Goal: Task Accomplishment & Management: Manage account settings

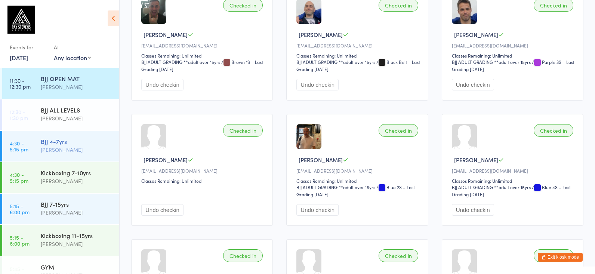
scroll to position [30, 0]
click at [60, 148] on div "Mikey Pharoah" at bounding box center [77, 150] width 72 height 9
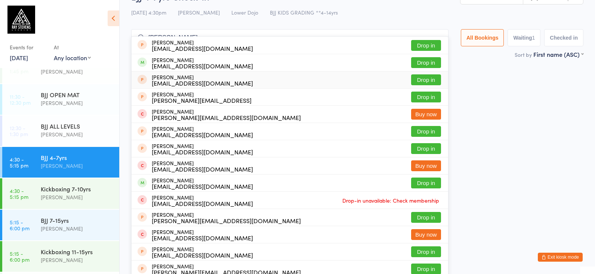
scroll to position [21, 0]
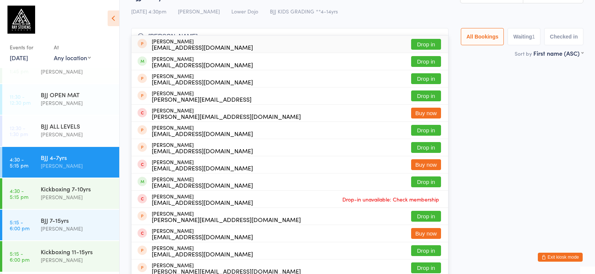
type input "roberto"
click at [457, 22] on div "BJJ 4-7yrs Check-in 11 Sep 4:30pm Mikey Pharoah Lower Dojo BJJ KIDS GRADING **4…" at bounding box center [357, 19] width 452 height 60
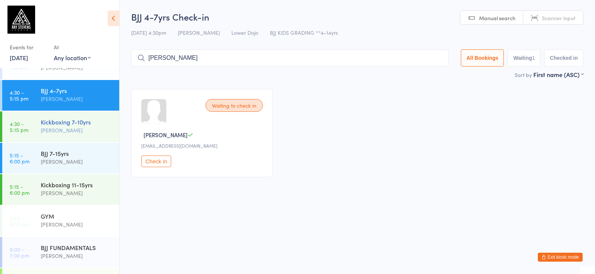
scroll to position [83, 0]
click at [53, 111] on div "Kickboxing 7-10yrs Frankie Gibson" at bounding box center [80, 126] width 78 height 30
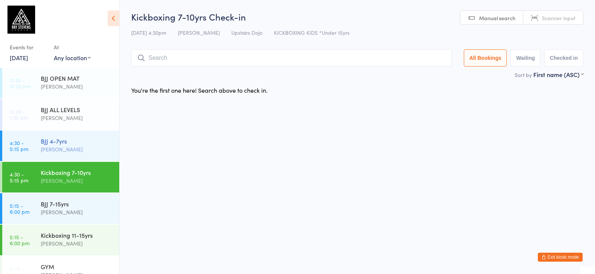
click at [69, 148] on div "[PERSON_NAME]" at bounding box center [77, 149] width 72 height 9
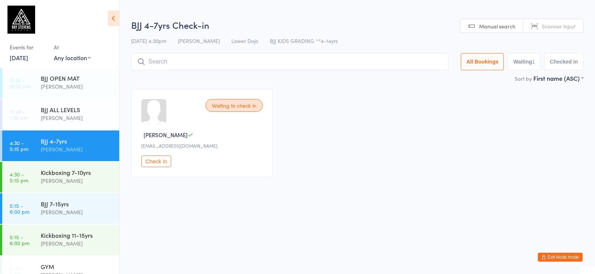
click at [164, 164] on button "Check in" at bounding box center [156, 161] width 30 height 12
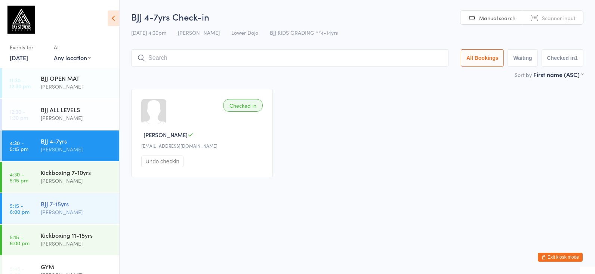
click at [74, 206] on div "BJJ 7-15yrs" at bounding box center [77, 203] width 72 height 8
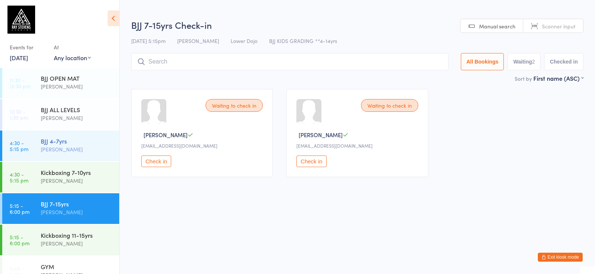
click at [74, 151] on div "[PERSON_NAME]" at bounding box center [77, 149] width 72 height 9
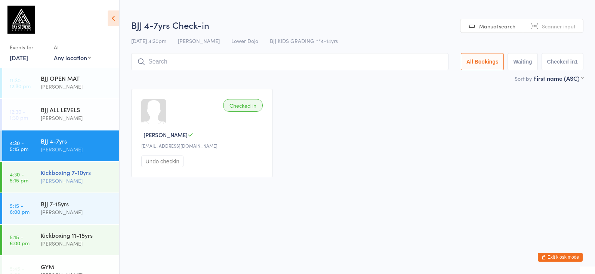
click at [69, 170] on div "Kickboxing 7-10yrs" at bounding box center [77, 172] width 72 height 8
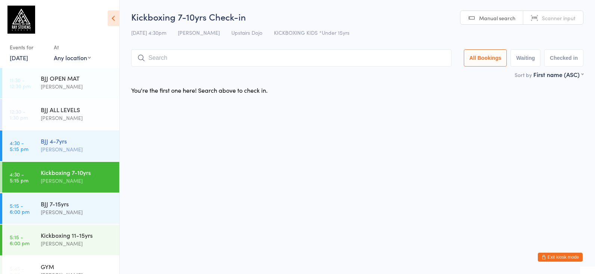
click at [76, 148] on div "[PERSON_NAME]" at bounding box center [77, 149] width 72 height 9
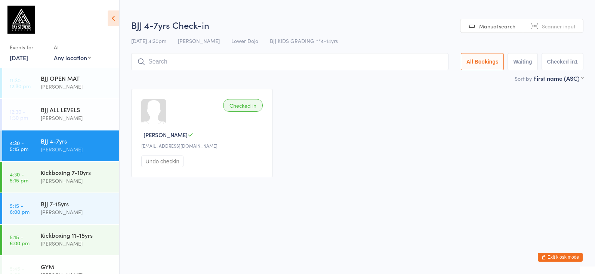
click at [543, 255] on icon "button" at bounding box center [543, 257] width 4 height 4
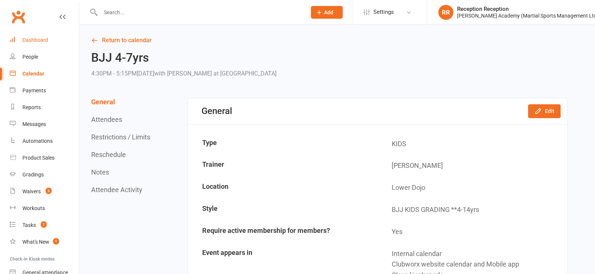
click at [41, 38] on div "Dashboard" at bounding box center [35, 40] width 26 height 6
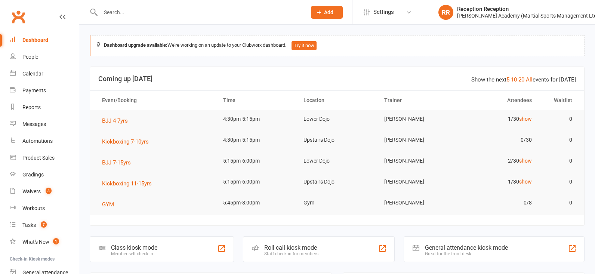
click at [381, 251] on div at bounding box center [382, 248] width 9 height 9
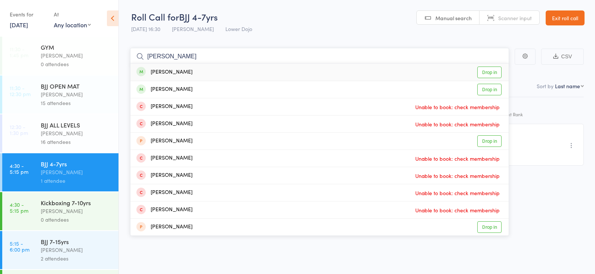
type input "toby hooper"
click at [490, 69] on link "Drop in" at bounding box center [489, 72] width 24 height 12
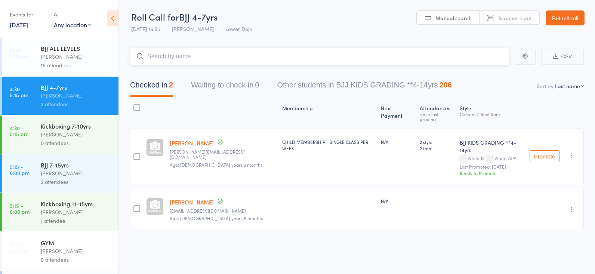
scroll to position [77, 0]
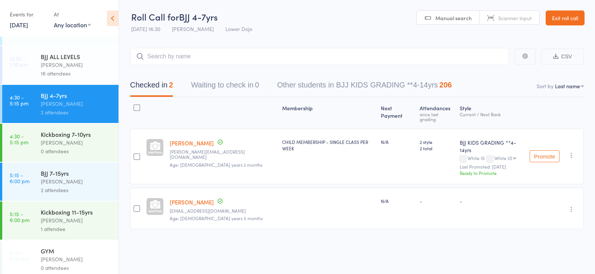
click at [68, 96] on div "BJJ 4-7yrs" at bounding box center [76, 95] width 71 height 8
click at [176, 58] on input "search" at bounding box center [319, 55] width 379 height 17
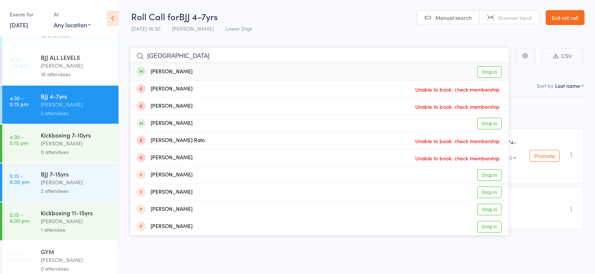
type input "milan"
click at [489, 70] on link "Drop in" at bounding box center [489, 72] width 24 height 12
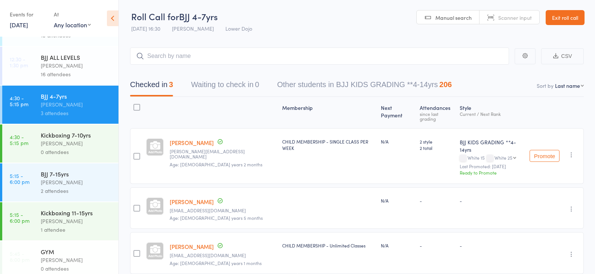
click at [50, 177] on div "BJJ 7-15yrs" at bounding box center [76, 174] width 71 height 8
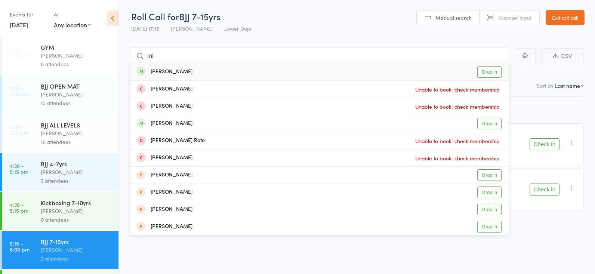
type input "m"
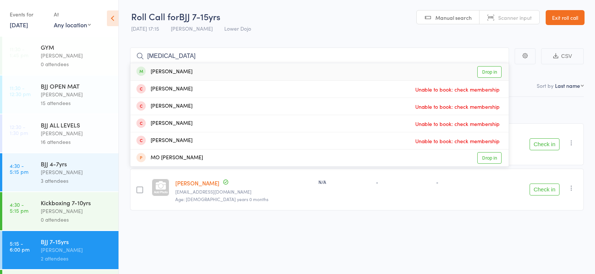
type input "kyra"
click at [479, 68] on link "Drop in" at bounding box center [489, 72] width 24 height 12
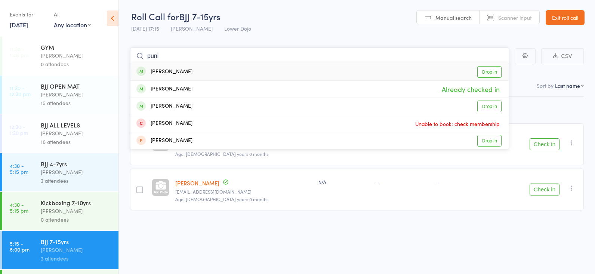
type input "puni"
click at [487, 71] on link "Drop in" at bounding box center [489, 72] width 24 height 12
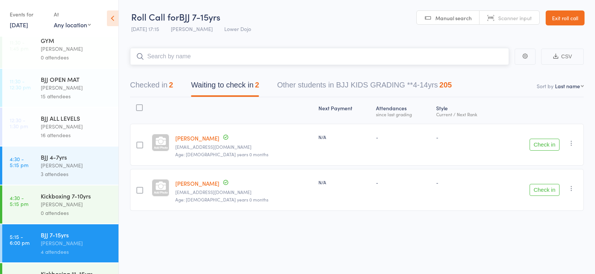
scroll to position [9, 0]
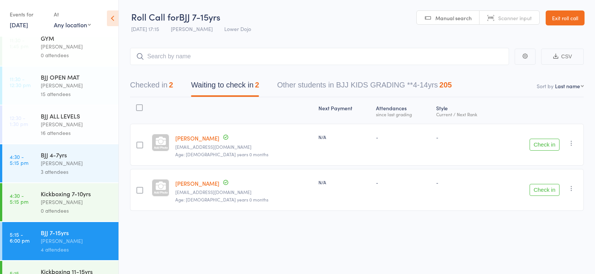
click at [49, 191] on div "Kickboxing 7-10yrs" at bounding box center [76, 193] width 71 height 8
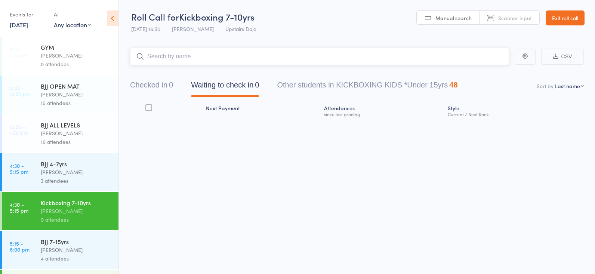
click at [174, 54] on input "search" at bounding box center [319, 56] width 379 height 17
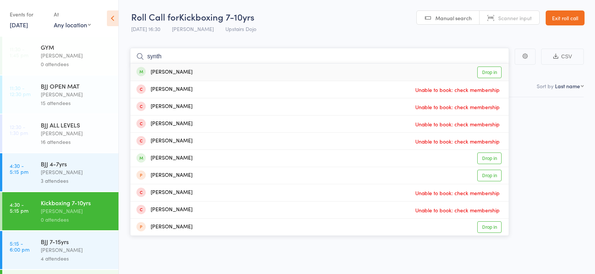
scroll to position [0, 1]
type input "synth"
click at [486, 68] on link "Drop in" at bounding box center [489, 72] width 24 height 12
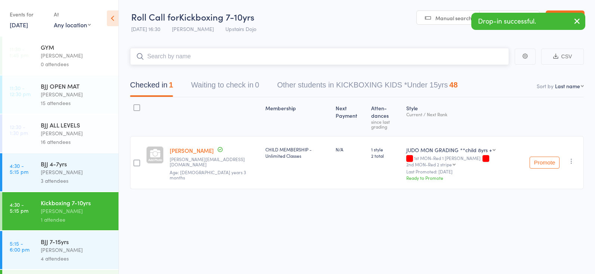
scroll to position [0, 0]
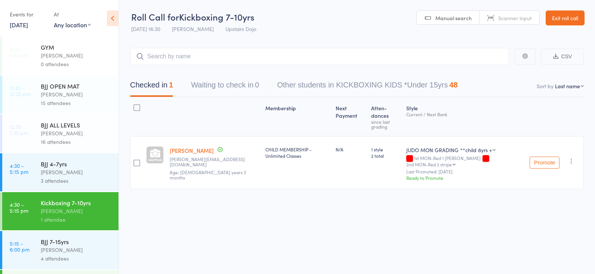
click at [73, 173] on div "Mikey Pharoah" at bounding box center [76, 172] width 71 height 9
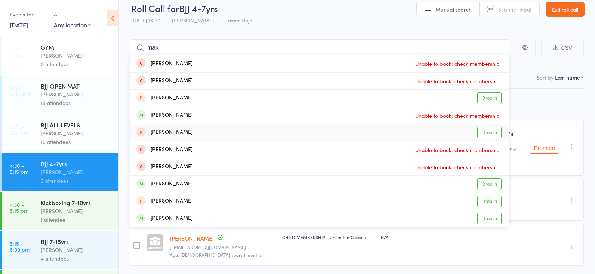
scroll to position [9, 0]
type input "max"
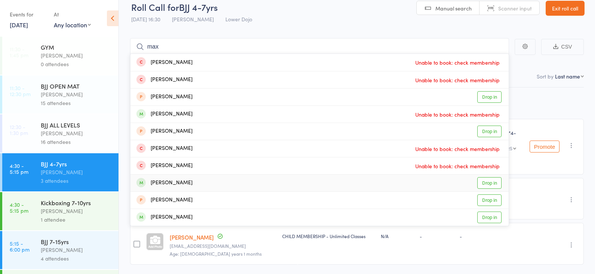
click at [486, 183] on link "Drop in" at bounding box center [489, 183] width 24 height 12
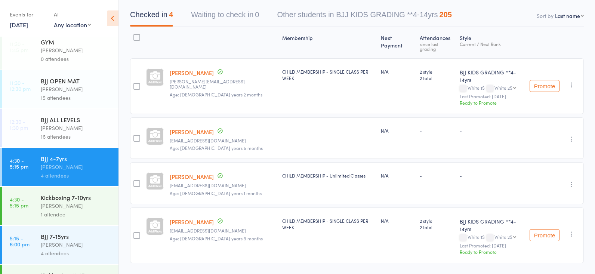
scroll to position [0, 0]
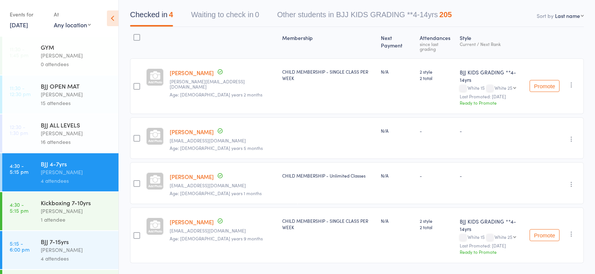
click at [51, 168] on div "Mikey Pharoah" at bounding box center [76, 172] width 71 height 9
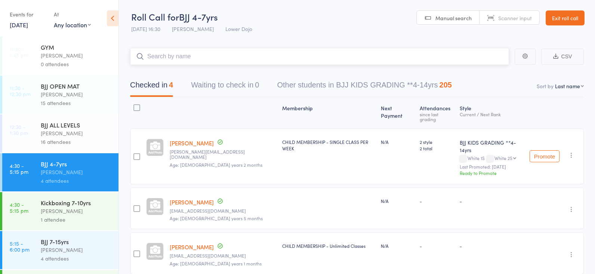
click at [184, 54] on input "search" at bounding box center [319, 56] width 379 height 17
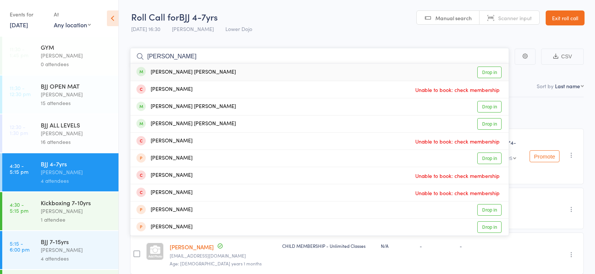
type input "davi higa"
click at [491, 71] on link "Drop in" at bounding box center [489, 72] width 24 height 12
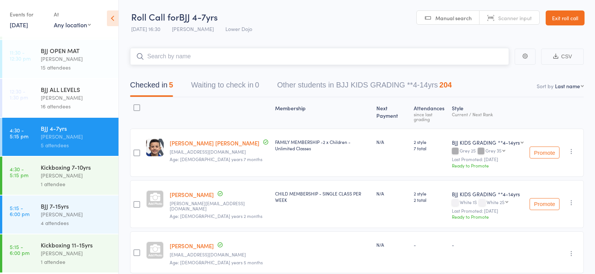
scroll to position [44, 0]
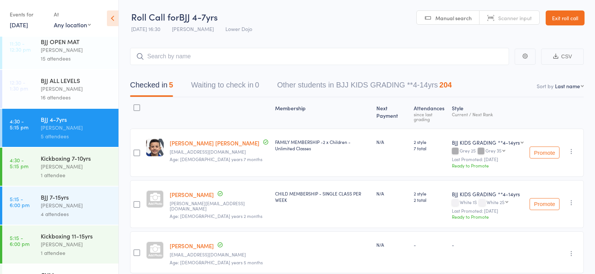
click at [52, 240] on div "Frankie Gibson" at bounding box center [76, 244] width 71 height 9
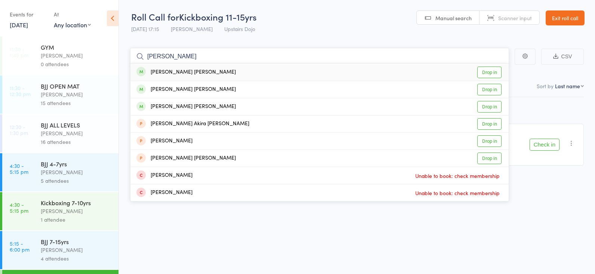
type input "higa"
click at [487, 69] on link "Drop in" at bounding box center [489, 72] width 24 height 12
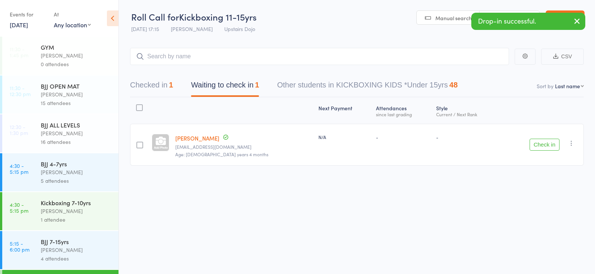
click at [75, 167] on div "BJJ 4-7yrs" at bounding box center [76, 163] width 71 height 8
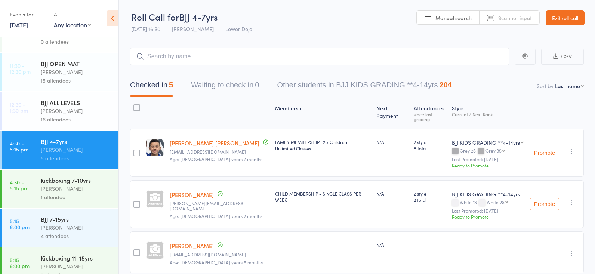
scroll to position [23, 0]
click at [48, 189] on div "Frankie Gibson" at bounding box center [76, 188] width 71 height 9
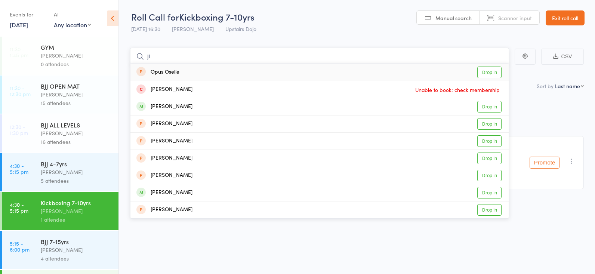
type input "j"
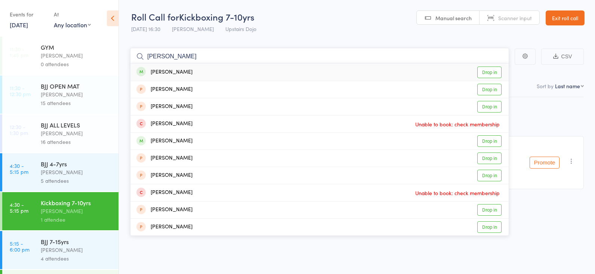
type input "alain"
click at [492, 74] on link "Drop in" at bounding box center [489, 72] width 24 height 12
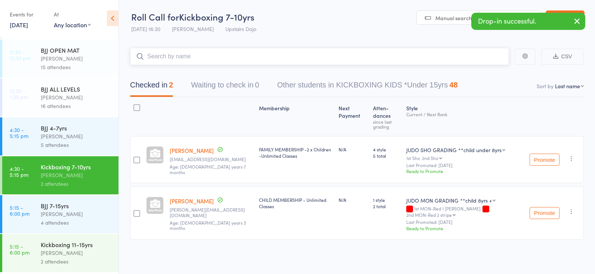
scroll to position [35, 0]
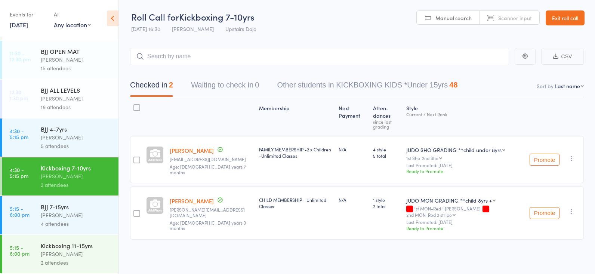
click at [574, 155] on icon "button" at bounding box center [570, 158] width 7 height 7
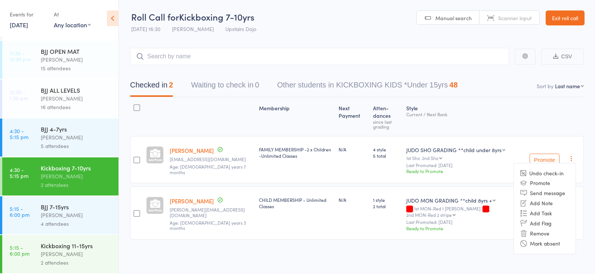
click at [550, 168] on li "Undo check-in" at bounding box center [545, 172] width 62 height 9
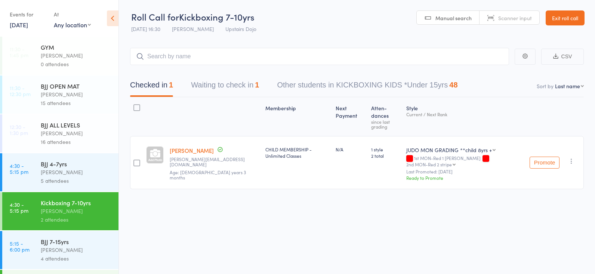
scroll to position [1, 0]
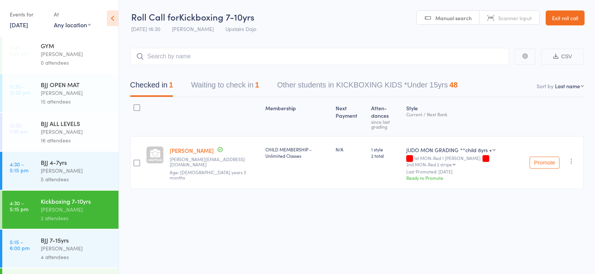
click at [57, 162] on div "BJJ 4-7yrs" at bounding box center [76, 162] width 71 height 8
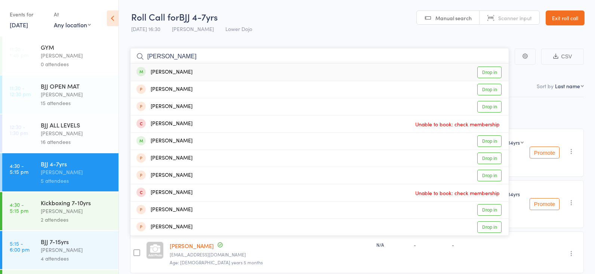
type input "alain"
click at [487, 71] on link "Drop in" at bounding box center [489, 72] width 24 height 12
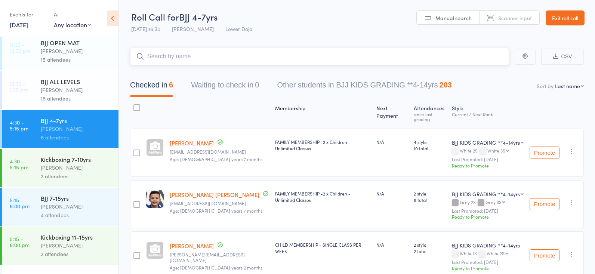
scroll to position [44, 0]
click at [62, 156] on div "Kickboxing 7-10yrs" at bounding box center [76, 158] width 71 height 8
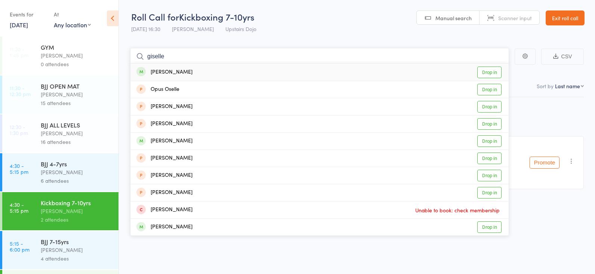
type input "giselle"
click at [489, 73] on link "Drop in" at bounding box center [489, 72] width 24 height 12
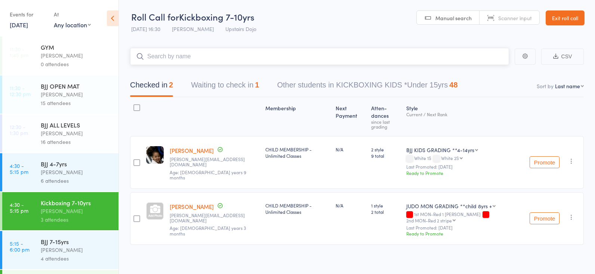
scroll to position [0, 0]
click at [219, 90] on button "Waiting to check in 1" at bounding box center [225, 87] width 68 height 20
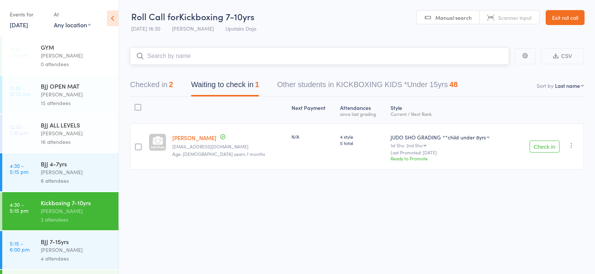
scroll to position [0, 0]
click at [534, 140] on button "Check in" at bounding box center [544, 146] width 30 height 12
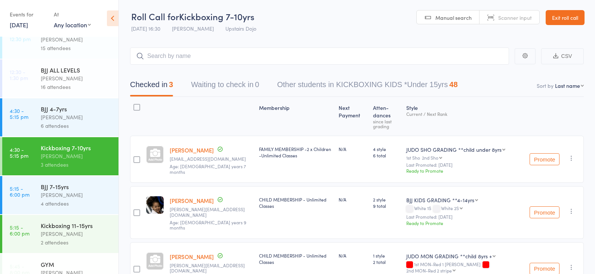
scroll to position [57, 0]
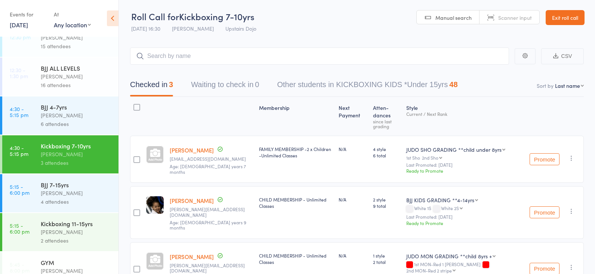
click at [65, 147] on div "Kickboxing 7-10yrs" at bounding box center [76, 146] width 71 height 8
click at [162, 55] on input "search" at bounding box center [319, 55] width 379 height 17
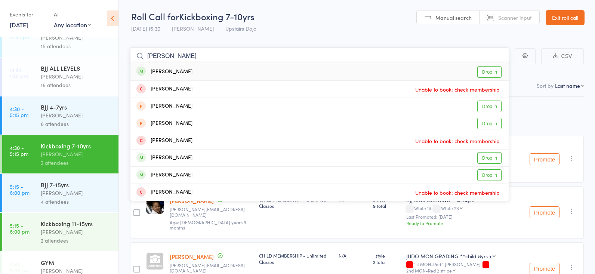
type input "lola"
click at [487, 68] on link "Drop in" at bounding box center [489, 72] width 24 height 12
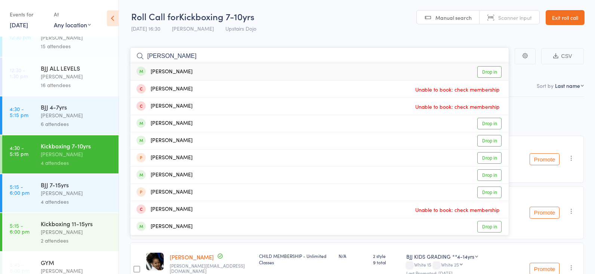
type input "logan f"
click at [492, 68] on link "Drop in" at bounding box center [489, 72] width 24 height 12
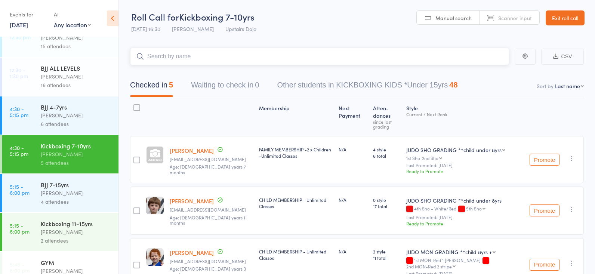
scroll to position [0, 0]
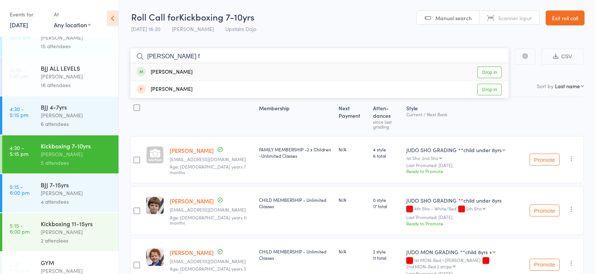
type input "sloan f"
click at [484, 70] on link "Drop in" at bounding box center [489, 72] width 24 height 12
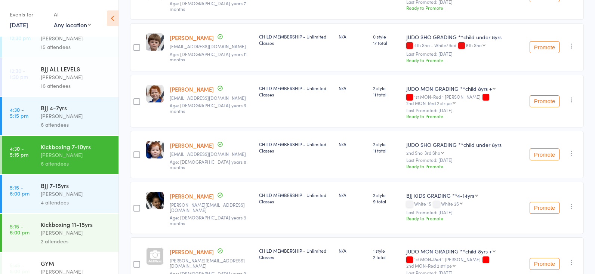
scroll to position [163, 0]
click at [64, 122] on div "6 attendees" at bounding box center [76, 124] width 71 height 9
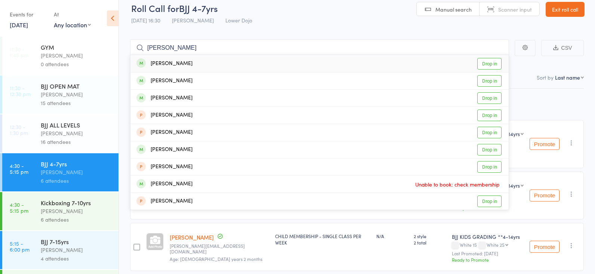
scroll to position [6, 0]
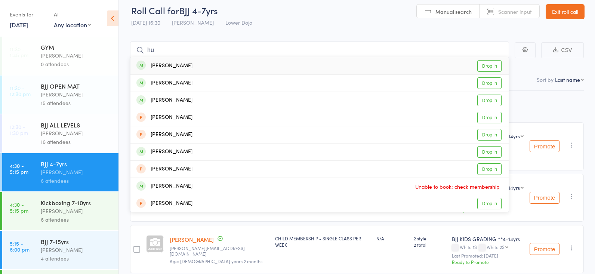
type input "h"
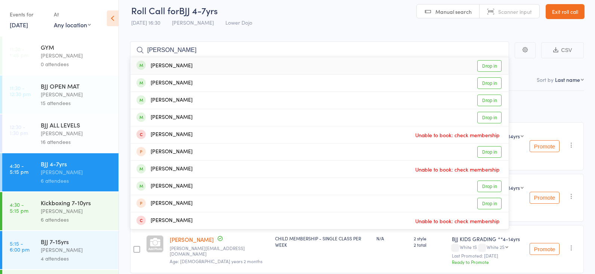
type input "ferraro"
click at [163, 64] on div "Lola Ferraro" at bounding box center [164, 66] width 56 height 9
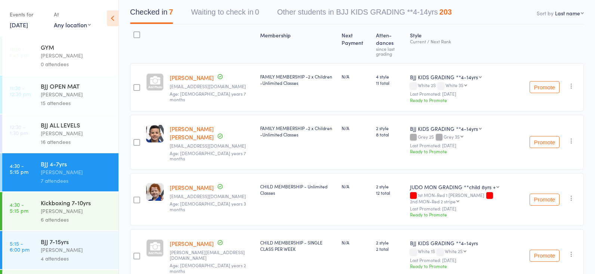
scroll to position [71, 0]
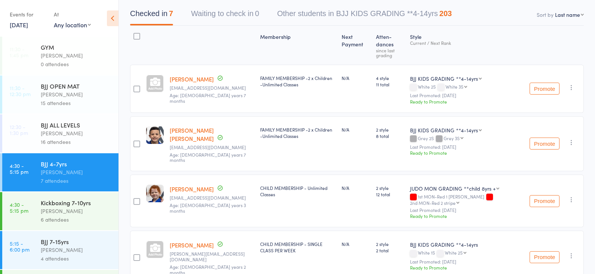
click at [217, 18] on button "Waiting to check in 0" at bounding box center [225, 16] width 68 height 20
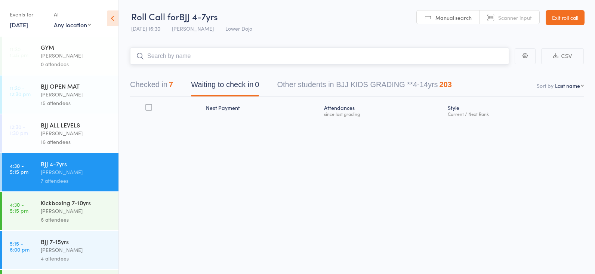
click at [147, 83] on button "Checked in 7" at bounding box center [151, 87] width 43 height 20
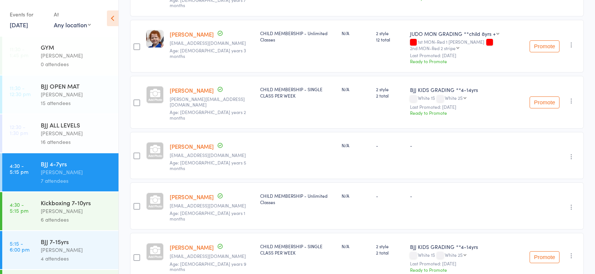
scroll to position [220, 0]
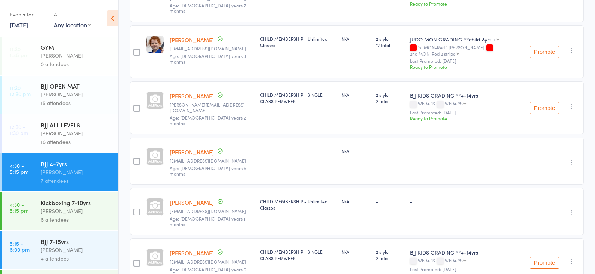
click at [68, 205] on div "Kickboxing 7-10yrs" at bounding box center [76, 202] width 71 height 8
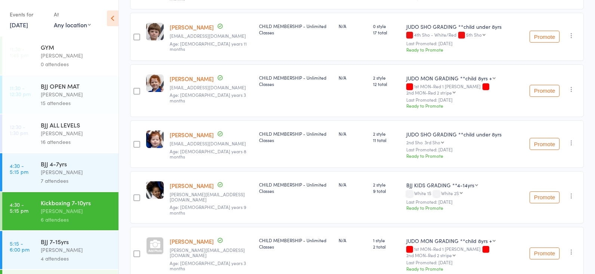
scroll to position [171, 0]
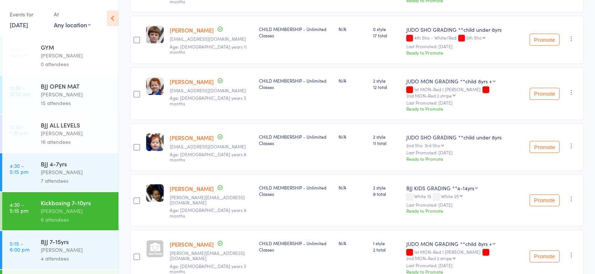
click at [572, 142] on icon "button" at bounding box center [570, 145] width 7 height 7
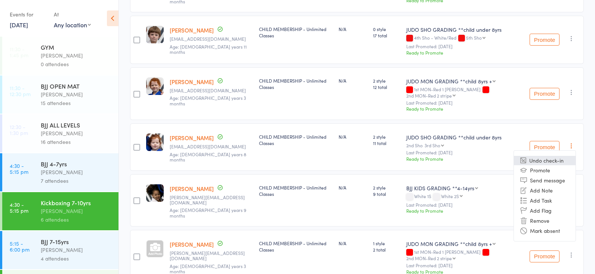
click at [551, 156] on li "Undo check-in" at bounding box center [545, 160] width 62 height 9
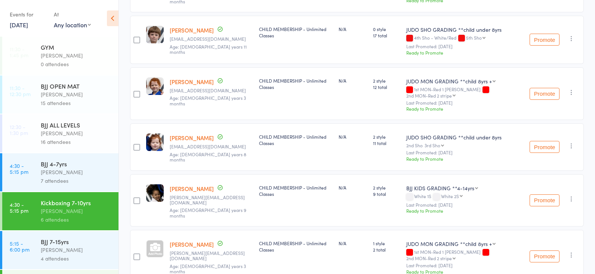
scroll to position [147, 0]
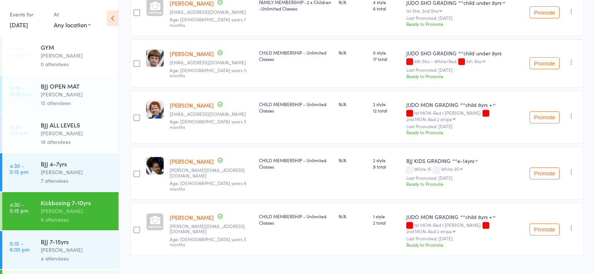
click at [83, 170] on div "Mikey Pharoah" at bounding box center [76, 172] width 71 height 9
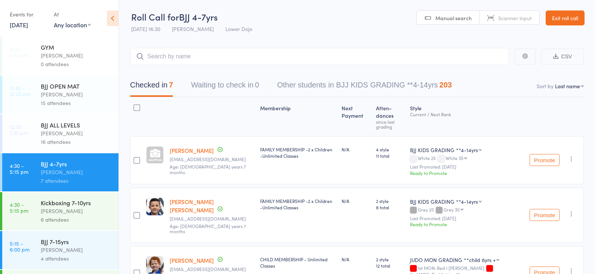
click at [218, 55] on input "search" at bounding box center [319, 56] width 379 height 17
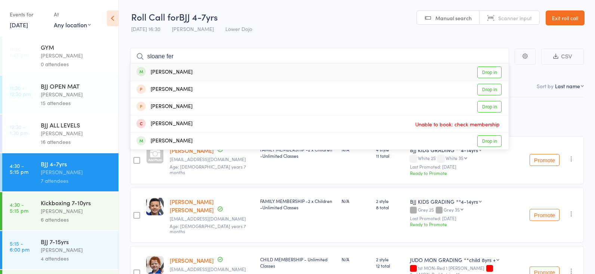
type input "sloane fer"
click at [480, 72] on link "Drop in" at bounding box center [489, 72] width 24 height 12
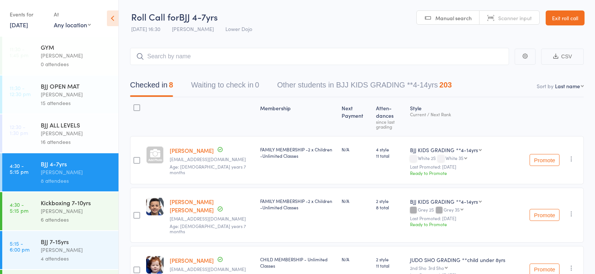
click at [74, 220] on div "6 attendees" at bounding box center [76, 219] width 71 height 9
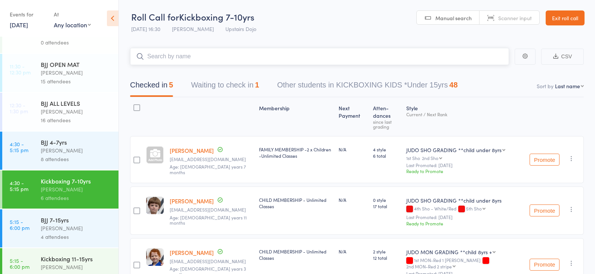
scroll to position [25, 0]
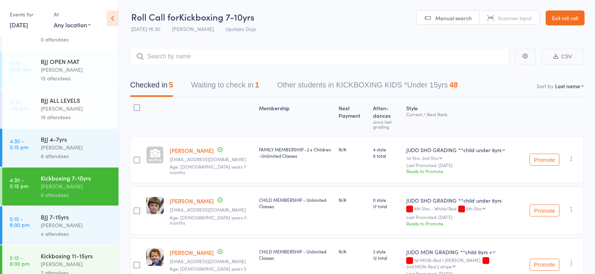
click at [69, 153] on div "8 attendees" at bounding box center [76, 156] width 71 height 9
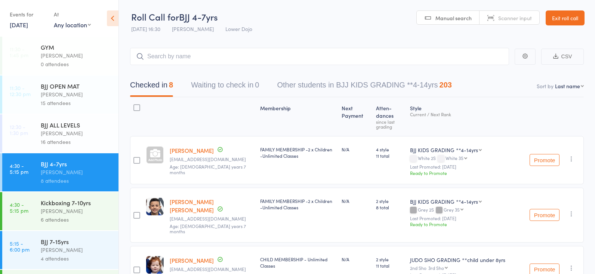
click at [79, 207] on div "Frankie Gibson" at bounding box center [76, 211] width 71 height 9
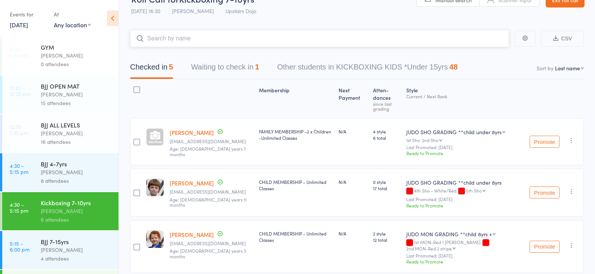
scroll to position [25, 0]
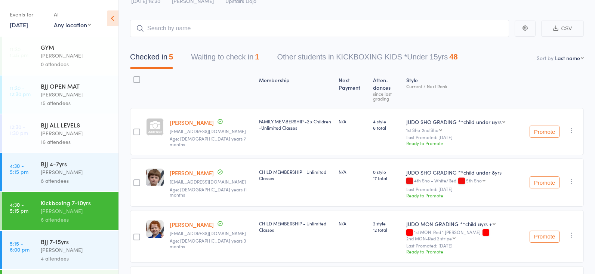
click at [59, 169] on div "Mikey Pharoah" at bounding box center [76, 172] width 71 height 9
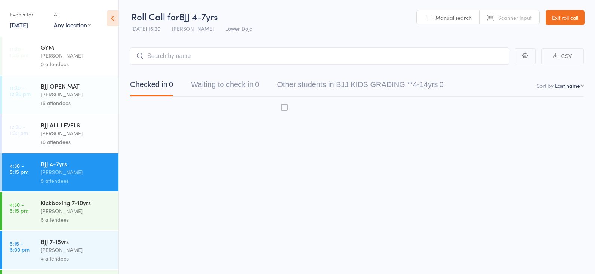
scroll to position [0, 0]
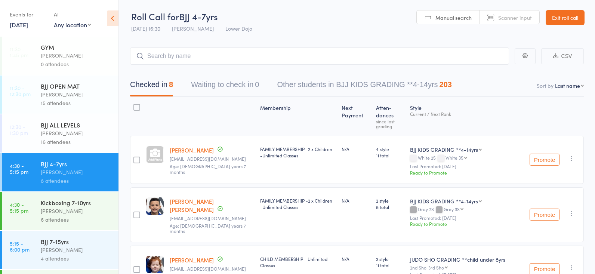
click at [83, 238] on div "BJJ 7-15yrs" at bounding box center [76, 241] width 71 height 8
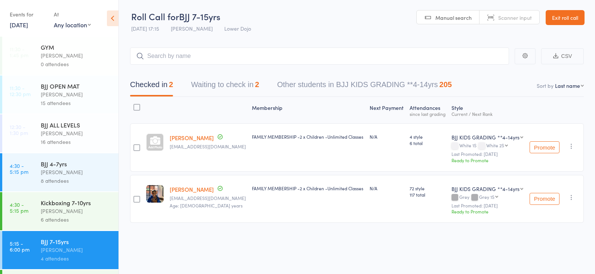
click at [56, 175] on div "Mikey Pharoah" at bounding box center [76, 172] width 71 height 9
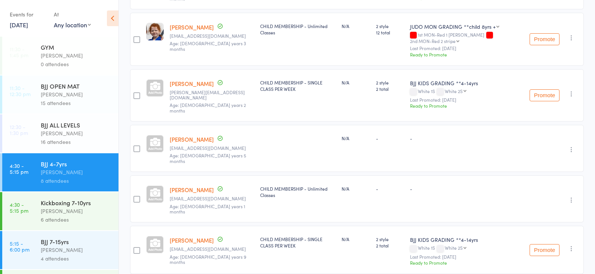
scroll to position [283, 0]
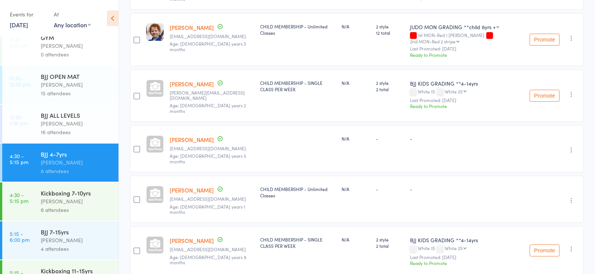
click at [77, 207] on div "6 attendees" at bounding box center [76, 209] width 71 height 9
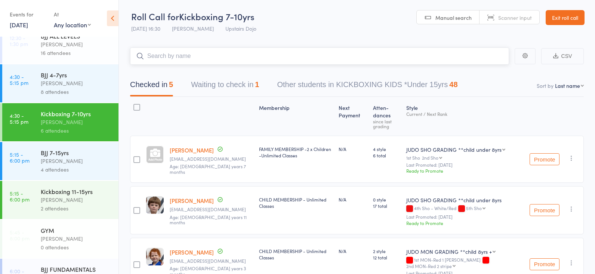
scroll to position [90, 0]
click at [38, 197] on link "5:15 - 6:00 pm Kickboxing 11-15yrs Frankie Gibson 2 attendees" at bounding box center [60, 199] width 116 height 38
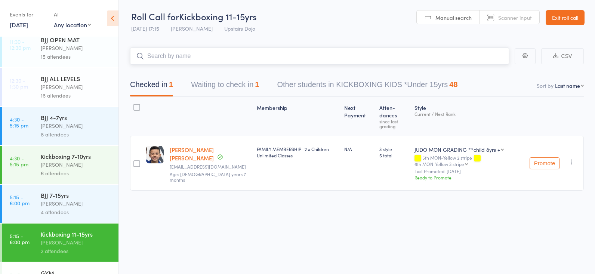
scroll to position [47, 0]
click at [200, 83] on button "Waiting to check in 1" at bounding box center [225, 87] width 68 height 20
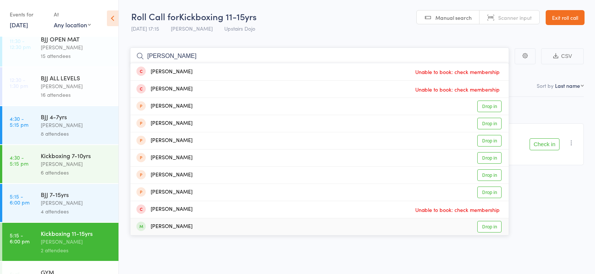
type input "ahmed"
click at [489, 225] on link "Drop in" at bounding box center [489, 227] width 24 height 12
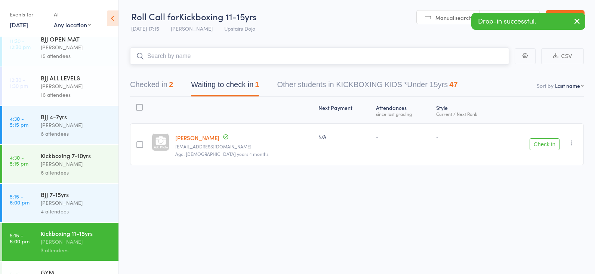
click at [159, 79] on button "Checked in 2" at bounding box center [151, 87] width 43 height 20
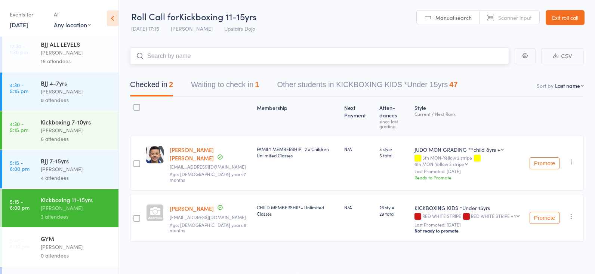
scroll to position [81, 0]
click at [69, 171] on div "Thomas Buckmaster" at bounding box center [76, 168] width 71 height 9
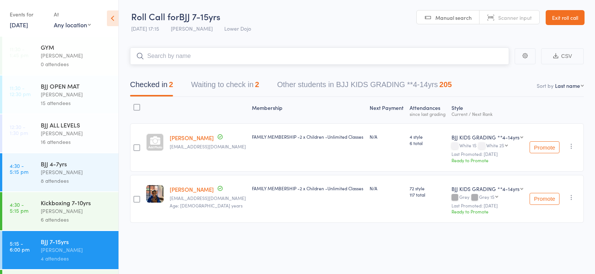
click at [223, 84] on button "Waiting to check in 2" at bounding box center [225, 87] width 68 height 20
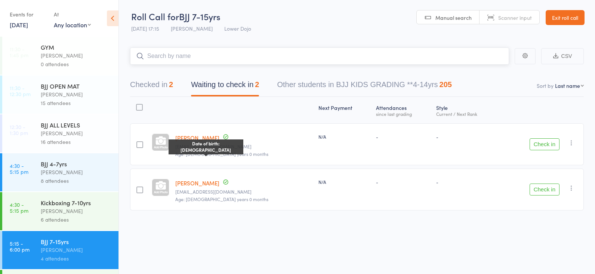
scroll to position [0, 0]
click at [537, 143] on button "Check in" at bounding box center [544, 144] width 30 height 12
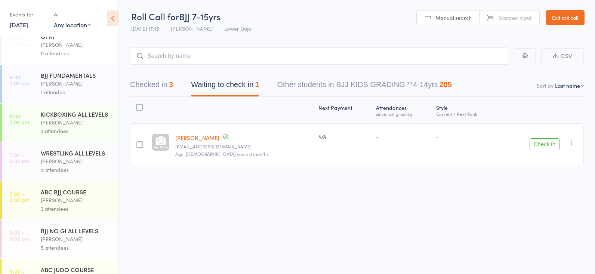
scroll to position [279, 0]
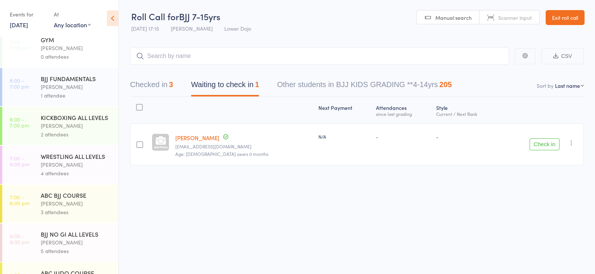
click at [38, 86] on link "6:00 - 7:00 pm BJJ FUNDAMENTALS Roberto Almeida 1 attendee" at bounding box center [60, 87] width 116 height 38
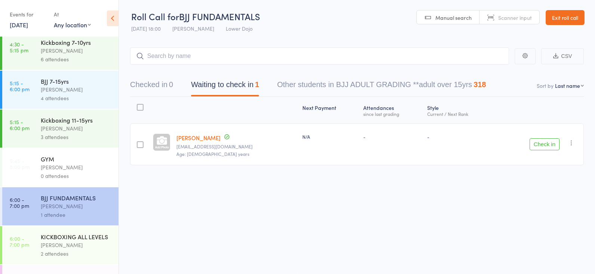
scroll to position [162, 0]
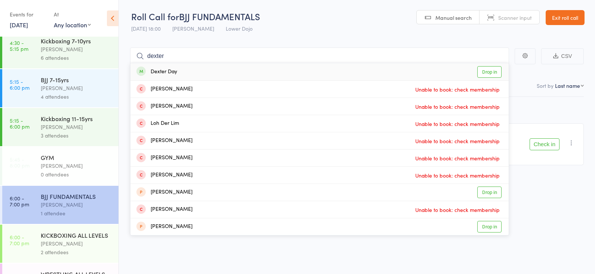
type input "dexter"
click at [486, 73] on link "Drop in" at bounding box center [489, 72] width 24 height 12
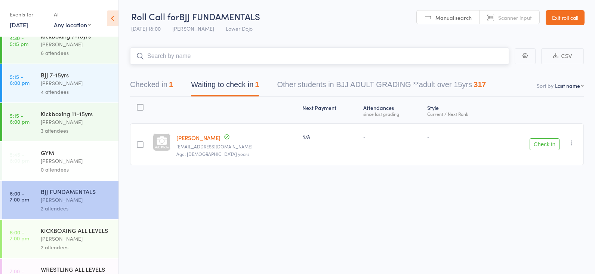
scroll to position [163, 0]
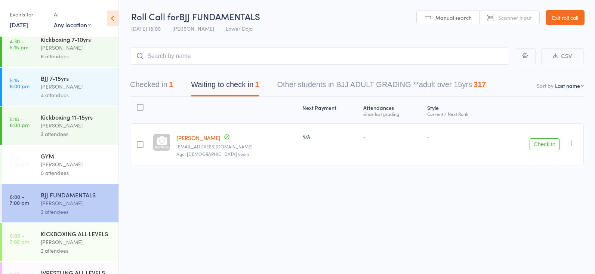
click at [53, 87] on div "Thomas Buckmaster" at bounding box center [76, 86] width 71 height 9
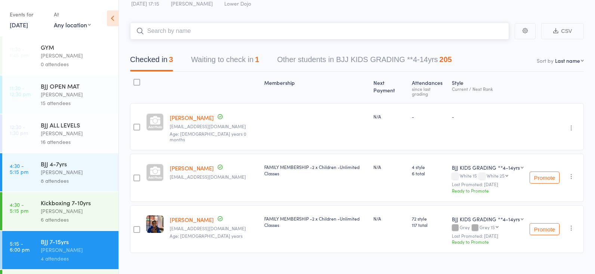
click at [229, 65] on button "Waiting to check in 1" at bounding box center [225, 62] width 68 height 20
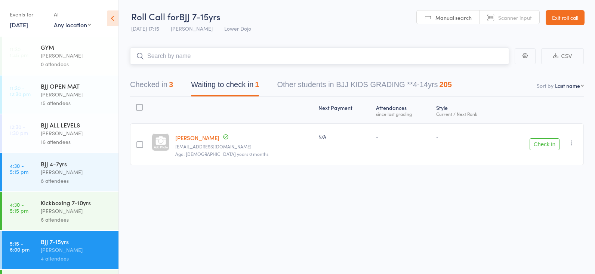
click at [148, 80] on button "Checked in 3" at bounding box center [151, 87] width 43 height 20
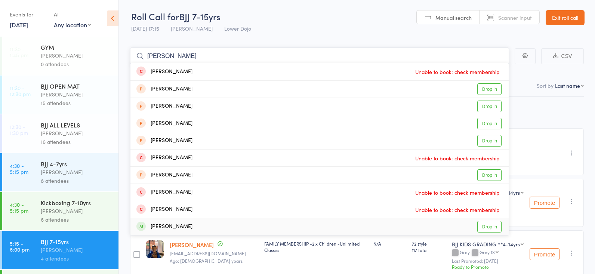
type input "arthur"
click at [483, 222] on link "Drop in" at bounding box center [489, 227] width 24 height 12
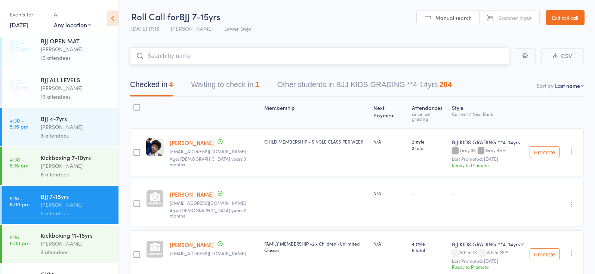
scroll to position [46, 0]
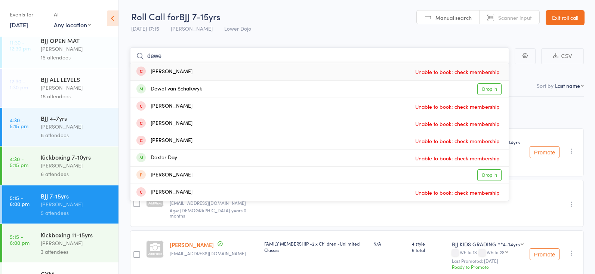
type input "dew"
drag, startPoint x: 158, startPoint y: 122, endPoint x: 485, endPoint y: 88, distance: 328.6
click at [485, 88] on link "Drop in" at bounding box center [489, 89] width 24 height 12
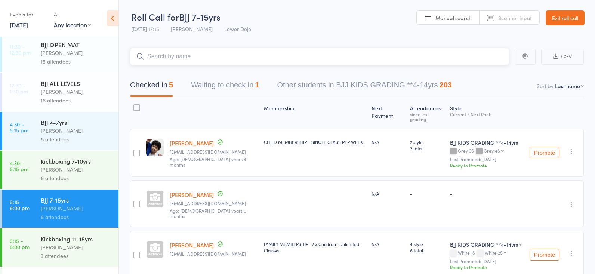
scroll to position [0, 0]
click at [239, 89] on button "Waiting to check in 1" at bounding box center [225, 87] width 68 height 20
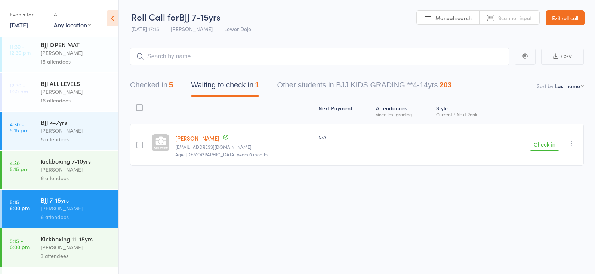
click at [543, 139] on button "Check in" at bounding box center [544, 145] width 30 height 12
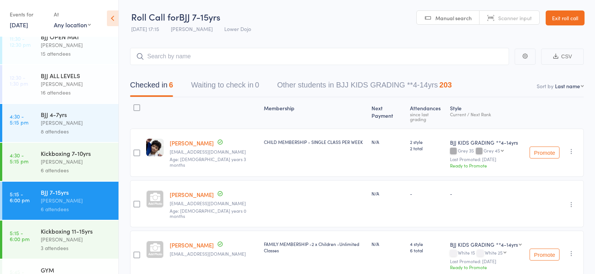
scroll to position [49, 0]
click at [93, 244] on div "Frankie Gibson" at bounding box center [76, 240] width 71 height 9
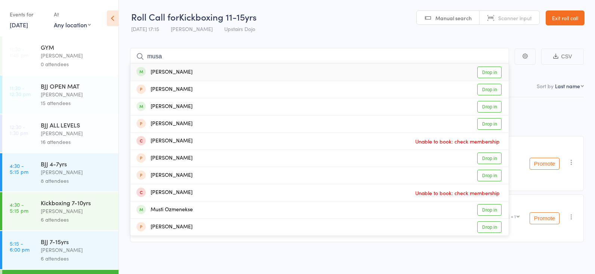
type input "musa"
click at [486, 69] on link "Drop in" at bounding box center [489, 72] width 24 height 12
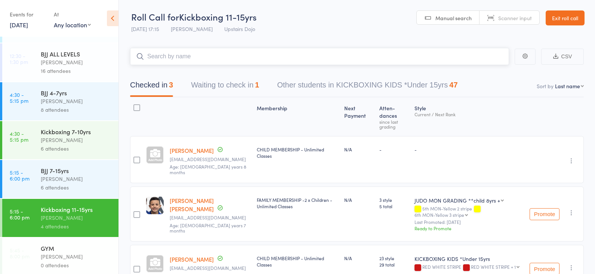
scroll to position [74, 0]
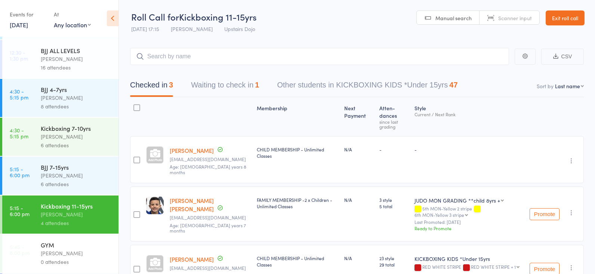
click at [72, 178] on div "Thomas Buckmaster" at bounding box center [76, 175] width 71 height 9
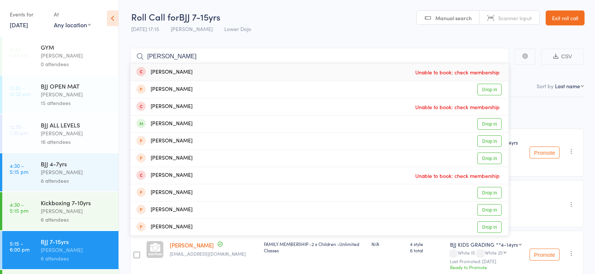
type input "thomas situ"
drag, startPoint x: 238, startPoint y: 87, endPoint x: 487, endPoint y: 122, distance: 252.3
click at [487, 122] on link "Drop in" at bounding box center [489, 124] width 24 height 12
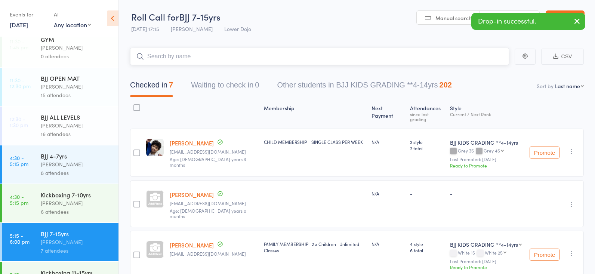
scroll to position [6, 0]
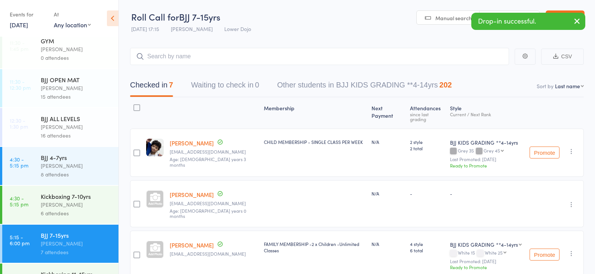
click at [78, 198] on div "Kickboxing 7-10yrs" at bounding box center [76, 196] width 71 height 8
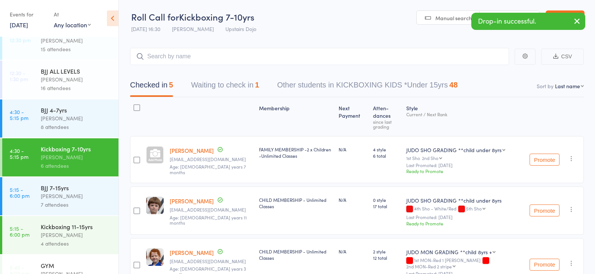
scroll to position [58, 0]
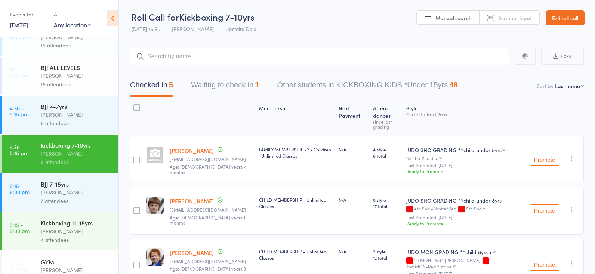
click at [78, 221] on div "Kickboxing 11-15yrs" at bounding box center [76, 222] width 71 height 8
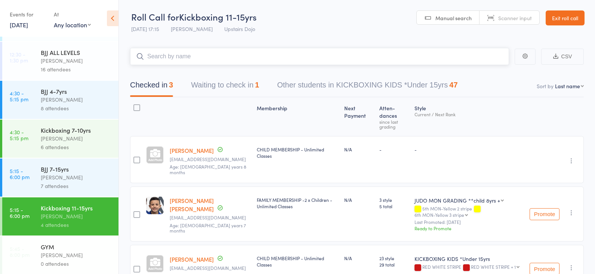
scroll to position [74, 0]
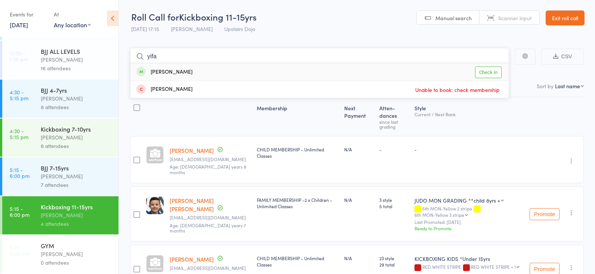
type input "yifa"
click at [490, 73] on link "Check in" at bounding box center [488, 72] width 27 height 12
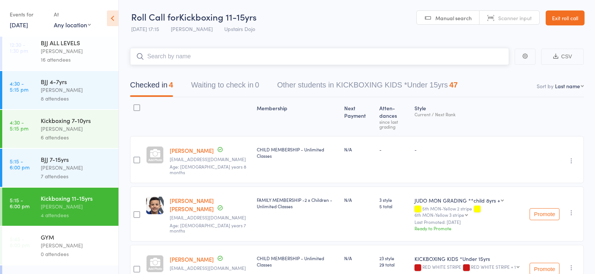
scroll to position [84, 0]
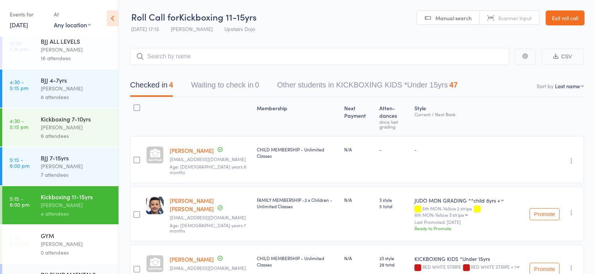
click at [68, 167] on div "Thomas Buckmaster" at bounding box center [76, 166] width 71 height 9
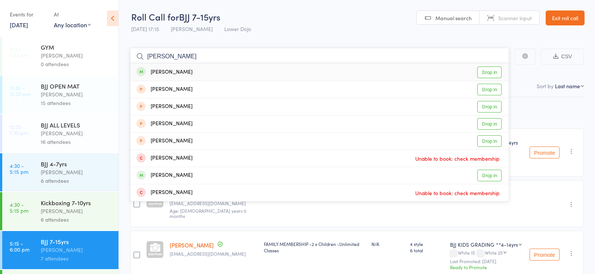
type input "edie"
click at [488, 67] on link "Drop in" at bounding box center [489, 72] width 24 height 12
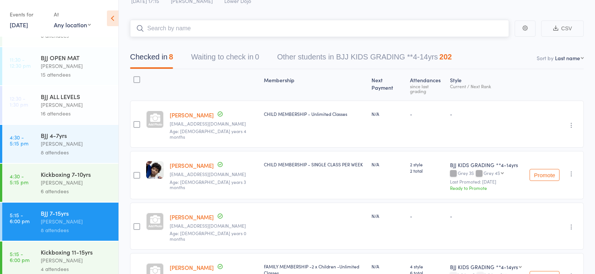
scroll to position [36, 0]
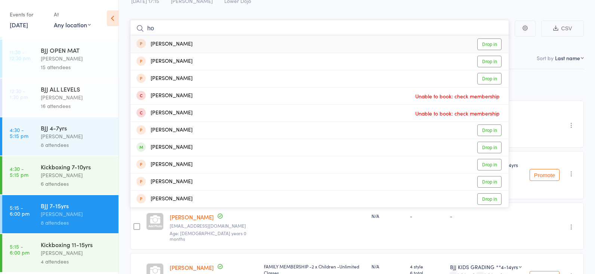
type input "h"
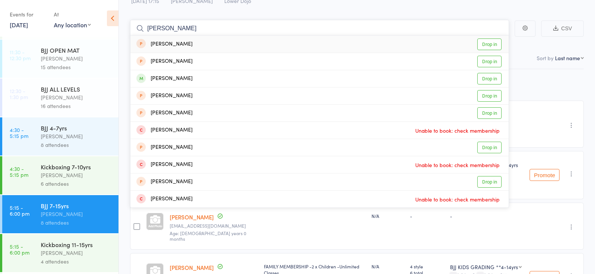
click at [134, 27] on input "hogan jaya" at bounding box center [319, 28] width 379 height 17
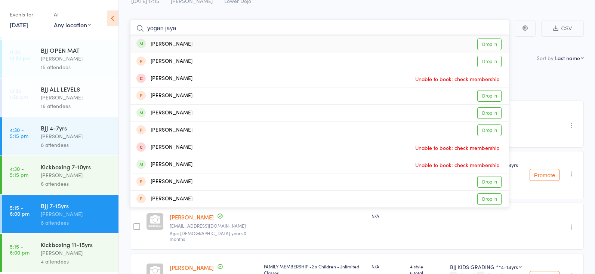
click at [168, 28] on input "yogan jaya" at bounding box center [319, 28] width 379 height 17
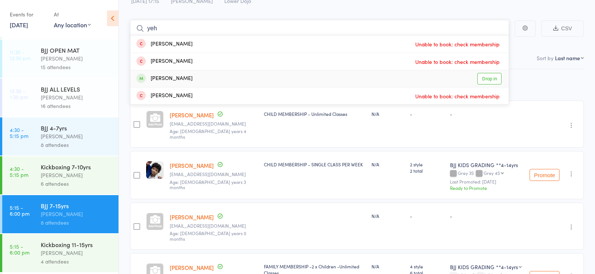
type input "yeh"
click at [484, 75] on link "Drop in" at bounding box center [489, 79] width 24 height 12
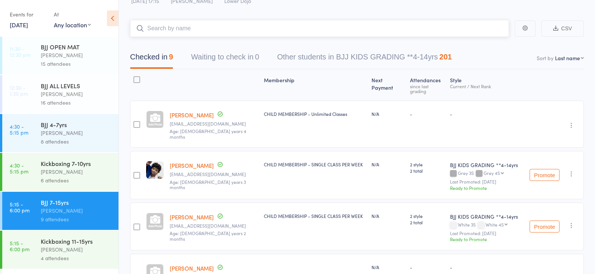
scroll to position [40, 0]
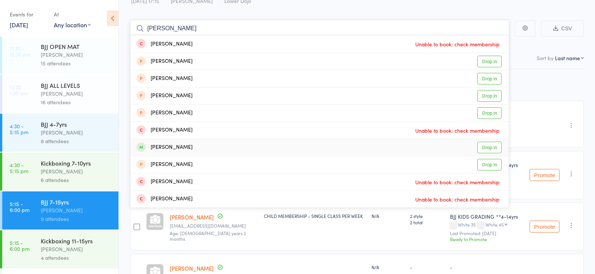
type input "ryan hus"
click at [493, 146] on link "Drop in" at bounding box center [489, 148] width 24 height 12
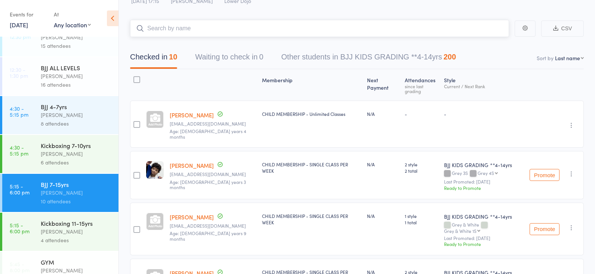
scroll to position [55, 0]
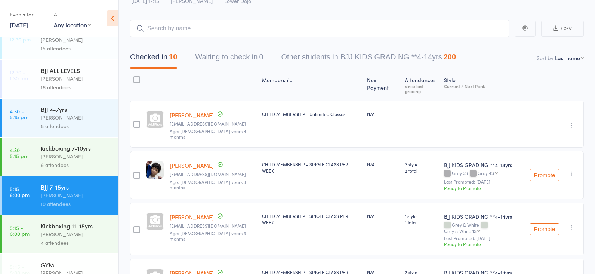
click at [68, 238] on div "Frankie Gibson" at bounding box center [76, 234] width 71 height 9
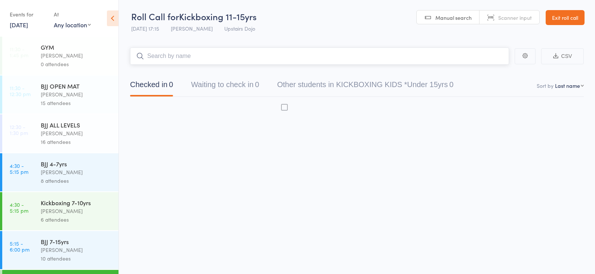
scroll to position [0, 0]
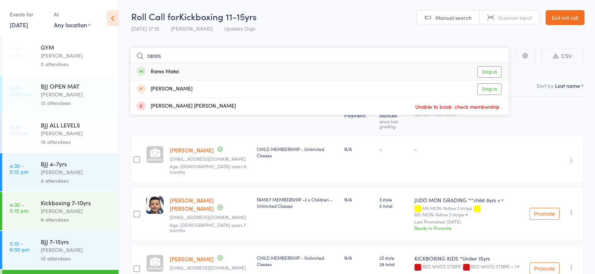
type input "rares"
click at [492, 74] on link "Drop in" at bounding box center [489, 72] width 24 height 12
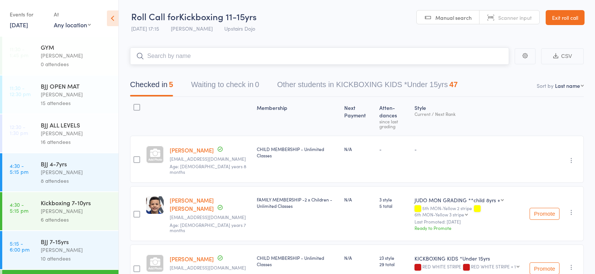
type input "a"
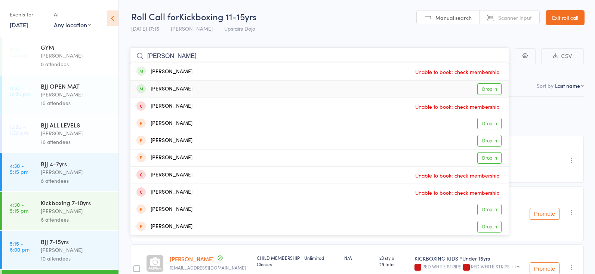
type input "nathan"
click at [484, 83] on link "Drop in" at bounding box center [489, 89] width 24 height 12
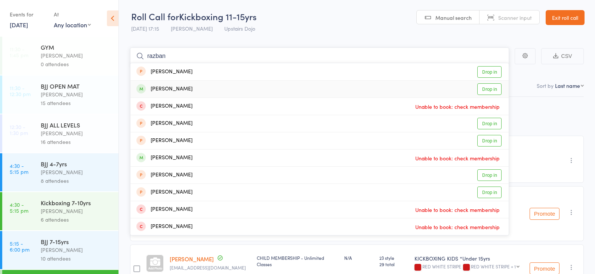
type input "razban"
click at [485, 86] on link "Drop in" at bounding box center [489, 89] width 24 height 12
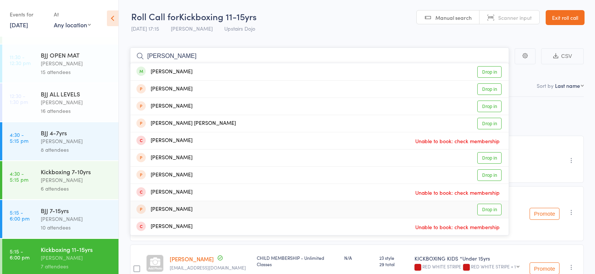
scroll to position [31, 0]
type input "peter mi"
click at [63, 208] on div "BJJ 7-15yrs" at bounding box center [76, 210] width 71 height 8
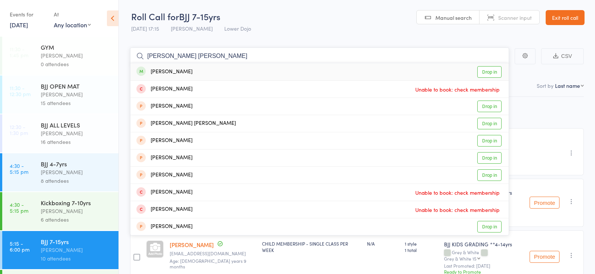
type input "peter mitch"
click at [492, 68] on link "Drop in" at bounding box center [489, 72] width 24 height 12
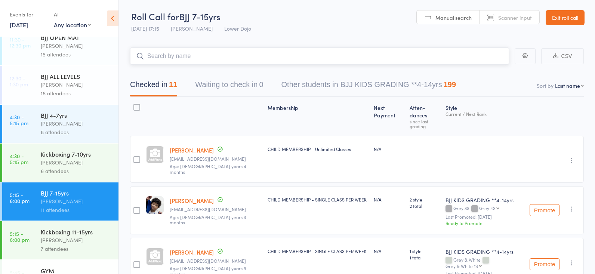
scroll to position [52, 0]
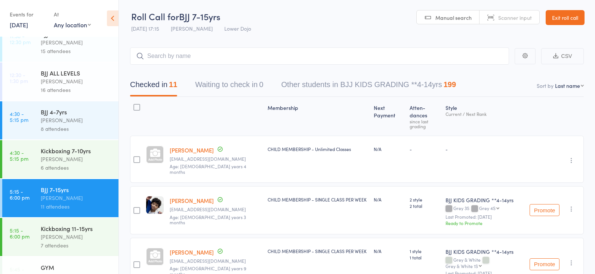
click at [67, 223] on div "Kickboxing 11-15yrs Frankie Gibson 7 attendees" at bounding box center [80, 237] width 78 height 38
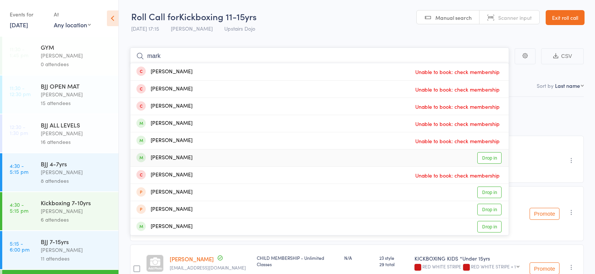
type input "mark"
click at [485, 152] on link "Drop in" at bounding box center [489, 158] width 24 height 12
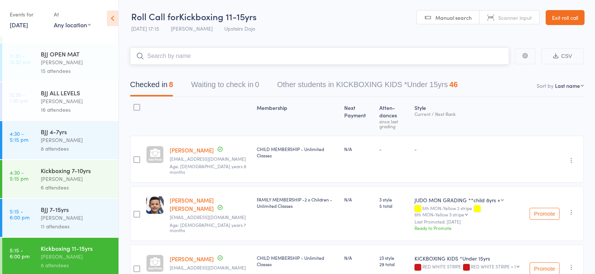
scroll to position [56, 0]
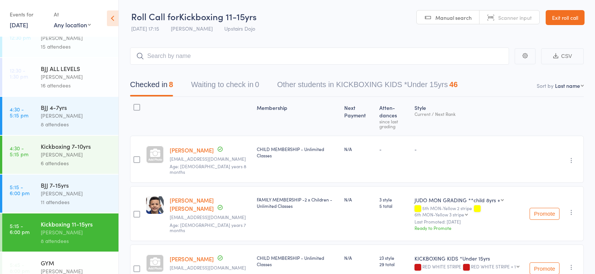
click at [58, 197] on div "Thomas Buckmaster" at bounding box center [76, 193] width 71 height 9
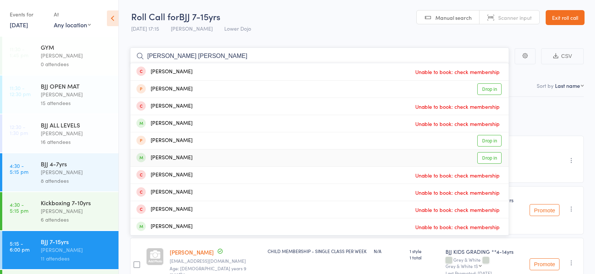
type input "harry mark"
click at [484, 155] on link "Drop in" at bounding box center [489, 158] width 24 height 12
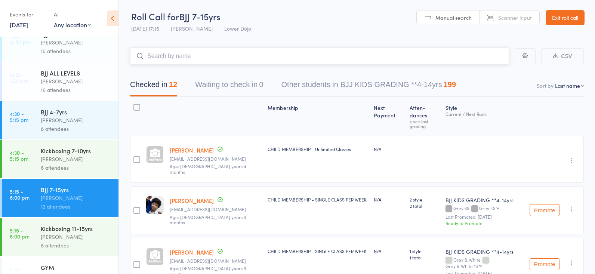
scroll to position [53, 0]
click at [74, 237] on div "Frankie Gibson" at bounding box center [76, 236] width 71 height 9
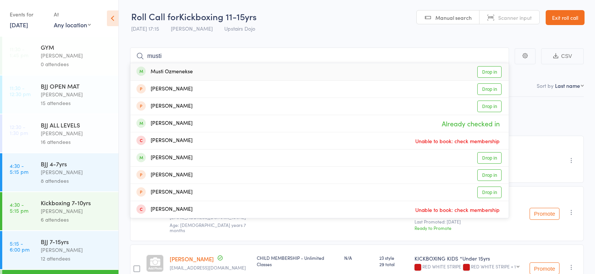
type input "musti"
click at [489, 69] on link "Drop in" at bounding box center [489, 72] width 24 height 12
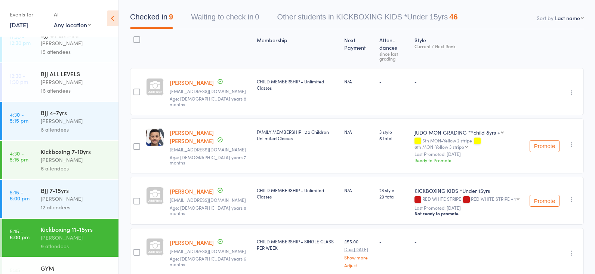
scroll to position [65, 0]
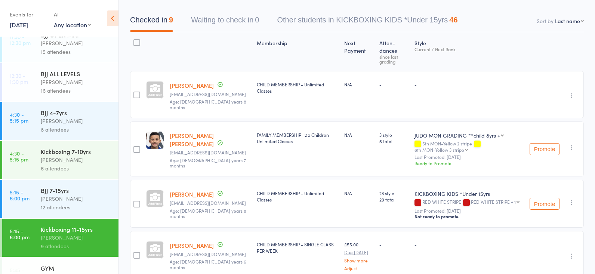
click at [59, 202] on div "Thomas Buckmaster" at bounding box center [76, 198] width 71 height 9
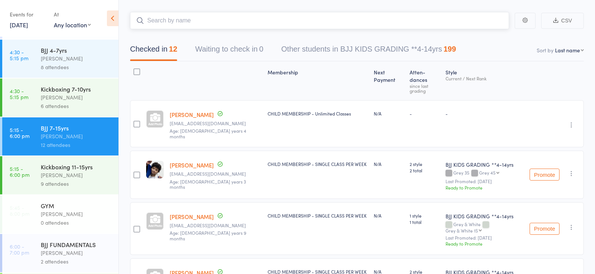
scroll to position [111, 0]
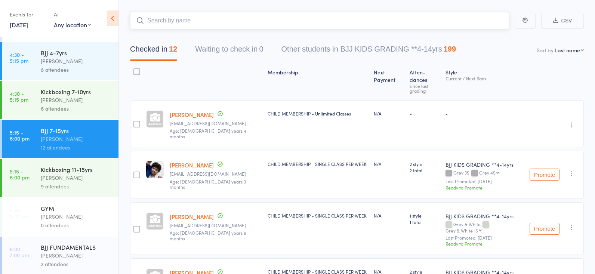
click at [248, 21] on input "search" at bounding box center [319, 20] width 379 height 17
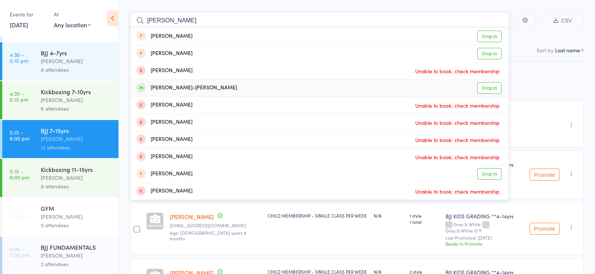
type input "ivan"
click at [490, 85] on link "Drop in" at bounding box center [489, 88] width 24 height 12
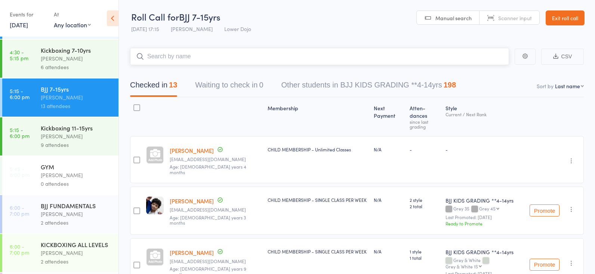
scroll to position [153, 0]
click at [47, 128] on div "Kickboxing 11-15yrs" at bounding box center [76, 127] width 71 height 8
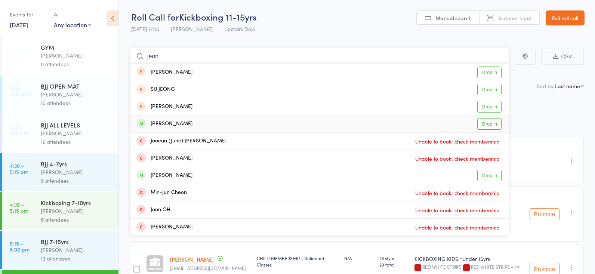
type input "jeon"
click at [490, 123] on link "Drop in" at bounding box center [489, 124] width 24 height 12
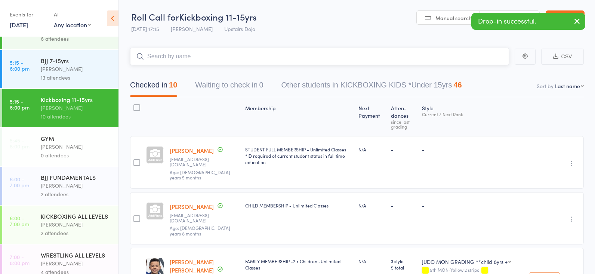
scroll to position [181, 0]
click at [66, 190] on div "2 attendees" at bounding box center [76, 193] width 71 height 9
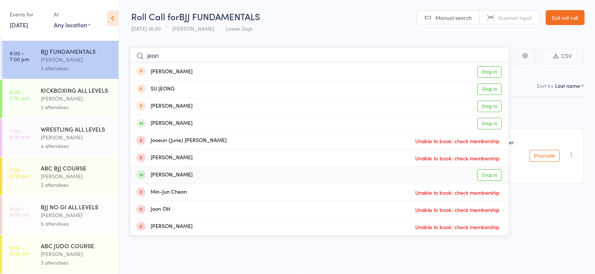
scroll to position [307, 0]
type input "jeon"
click at [487, 123] on link "Drop in" at bounding box center [489, 124] width 24 height 12
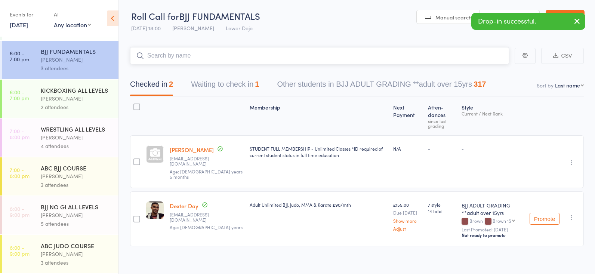
scroll to position [0, 0]
click at [77, 127] on div "WRESTLING ALL LEVELS" at bounding box center [76, 129] width 71 height 8
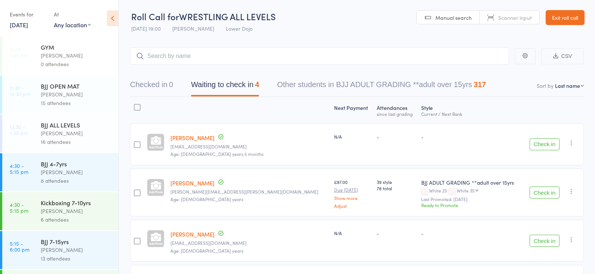
click at [549, 142] on button "Check in" at bounding box center [544, 144] width 30 height 12
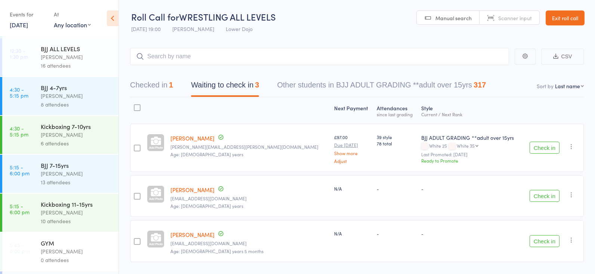
scroll to position [97, 0]
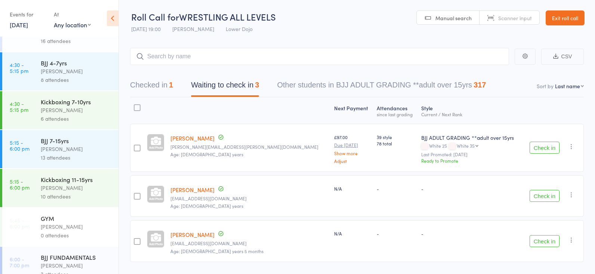
click at [79, 151] on div "Thomas Buckmaster" at bounding box center [76, 149] width 71 height 9
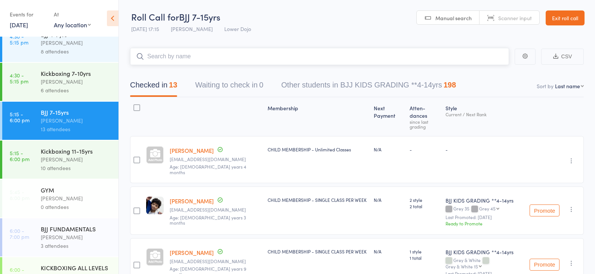
scroll to position [130, 0]
click at [74, 229] on div "BJJ FUNDAMENTALS" at bounding box center [76, 228] width 71 height 8
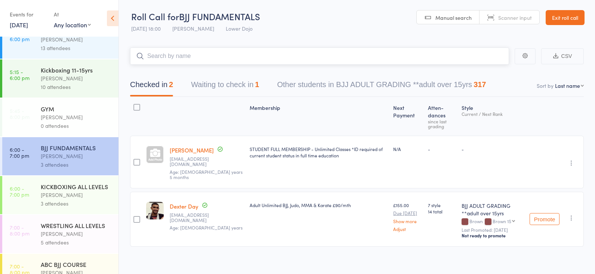
scroll to position [211, 0]
click at [67, 198] on div "Frankie Gibson" at bounding box center [76, 194] width 71 height 9
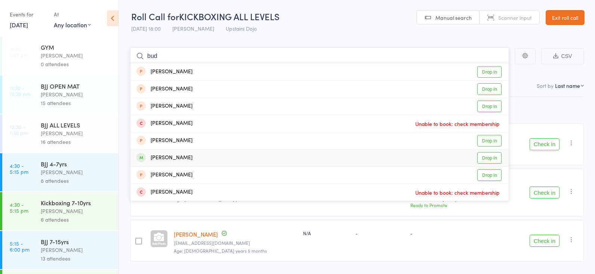
type input "bud"
click at [478, 156] on link "Drop in" at bounding box center [489, 158] width 24 height 12
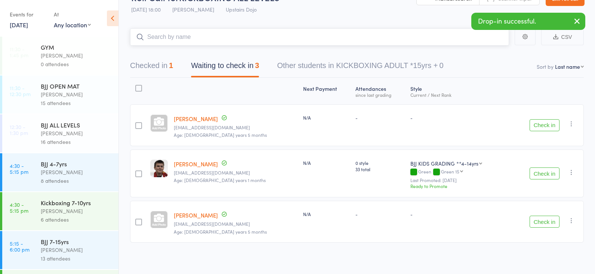
scroll to position [19, 0]
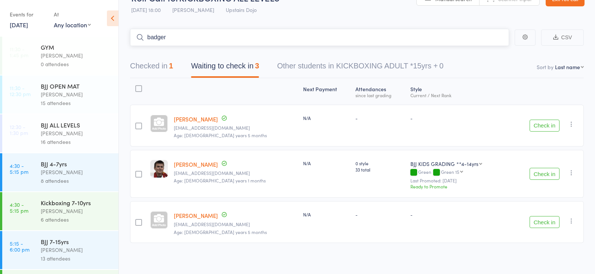
click at [165, 66] on button "Checked in 1" at bounding box center [151, 68] width 43 height 20
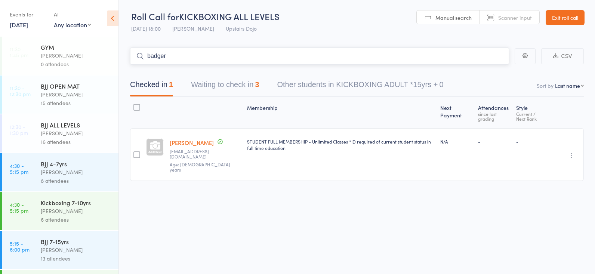
scroll to position [0, 0]
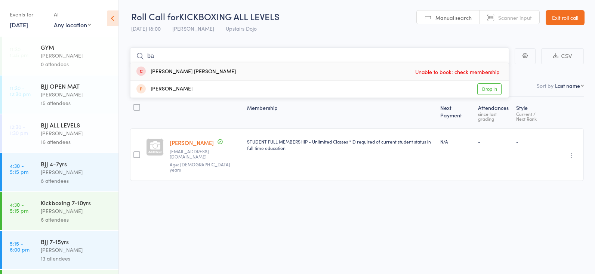
type input "b"
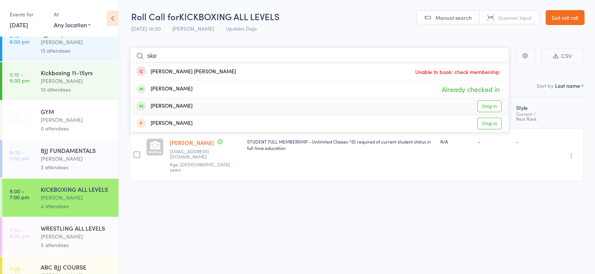
type input "ske"
click at [60, 160] on div "Roberto Almeida" at bounding box center [76, 158] width 71 height 9
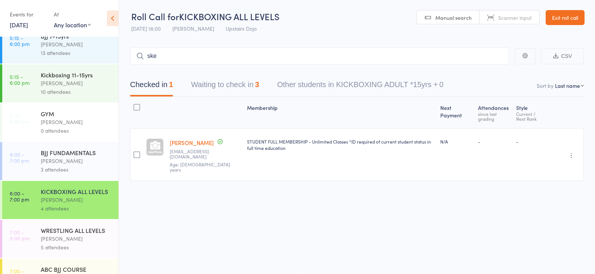
scroll to position [206, 0]
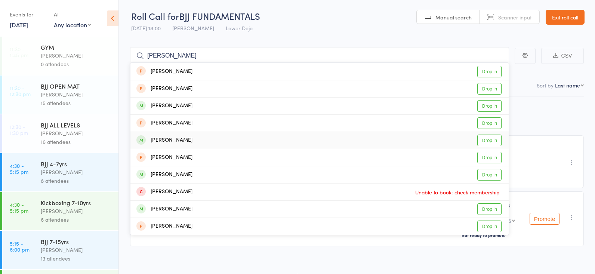
scroll to position [0, 0]
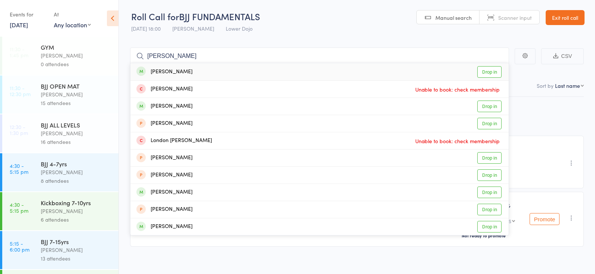
type input "george london"
click at [484, 69] on link "Drop in" at bounding box center [489, 72] width 24 height 12
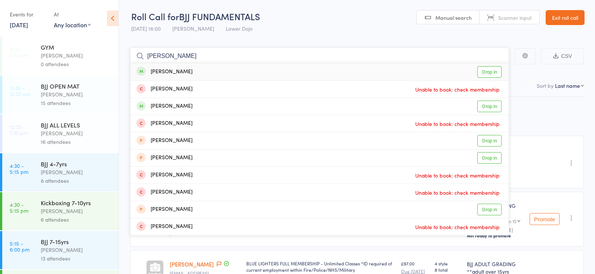
type input "howard ba"
click at [483, 70] on link "Drop in" at bounding box center [489, 72] width 24 height 12
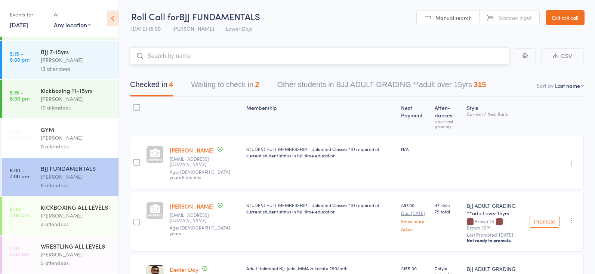
scroll to position [184, 0]
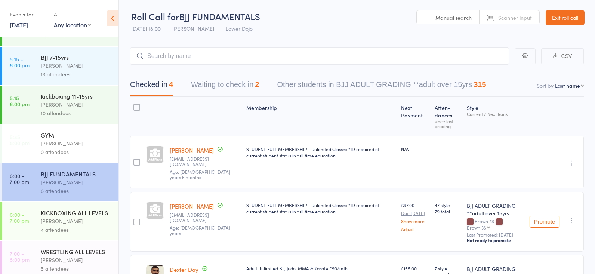
click at [77, 222] on div "Frankie Gibson" at bounding box center [76, 221] width 71 height 9
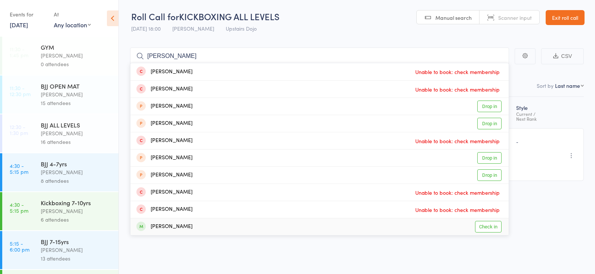
type input "william"
click at [480, 224] on link "Check in" at bounding box center [488, 227] width 27 height 12
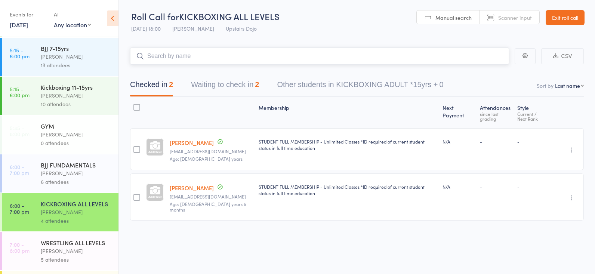
scroll to position [200, 0]
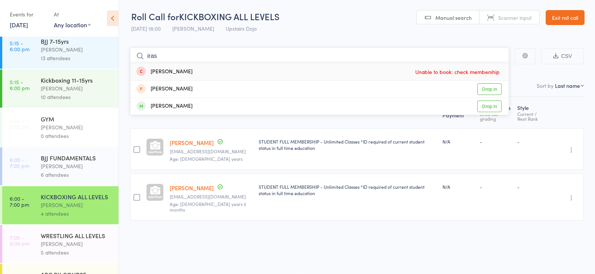
drag, startPoint x: 175, startPoint y: 45, endPoint x: 172, endPoint y: 56, distance: 10.8
click at [172, 56] on input "iras" at bounding box center [319, 55] width 379 height 17
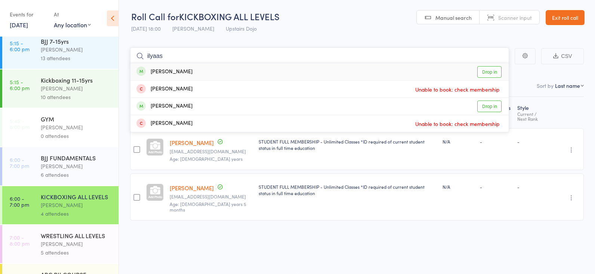
type input "ilyaas"
click at [491, 68] on link "Drop in" at bounding box center [489, 72] width 24 height 12
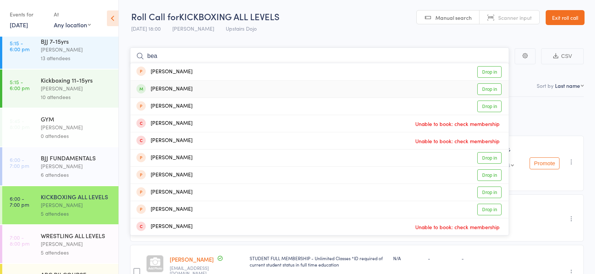
type input "bea"
click at [486, 87] on link "Drop in" at bounding box center [489, 89] width 24 height 12
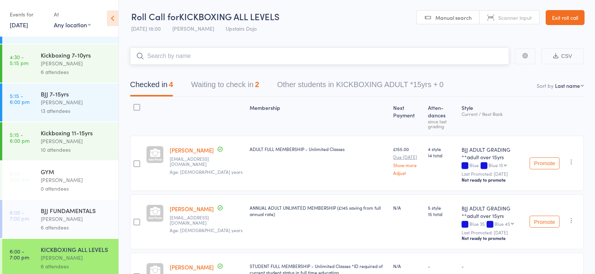
scroll to position [145, 0]
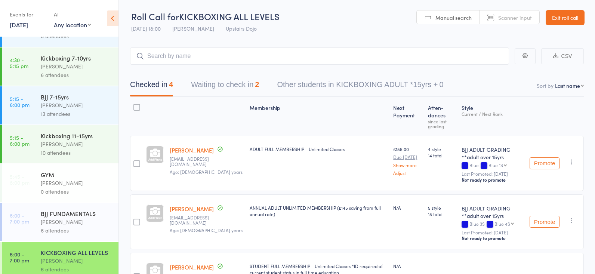
click at [39, 103] on link "5:15 - 6:00 pm BJJ 7-15yrs Thomas Buckmaster 13 attendees" at bounding box center [60, 105] width 116 height 38
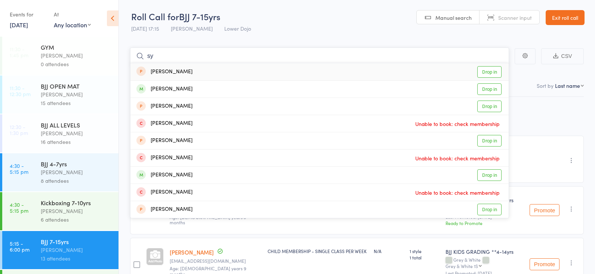
type input "s"
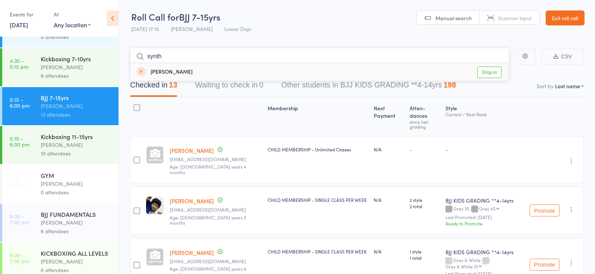
scroll to position [145, 0]
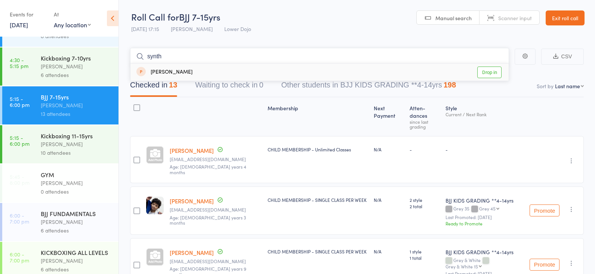
type input "synth"
drag, startPoint x: 67, startPoint y: 213, endPoint x: 71, endPoint y: 212, distance: 3.8
click at [66, 213] on div "BJJ FUNDAMENTALS" at bounding box center [76, 213] width 71 height 8
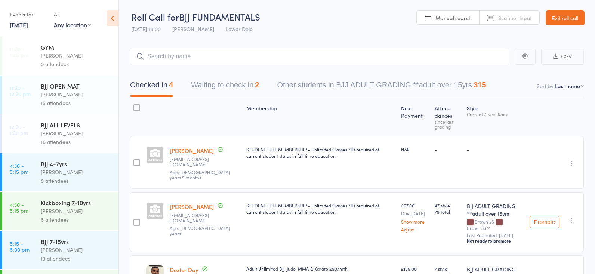
click at [223, 89] on button "Waiting to check in 2" at bounding box center [225, 87] width 68 height 20
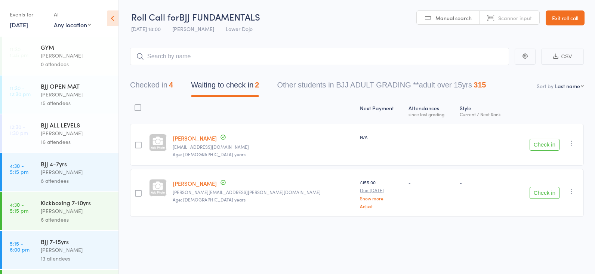
click at [535, 142] on button "Check in" at bounding box center [544, 145] width 30 height 12
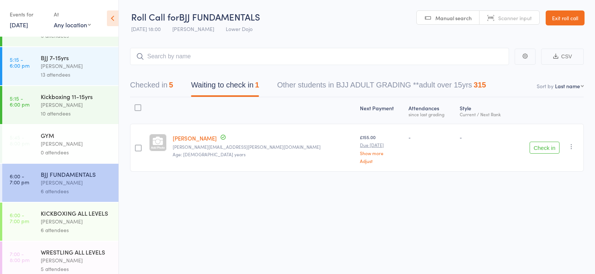
scroll to position [184, 0]
click at [56, 218] on div "Frankie Gibson" at bounding box center [76, 221] width 71 height 9
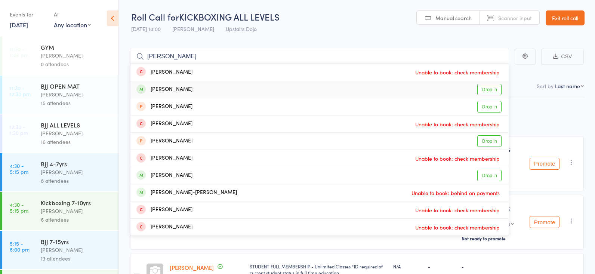
type input "anton"
click at [489, 89] on link "Drop in" at bounding box center [489, 90] width 24 height 12
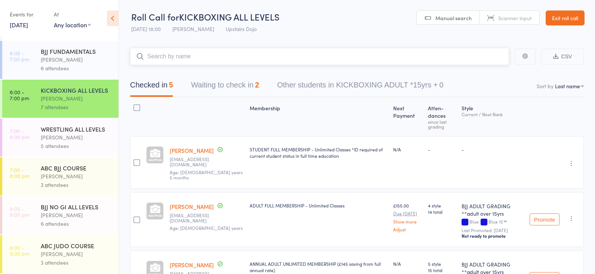
scroll to position [0, 0]
click at [180, 149] on link "Anton Brovko" at bounding box center [192, 150] width 44 height 8
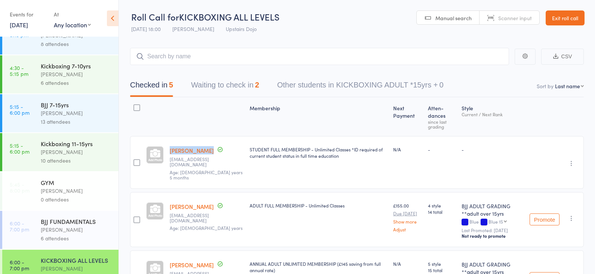
scroll to position [134, 0]
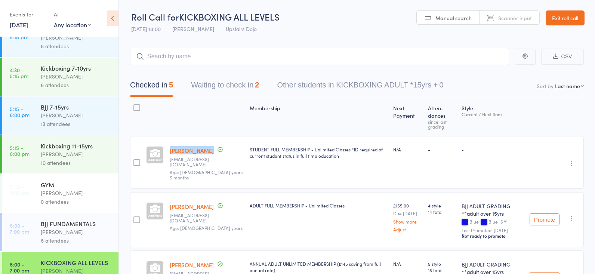
click at [40, 112] on link "5:15 - 6:00 pm BJJ 7-15yrs Thomas Buckmaster 13 attendees" at bounding box center [60, 115] width 116 height 38
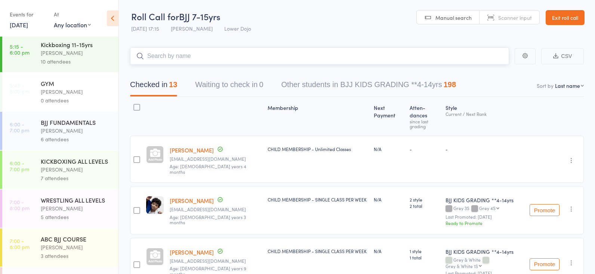
scroll to position [239, 0]
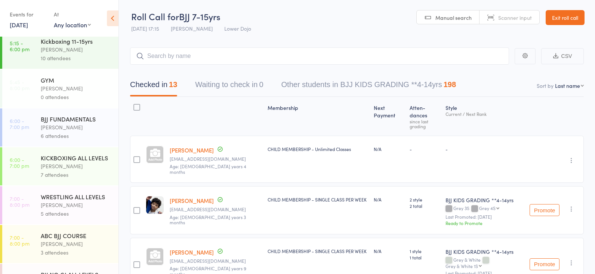
click at [49, 129] on div "Roberto Almeida" at bounding box center [76, 127] width 71 height 9
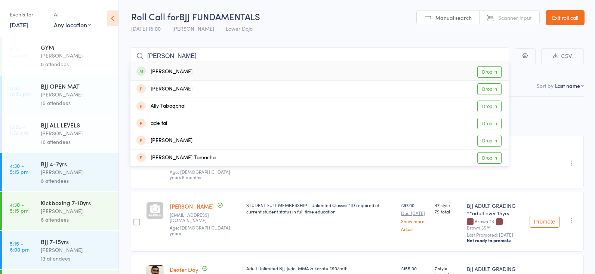
type input "tabs"
drag, startPoint x: 167, startPoint y: 76, endPoint x: 484, endPoint y: 69, distance: 316.8
click at [484, 69] on link "Drop in" at bounding box center [489, 72] width 24 height 12
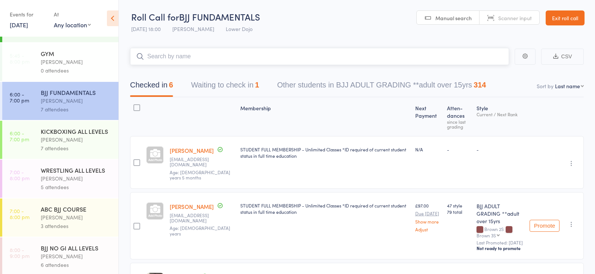
scroll to position [266, 0]
click at [65, 177] on div "Mikey Pharoah" at bounding box center [76, 177] width 71 height 9
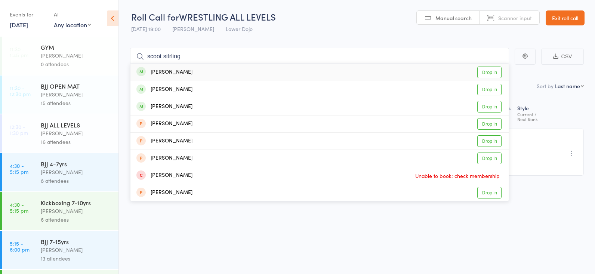
type input "scoot stirling"
drag, startPoint x: 179, startPoint y: 57, endPoint x: 487, endPoint y: 71, distance: 308.8
click at [487, 71] on link "Drop in" at bounding box center [489, 72] width 24 height 12
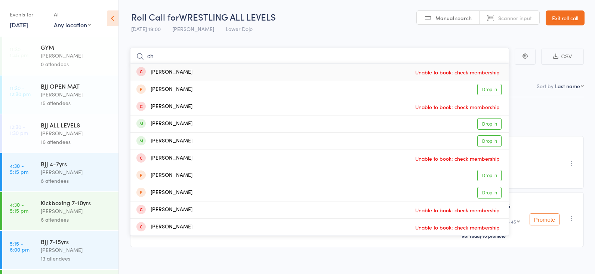
type input "c"
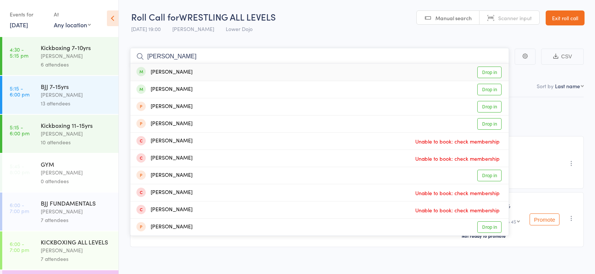
scroll to position [0, 0]
type input "stansfield"
click at [69, 248] on div "Frankie Gibson" at bounding box center [76, 250] width 71 height 9
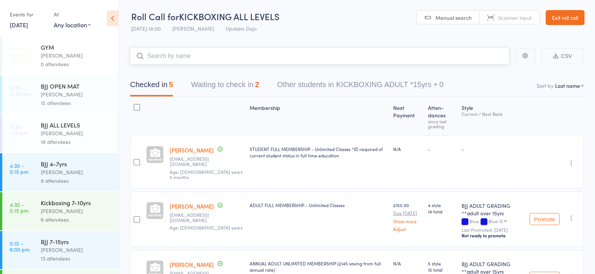
scroll to position [0, 0]
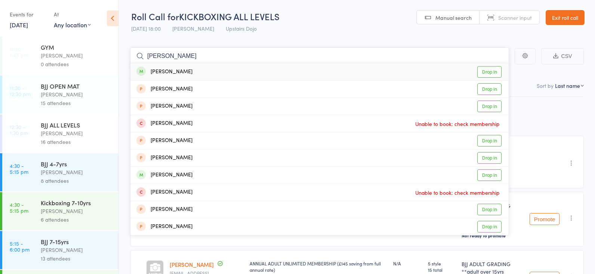
type input "george stanfield"
click at [500, 74] on link "Drop in" at bounding box center [489, 72] width 24 height 12
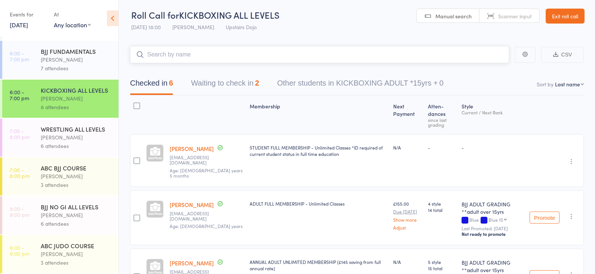
scroll to position [307, 0]
click at [76, 134] on div "Mikey Pharoah" at bounding box center [76, 137] width 71 height 9
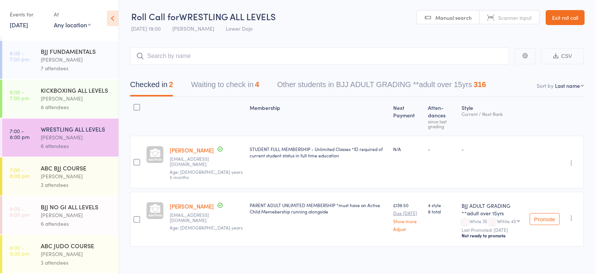
scroll to position [307, 0]
click at [59, 172] on div "Roberto Almeida" at bounding box center [76, 176] width 71 height 9
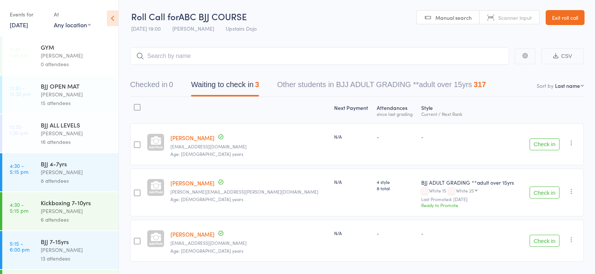
scroll to position [0, 0]
click at [548, 239] on button "Check in" at bounding box center [544, 241] width 30 height 12
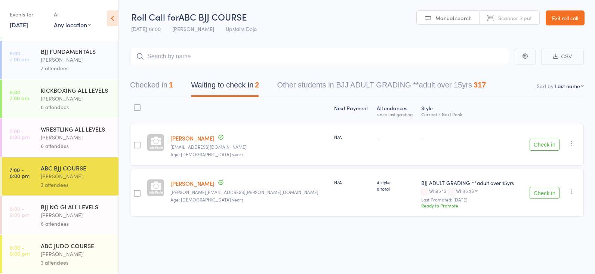
scroll to position [0, 0]
click at [63, 102] on div "Frankie Gibson" at bounding box center [76, 98] width 71 height 9
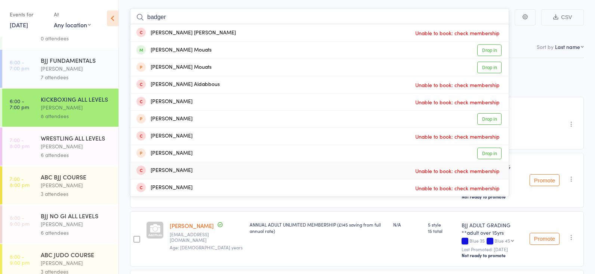
scroll to position [300, 0]
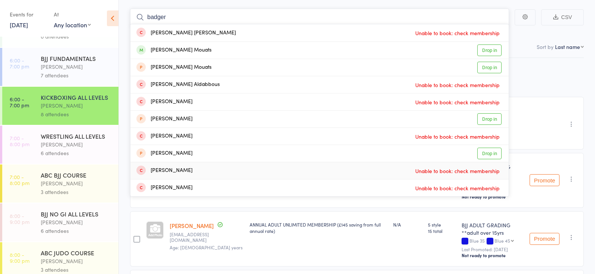
type input "badger"
click at [52, 181] on div "Roberto Almeida" at bounding box center [76, 183] width 71 height 9
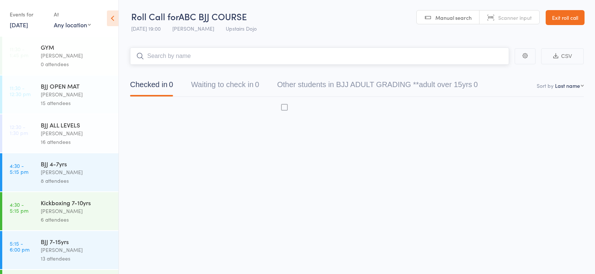
scroll to position [0, 0]
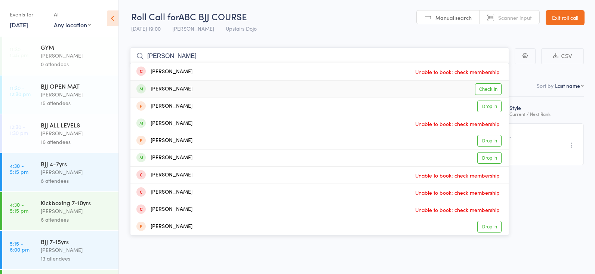
type input "charlie green"
click at [485, 85] on link "Check in" at bounding box center [488, 89] width 27 height 12
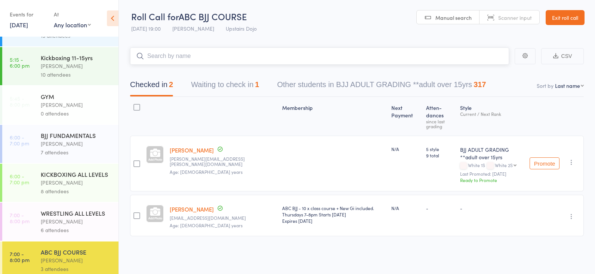
scroll to position [223, 0]
click at [66, 219] on div "Mikey Pharoah" at bounding box center [76, 221] width 71 height 9
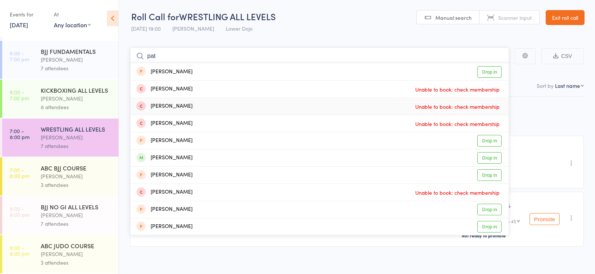
scroll to position [307, 0]
type input "pat"
click at [49, 168] on div "ABC BJJ COURSE" at bounding box center [76, 168] width 71 height 8
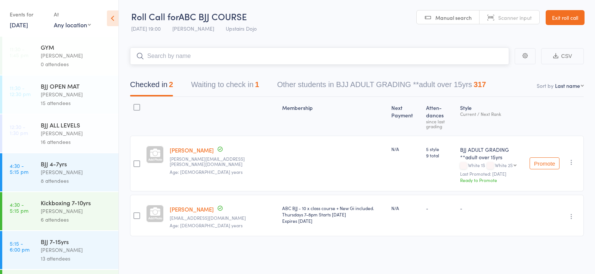
click at [224, 79] on button "Waiting to check in 1" at bounding box center [225, 87] width 68 height 20
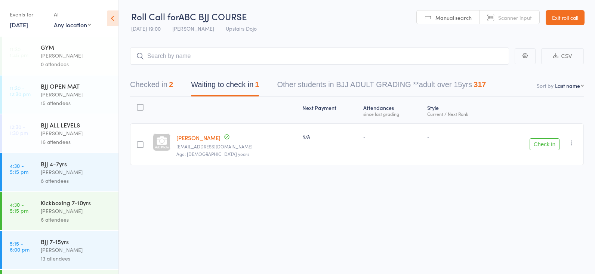
click at [533, 143] on button "Check in" at bounding box center [544, 144] width 30 height 12
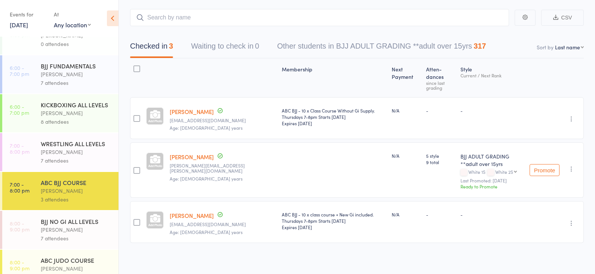
scroll to position [290, 0]
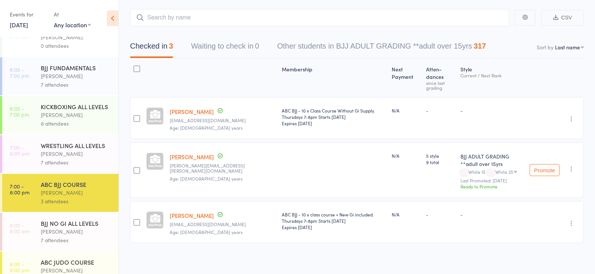
click at [70, 154] on div "Mikey Pharoah" at bounding box center [76, 153] width 71 height 9
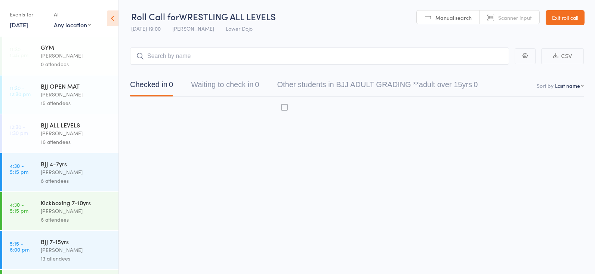
scroll to position [0, 0]
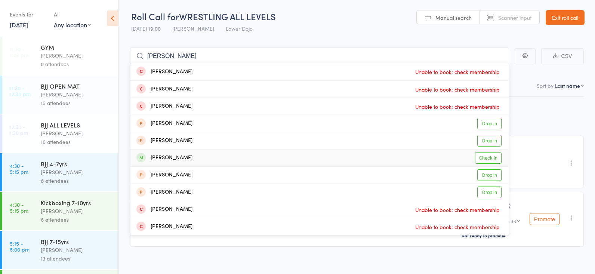
type input "rafel s"
click at [486, 158] on link "Check in" at bounding box center [488, 158] width 27 height 12
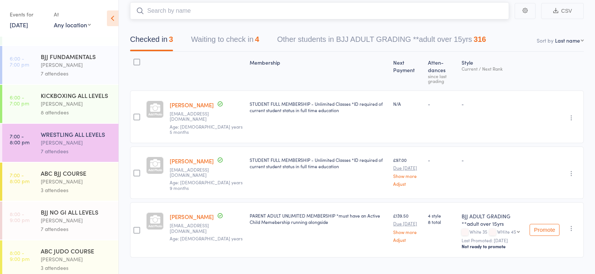
scroll to position [45, 0]
click at [219, 47] on button "Waiting to check in 4" at bounding box center [225, 42] width 68 height 20
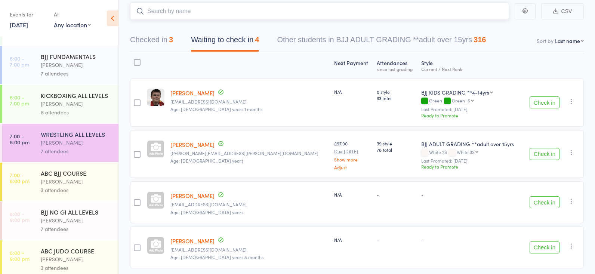
click at [162, 43] on button "Checked in 3" at bounding box center [151, 42] width 43 height 20
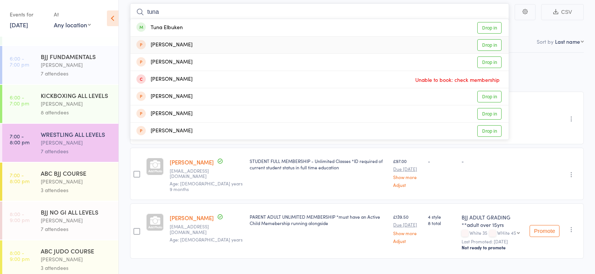
scroll to position [40, 0]
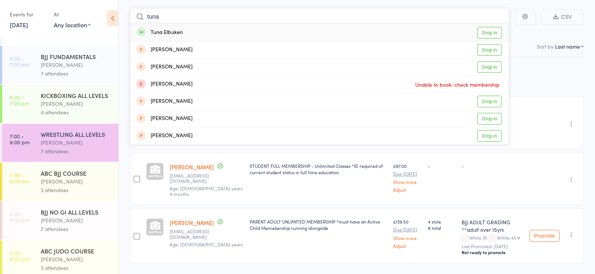
type input "tuna"
click at [480, 32] on link "Drop in" at bounding box center [489, 33] width 24 height 12
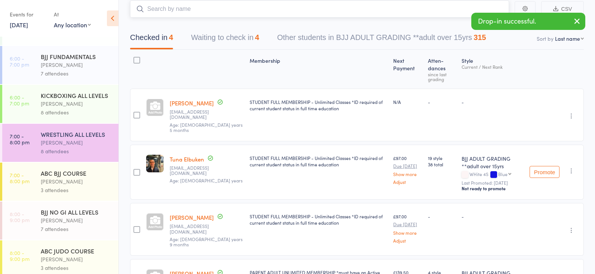
scroll to position [0, 0]
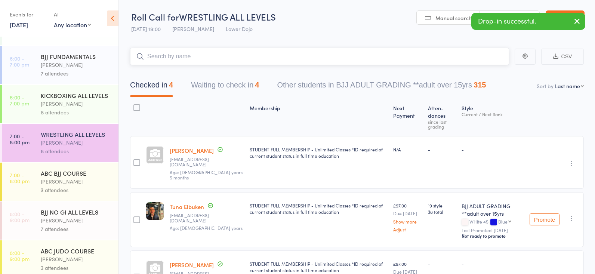
click at [206, 80] on button "Waiting to check in 4" at bounding box center [225, 87] width 68 height 20
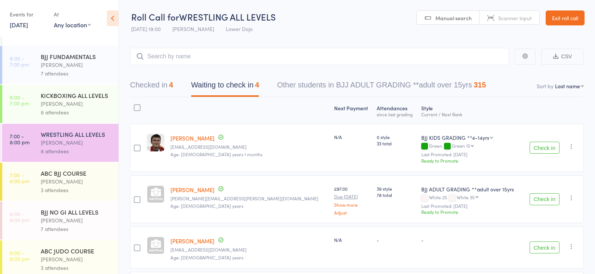
click at [533, 145] on button "Check in" at bounding box center [544, 148] width 30 height 12
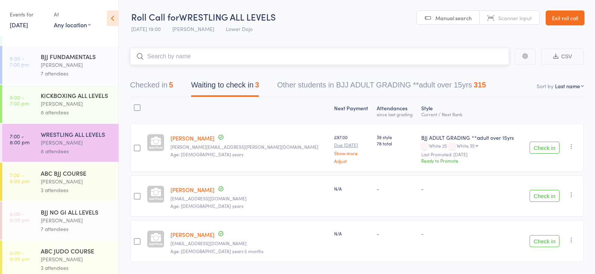
click at [186, 56] on input "search" at bounding box center [319, 56] width 379 height 17
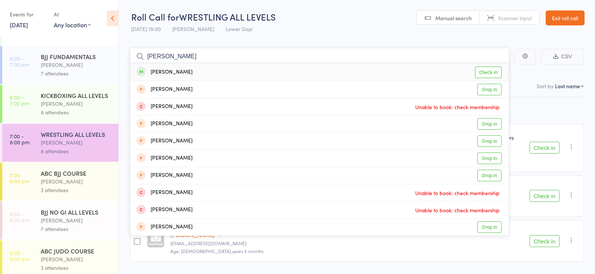
type input "patrick os"
click at [485, 71] on link "Check in" at bounding box center [488, 72] width 27 height 12
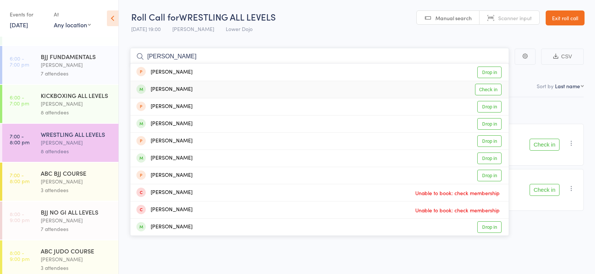
type input "henry s"
click at [490, 90] on link "Check in" at bounding box center [488, 90] width 27 height 12
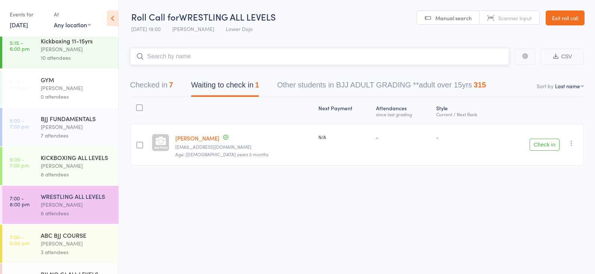
scroll to position [239, 0]
click at [61, 125] on div "Roberto Almeida" at bounding box center [76, 127] width 71 height 9
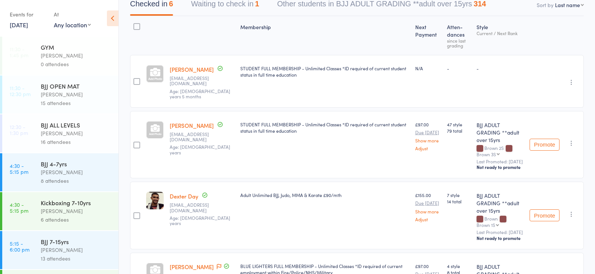
scroll to position [82, 0]
click at [180, 120] on link "Howard Bailey" at bounding box center [192, 124] width 44 height 8
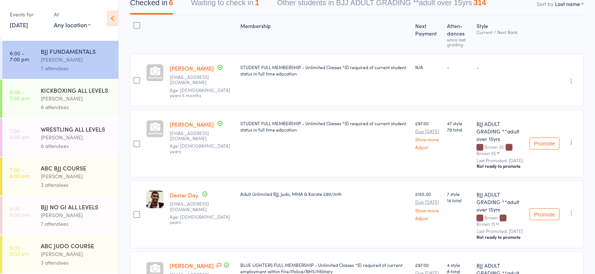
scroll to position [307, 0]
click at [78, 139] on div "Mikey Pharoah" at bounding box center [76, 137] width 71 height 9
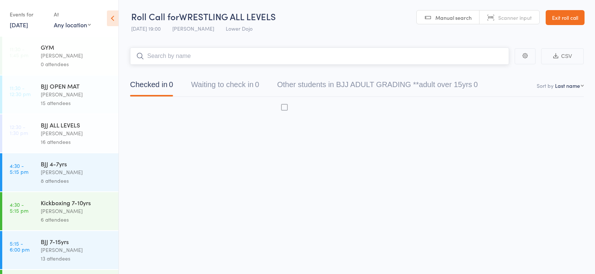
scroll to position [0, 0]
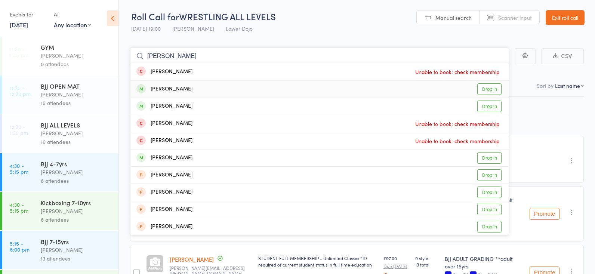
type input "clark"
click at [480, 89] on link "Drop in" at bounding box center [489, 89] width 24 height 12
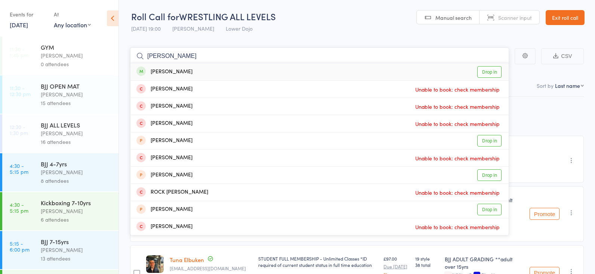
type input "rory clark"
drag, startPoint x: 190, startPoint y: 59, endPoint x: 484, endPoint y: 71, distance: 294.2
click at [484, 71] on link "Drop in" at bounding box center [489, 72] width 24 height 12
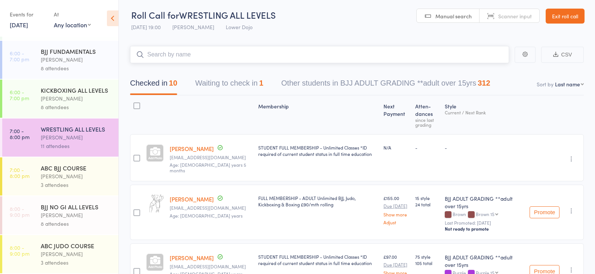
scroll to position [1, 0]
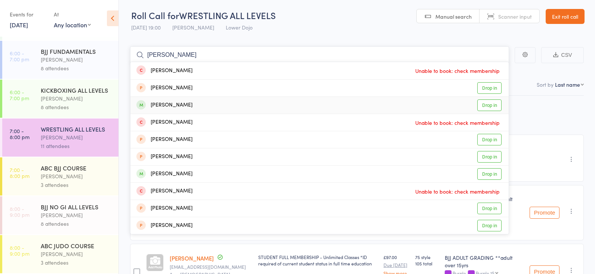
type input "archie"
click at [483, 105] on link "Drop in" at bounding box center [489, 105] width 24 height 12
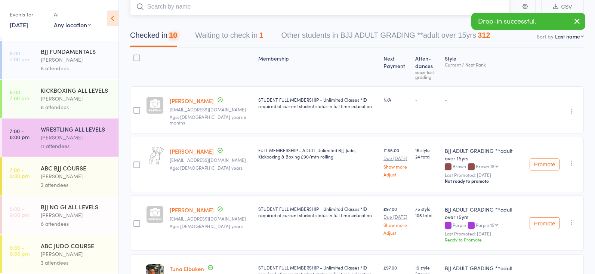
scroll to position [87, 0]
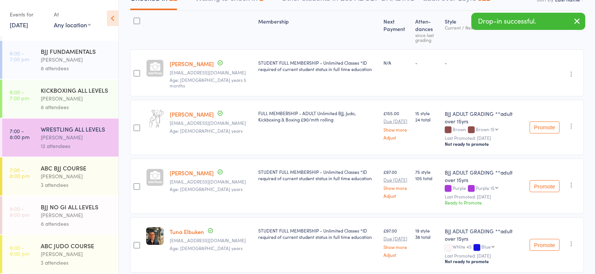
click at [63, 202] on div "BJJ NO GI ALL LEVELS Mikey Pharoah 8 attendees" at bounding box center [80, 215] width 78 height 38
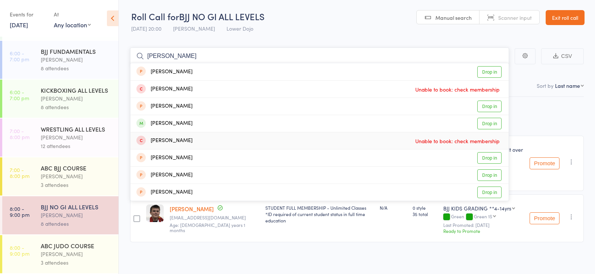
scroll to position [307, 0]
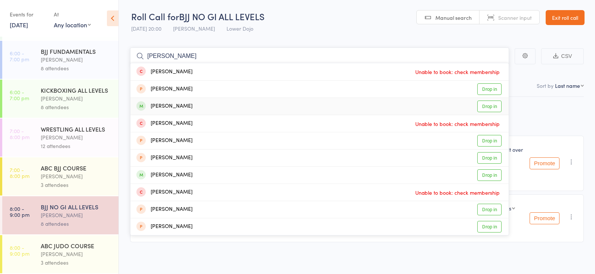
type input "archie"
click at [489, 107] on link "Drop in" at bounding box center [489, 106] width 24 height 12
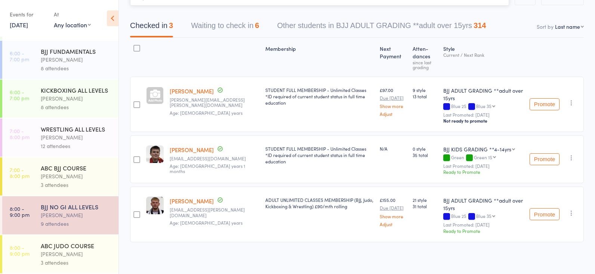
scroll to position [59, 0]
click at [72, 137] on div "Mikey Pharoah" at bounding box center [76, 137] width 71 height 9
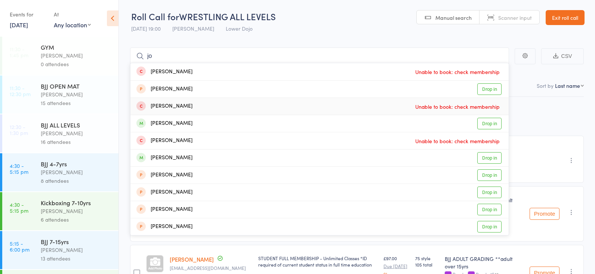
type input "j"
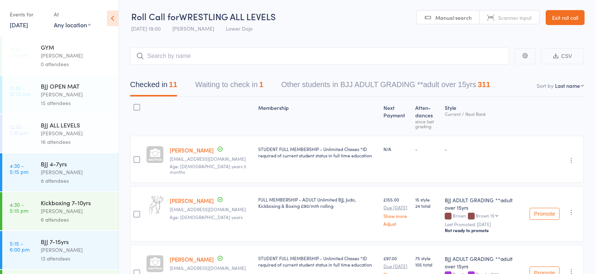
click at [240, 87] on button "Waiting to check in 1" at bounding box center [229, 87] width 68 height 20
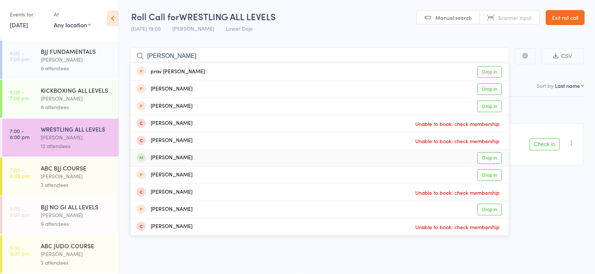
type input "luca"
click at [480, 158] on link "Drop in" at bounding box center [489, 158] width 24 height 12
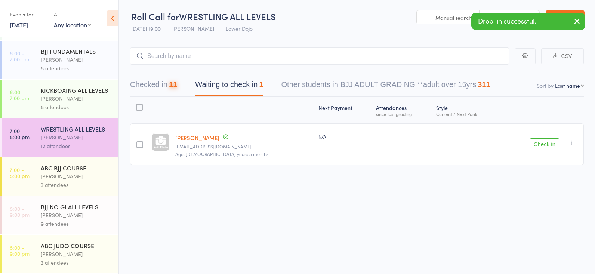
click at [65, 219] on div "Mikey Pharoah" at bounding box center [76, 215] width 71 height 9
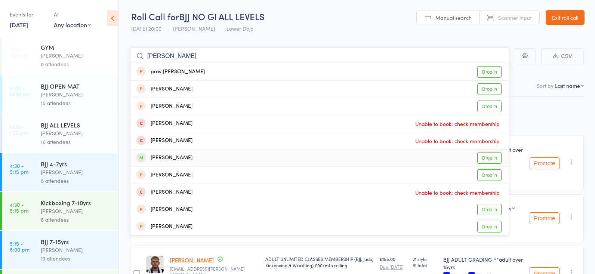
type input "luca lu"
click at [483, 159] on link "Drop in" at bounding box center [489, 158] width 24 height 12
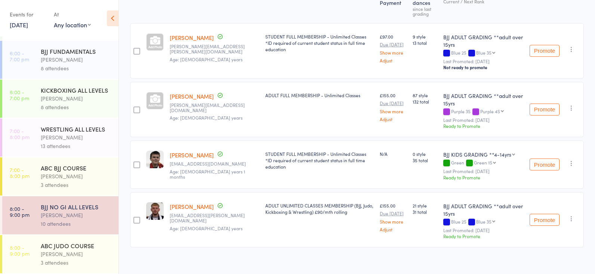
scroll to position [115, 0]
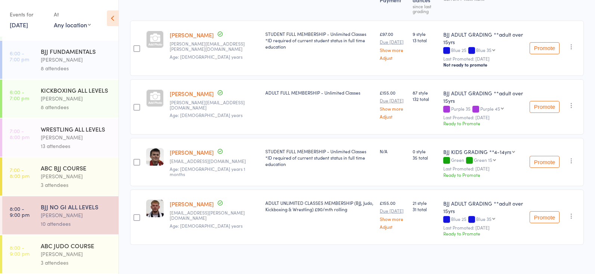
click at [66, 101] on div "Frankie Gibson" at bounding box center [76, 98] width 71 height 9
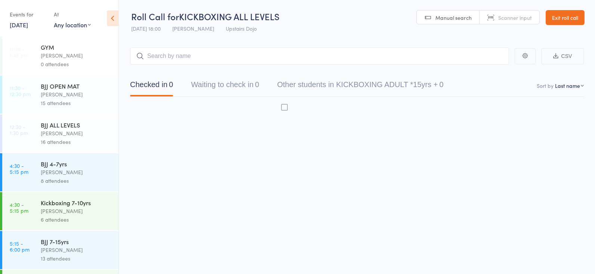
scroll to position [0, 0]
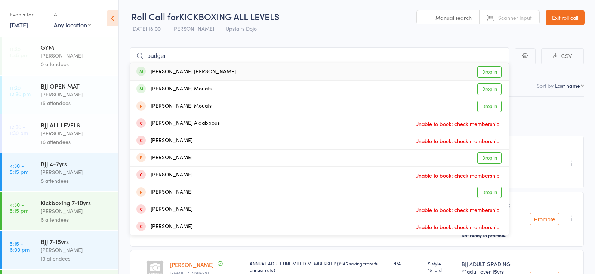
type input "badger"
click at [484, 71] on link "Drop in" at bounding box center [489, 72] width 24 height 12
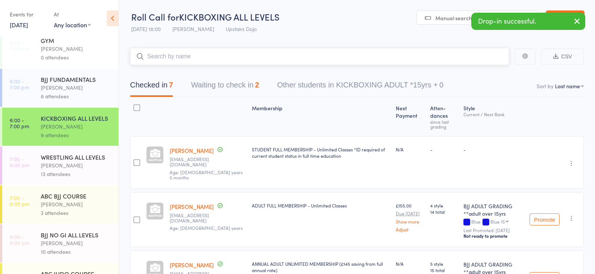
scroll to position [0, 0]
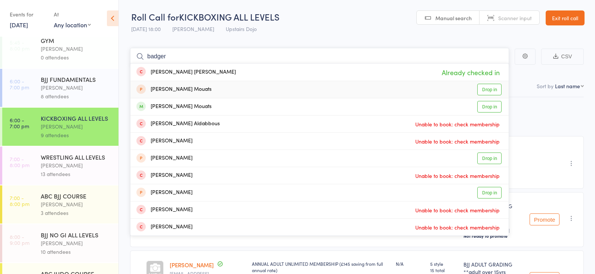
type input "badger"
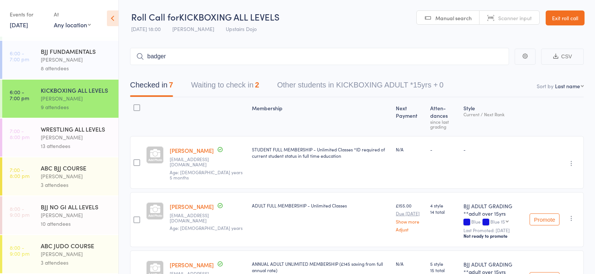
scroll to position [307, 0]
click at [55, 140] on div "Mikey Pharoah" at bounding box center [76, 137] width 71 height 9
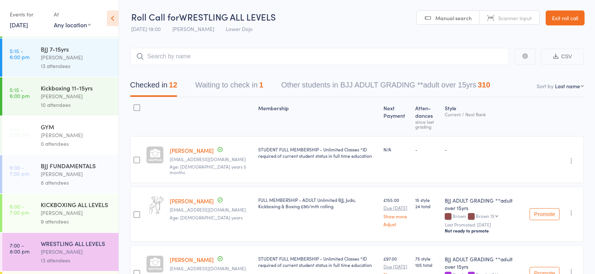
scroll to position [193, 0]
click at [75, 176] on div "Roberto Almeida" at bounding box center [76, 172] width 71 height 9
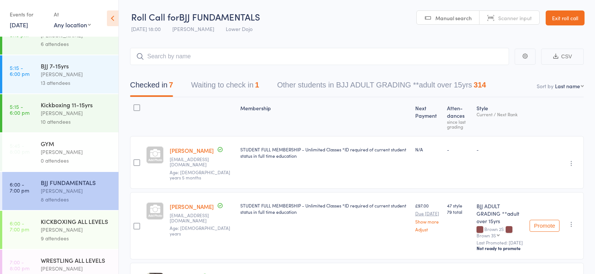
scroll to position [157, 0]
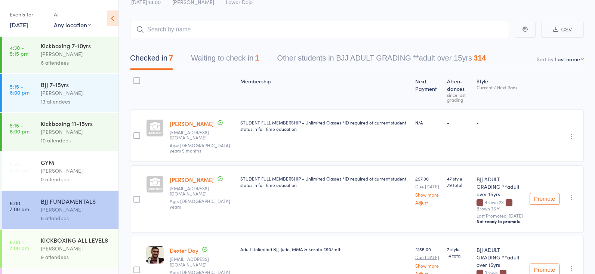
click at [236, 67] on button "Waiting to check in 1" at bounding box center [225, 60] width 68 height 20
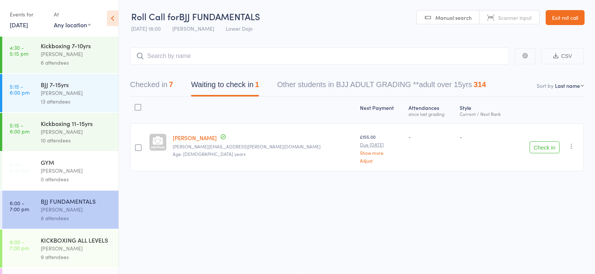
click at [160, 84] on button "Checked in 7" at bounding box center [151, 87] width 43 height 20
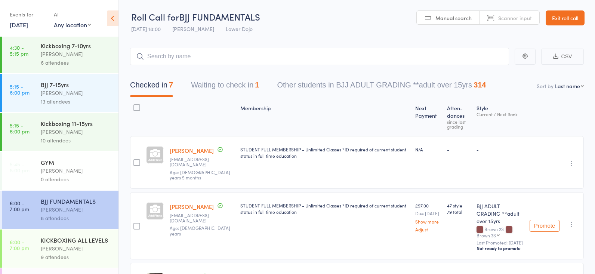
scroll to position [0, 0]
click at [238, 77] on button "Waiting to check in 1" at bounding box center [225, 87] width 68 height 20
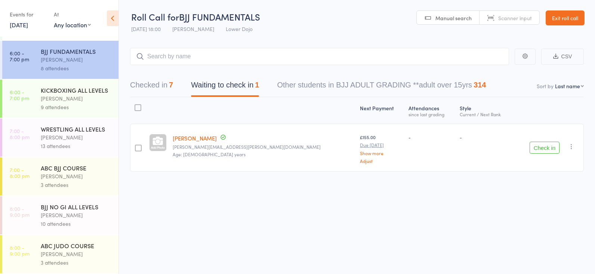
scroll to position [307, 0]
click at [94, 142] on div "13 attendees" at bounding box center [76, 146] width 71 height 9
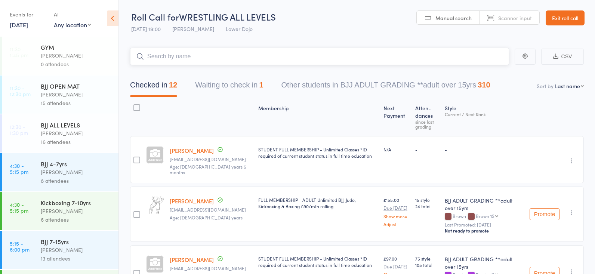
click at [247, 81] on button "Waiting to check in 1" at bounding box center [229, 87] width 68 height 20
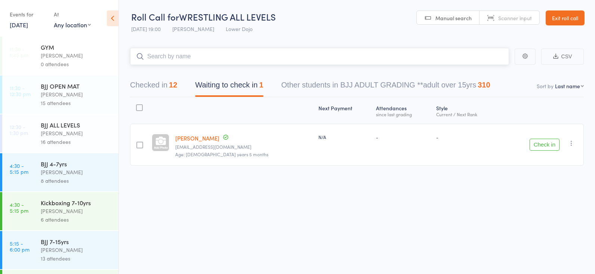
click at [154, 83] on button "Checked in 12" at bounding box center [153, 87] width 47 height 20
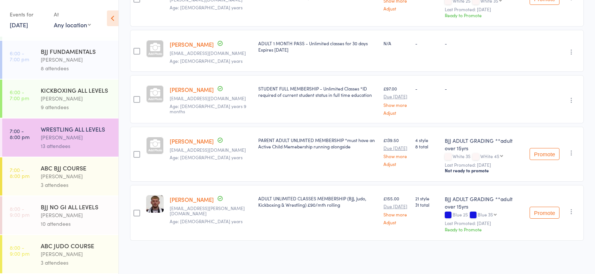
scroll to position [307, 0]
click at [73, 216] on div "Mikey Pharoah" at bounding box center [76, 215] width 71 height 9
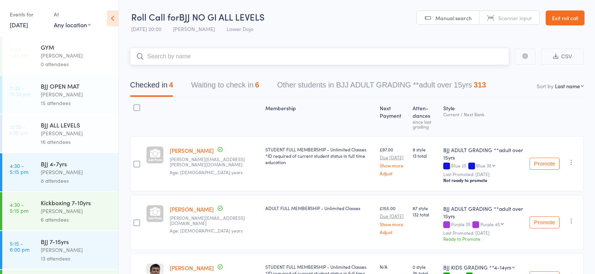
click at [228, 87] on button "Waiting to check in 6" at bounding box center [225, 87] width 68 height 20
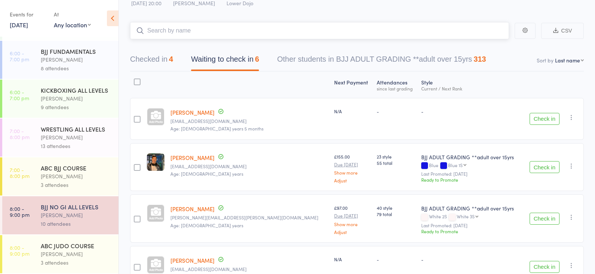
scroll to position [27, 0]
click at [537, 118] on button "Check in" at bounding box center [544, 118] width 30 height 12
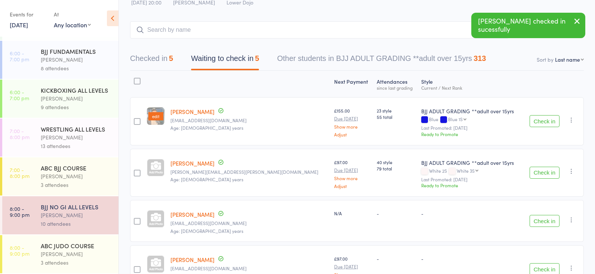
click at [164, 108] on img at bounding box center [155, 115] width 19 height 19
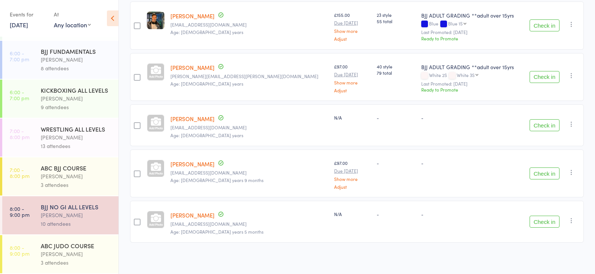
scroll to position [121, 0]
click at [84, 109] on div "9 attendees" at bounding box center [76, 107] width 71 height 9
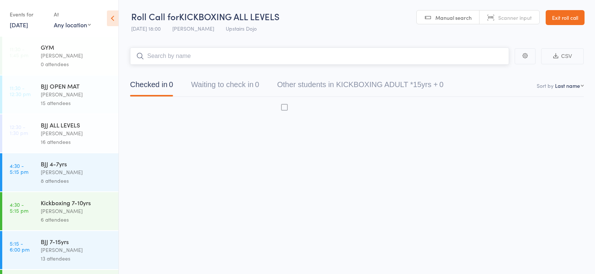
scroll to position [0, 0]
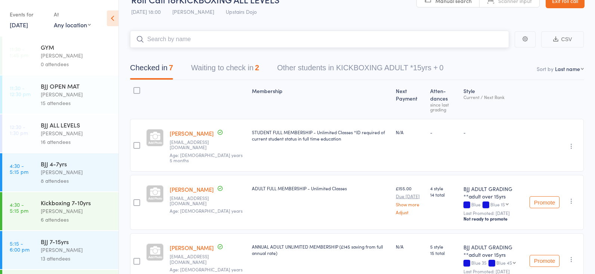
click at [207, 69] on button "Waiting to check in 2" at bounding box center [225, 70] width 68 height 20
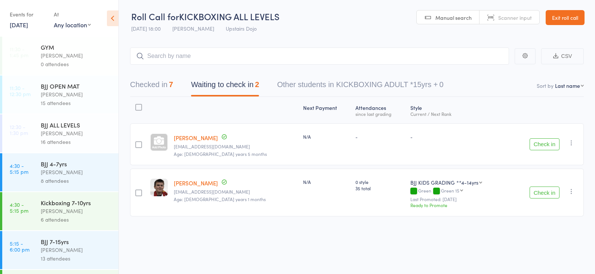
click at [550, 190] on button "Check in" at bounding box center [544, 192] width 30 height 12
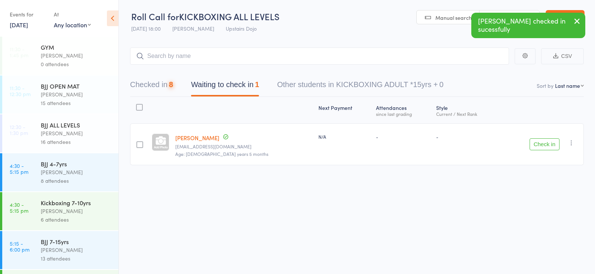
click at [160, 88] on button "Checked in 8" at bounding box center [151, 87] width 43 height 20
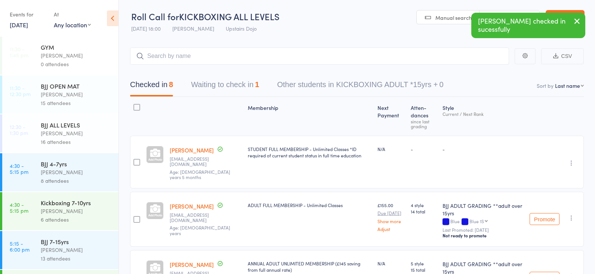
click at [233, 86] on button "Waiting to check in 1" at bounding box center [225, 87] width 68 height 20
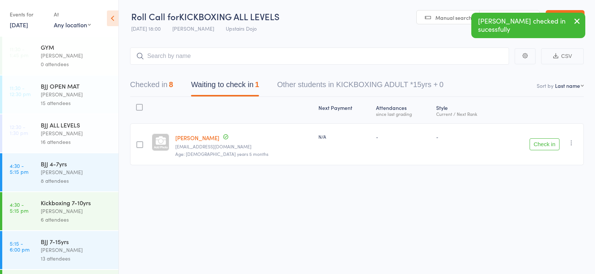
click at [556, 143] on button "Check in" at bounding box center [544, 144] width 30 height 12
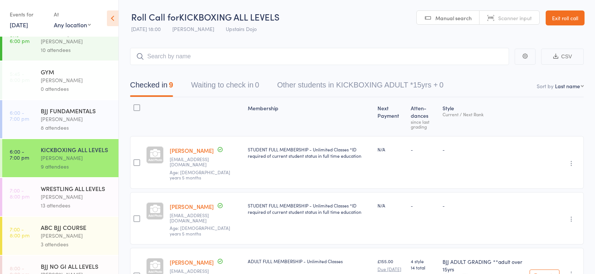
scroll to position [247, 0]
click at [78, 111] on div "BJJ FUNDAMENTALS" at bounding box center [76, 110] width 71 height 8
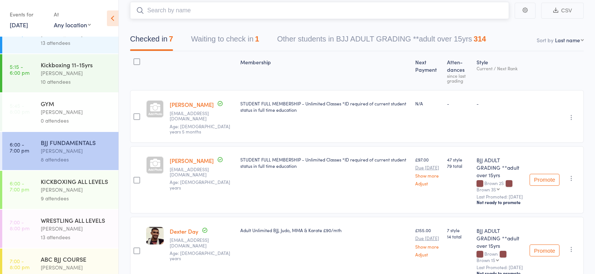
scroll to position [217, 0]
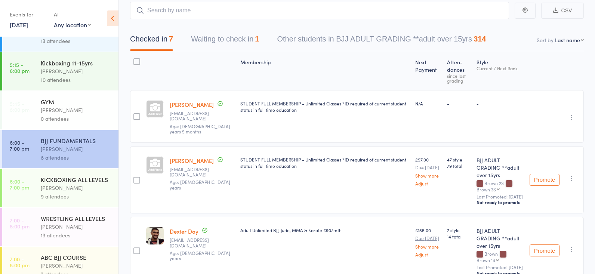
click at [69, 183] on div "KICKBOXING ALL LEVELS" at bounding box center [76, 179] width 71 height 8
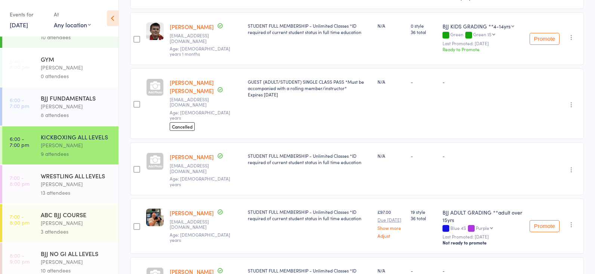
scroll to position [261, 0]
click at [50, 180] on div "Mikey Pharoah" at bounding box center [76, 183] width 71 height 9
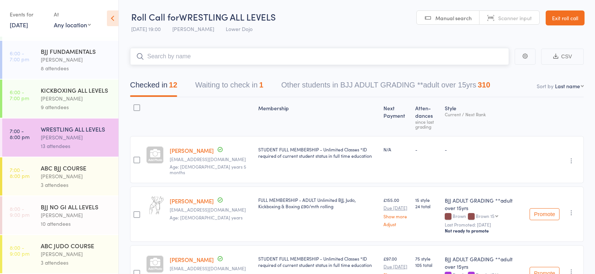
scroll to position [293, 0]
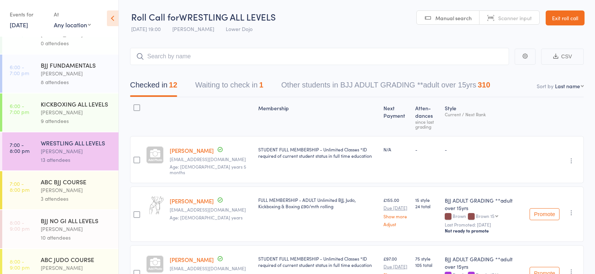
click at [83, 119] on div "9 attendees" at bounding box center [76, 121] width 71 height 9
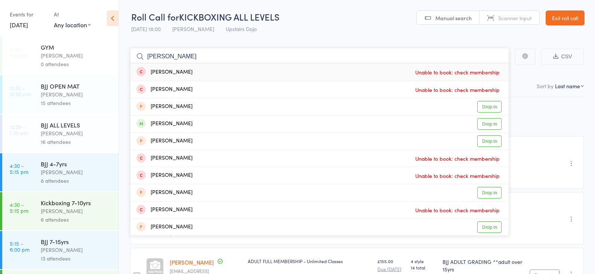
type input "rorie"
click at [72, 219] on div "6 attendees" at bounding box center [76, 219] width 71 height 9
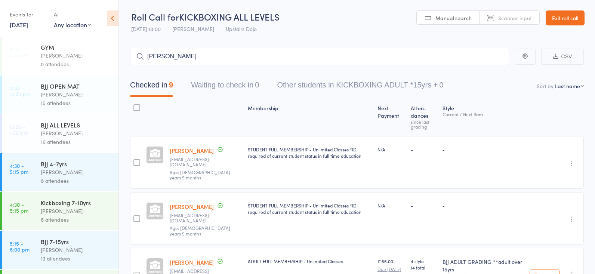
scroll to position [1, 0]
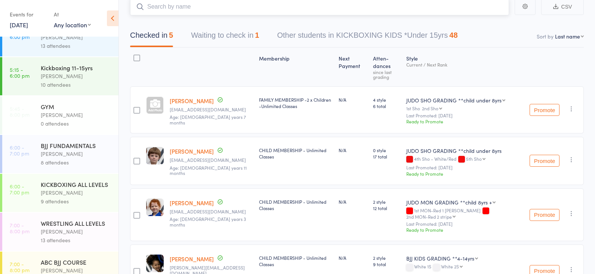
scroll to position [218, 0]
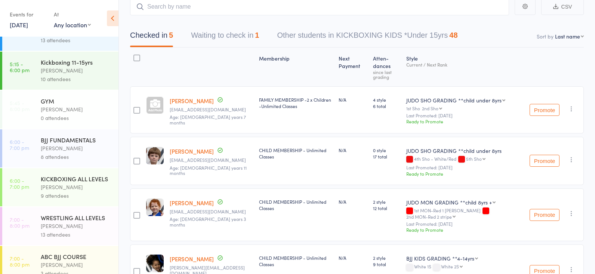
click at [64, 178] on div "KICKBOXING ALL LEVELS" at bounding box center [76, 178] width 71 height 8
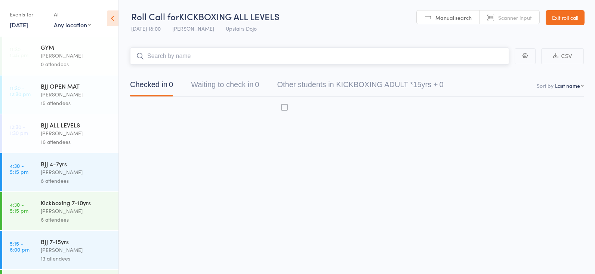
scroll to position [0, 0]
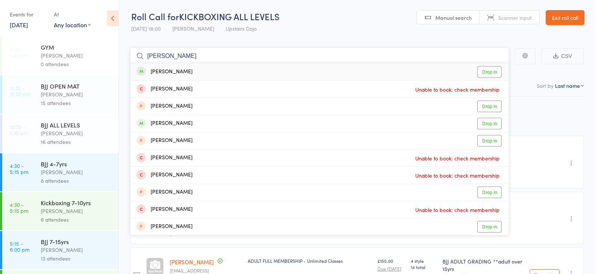
type input "rosie"
drag, startPoint x: 162, startPoint y: 76, endPoint x: 485, endPoint y: 73, distance: 323.4
click at [485, 73] on link "Drop in" at bounding box center [489, 72] width 24 height 12
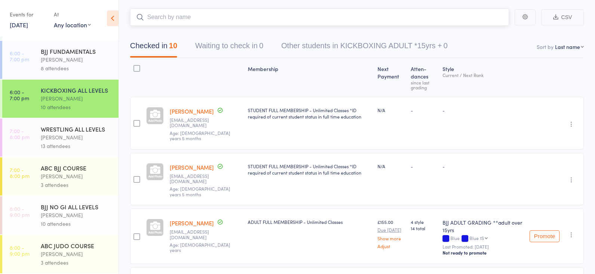
scroll to position [307, 0]
click at [81, 218] on div "Mikey Pharoah" at bounding box center [76, 215] width 71 height 9
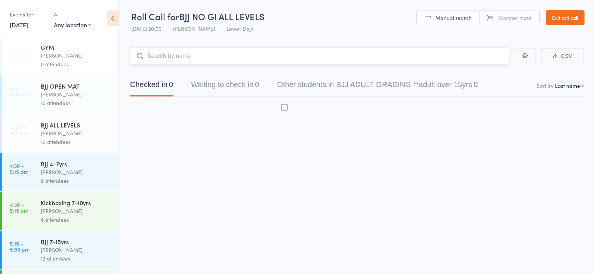
scroll to position [0, 0]
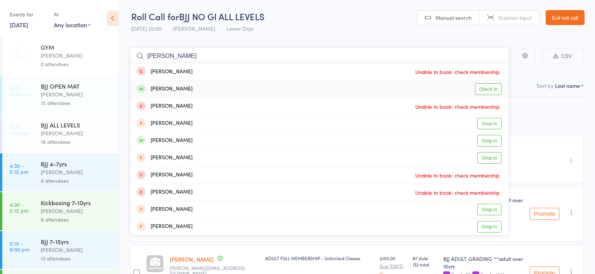
type input "jack howard"
click at [492, 87] on link "Check in" at bounding box center [488, 89] width 27 height 12
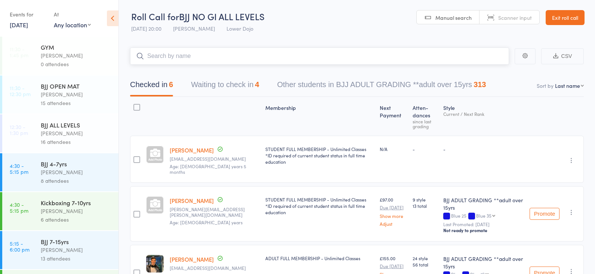
click at [215, 85] on button "Waiting to check in 4" at bounding box center [225, 87] width 68 height 20
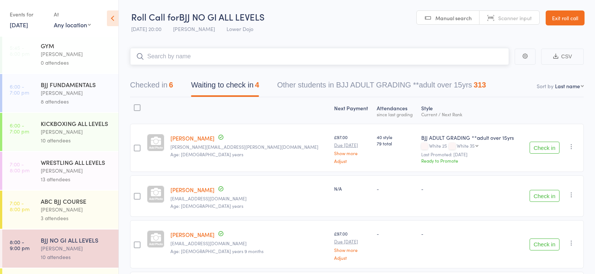
scroll to position [0, 0]
click at [63, 138] on div "10 attendees" at bounding box center [76, 140] width 71 height 9
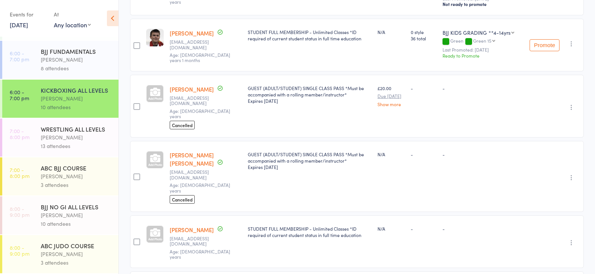
scroll to position [307, 0]
click at [73, 250] on div "Roberto Almeida" at bounding box center [76, 253] width 71 height 9
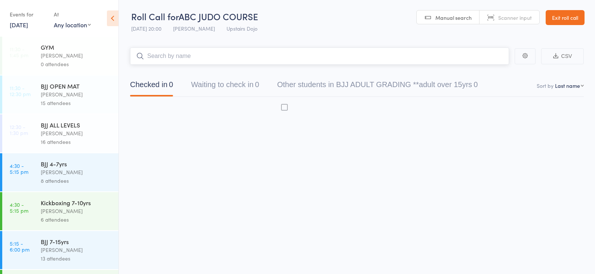
scroll to position [0, 0]
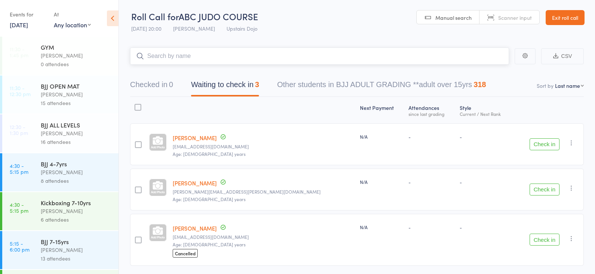
click at [211, 55] on input "search" at bounding box center [319, 55] width 379 height 17
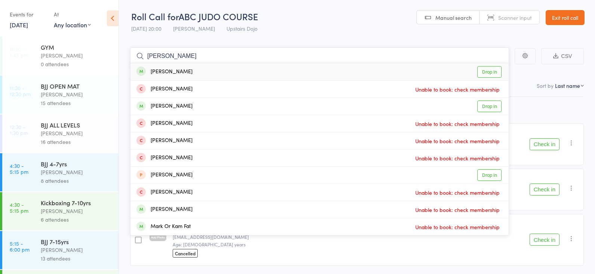
type input "mark oaks"
click at [488, 70] on link "Drop in" at bounding box center [489, 72] width 24 height 12
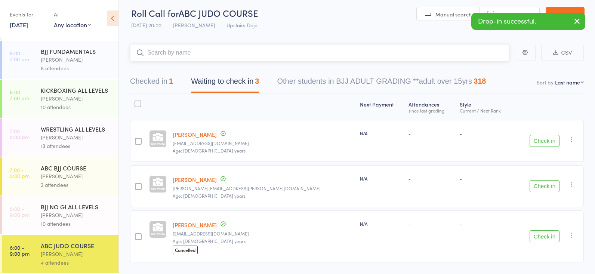
scroll to position [4, 0]
click at [47, 214] on div "Mikey Pharoah" at bounding box center [76, 215] width 71 height 9
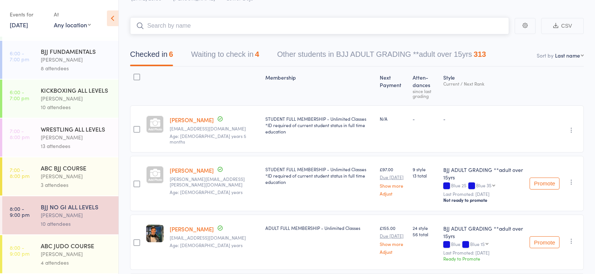
scroll to position [32, 0]
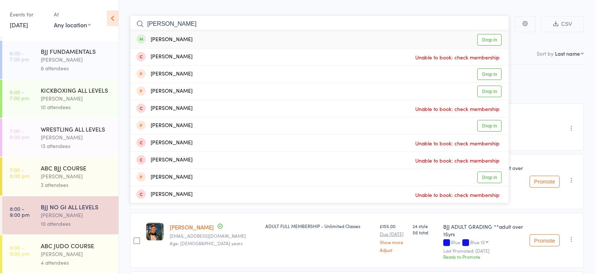
type input "cai ba"
click at [479, 39] on link "Drop in" at bounding box center [489, 40] width 24 height 12
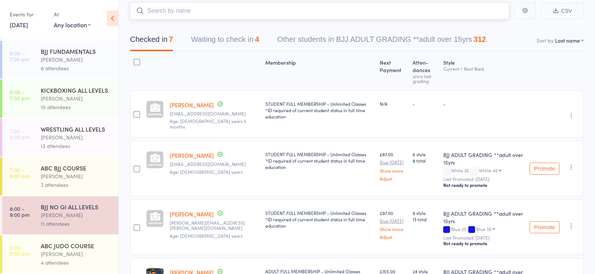
scroll to position [46, 0]
click at [74, 246] on div "ABC JUDO COURSE" at bounding box center [76, 245] width 71 height 8
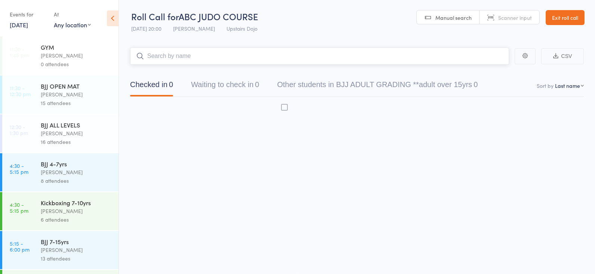
scroll to position [0, 0]
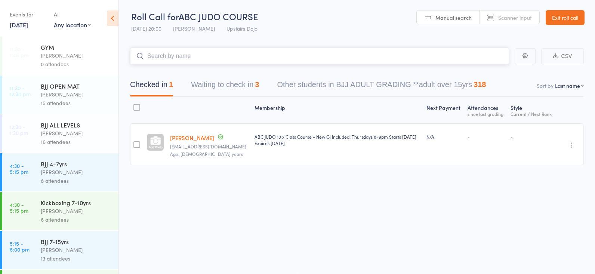
click at [235, 78] on button "Waiting to check in 3" at bounding box center [225, 87] width 68 height 20
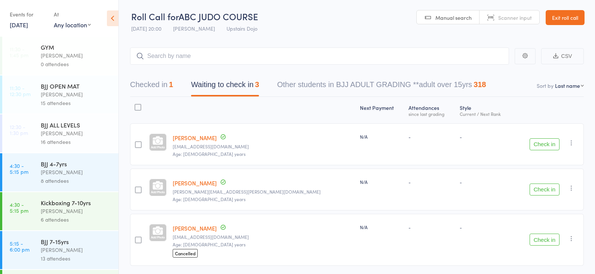
click at [546, 185] on button "Check in" at bounding box center [544, 189] width 30 height 12
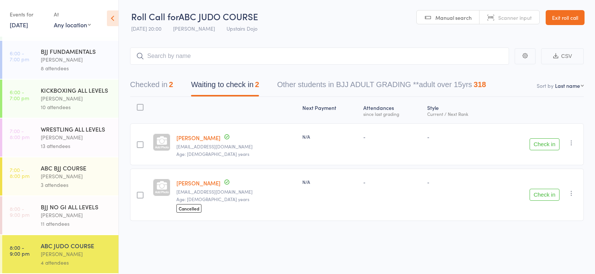
click at [77, 210] on div "BJJ NO GI ALL LEVELS" at bounding box center [76, 206] width 71 height 8
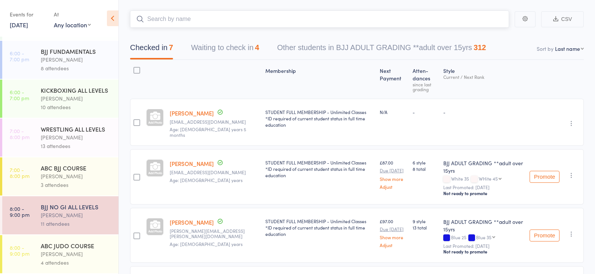
scroll to position [47, 0]
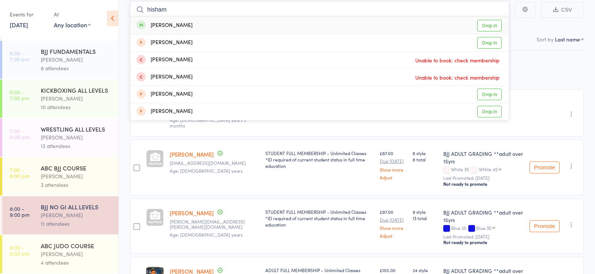
type input "his ham"
drag, startPoint x: 173, startPoint y: 80, endPoint x: 482, endPoint y: 23, distance: 313.8
click at [482, 23] on link "Drop in" at bounding box center [489, 26] width 24 height 12
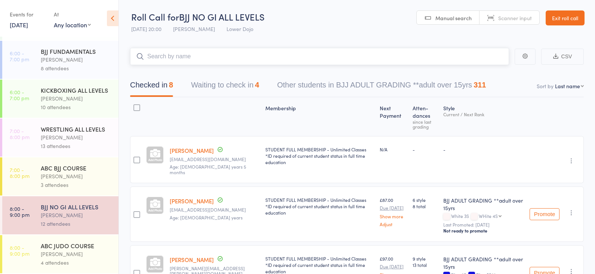
scroll to position [0, 0]
click at [232, 91] on button "Waiting to check in 4" at bounding box center [225, 87] width 68 height 20
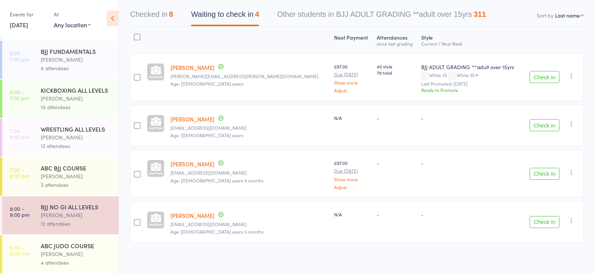
scroll to position [70, 0]
click at [74, 139] on div "Mikey Pharoah" at bounding box center [76, 137] width 71 height 9
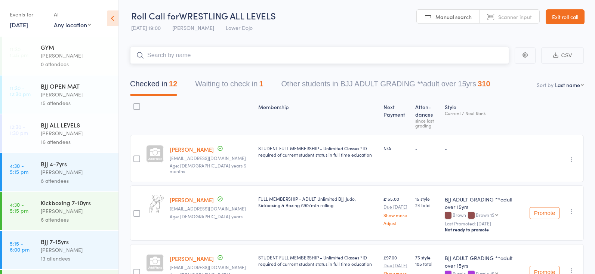
scroll to position [2, 0]
click at [229, 81] on button "Waiting to check in 1" at bounding box center [229, 85] width 68 height 20
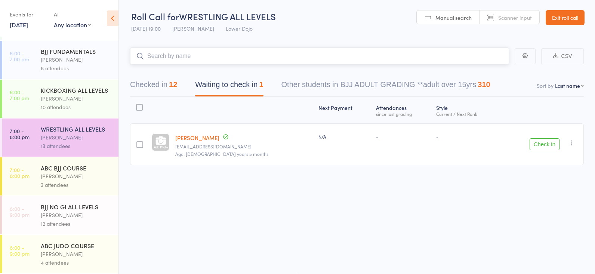
scroll to position [307, 0]
click at [75, 138] on div "Mikey Pharoah" at bounding box center [76, 137] width 71 height 9
click at [160, 80] on button "Checked in 12" at bounding box center [153, 87] width 47 height 20
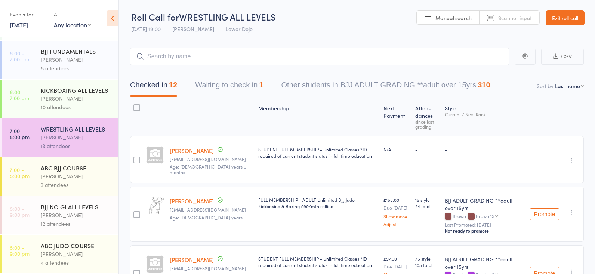
scroll to position [0, 0]
click at [192, 56] on input "search" at bounding box center [319, 56] width 379 height 17
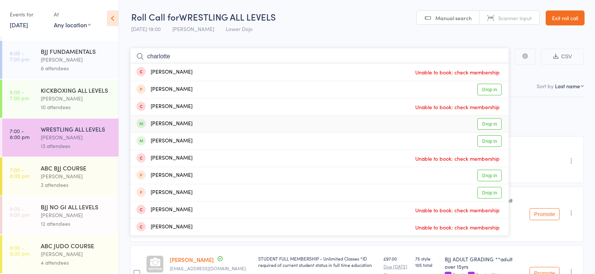
scroll to position [-1, 0]
type input "charlotte"
click at [489, 123] on link "Drop in" at bounding box center [489, 124] width 24 height 12
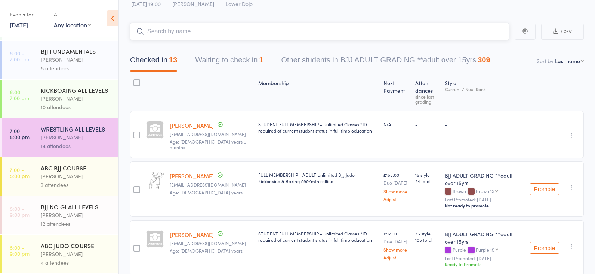
scroll to position [21, 0]
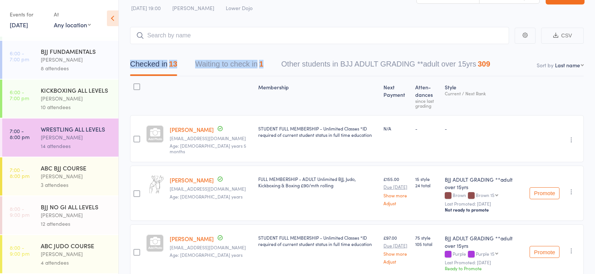
click at [224, 73] on div "Checked in 13 Waiting to check in 1 Other students in BJJ ADULT GRADING **adult…" at bounding box center [356, 60] width 453 height 32
click at [226, 72] on button "Waiting to check in 1" at bounding box center [229, 66] width 68 height 20
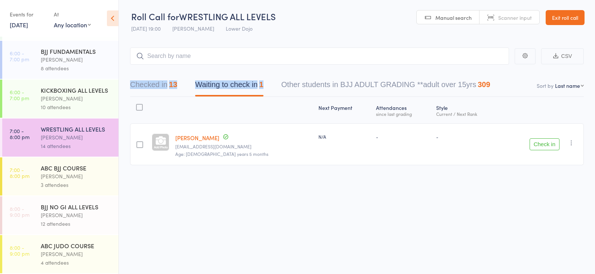
scroll to position [0, 0]
click at [161, 83] on button "Checked in 13" at bounding box center [153, 87] width 47 height 20
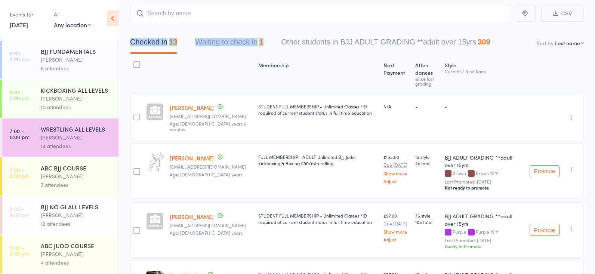
click at [76, 219] on div "12 attendees" at bounding box center [76, 223] width 71 height 9
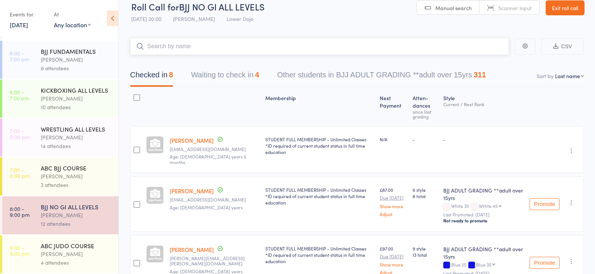
scroll to position [14, 0]
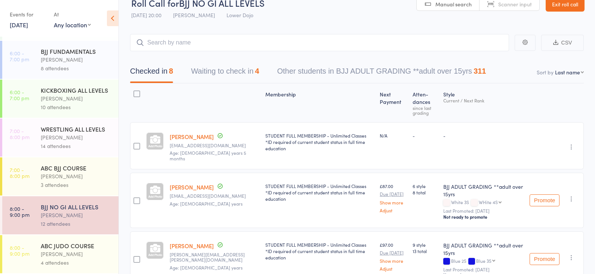
click at [90, 143] on div "14 attendees" at bounding box center [76, 146] width 71 height 9
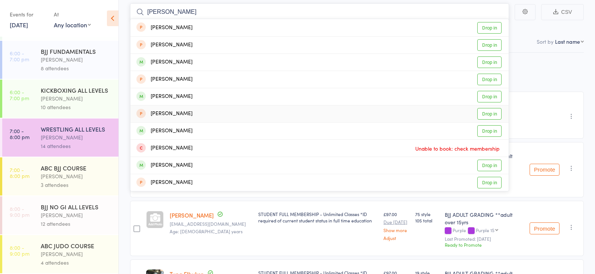
scroll to position [307, 0]
type input "george"
click at [78, 55] on div "Roberto Almeida" at bounding box center [76, 59] width 71 height 9
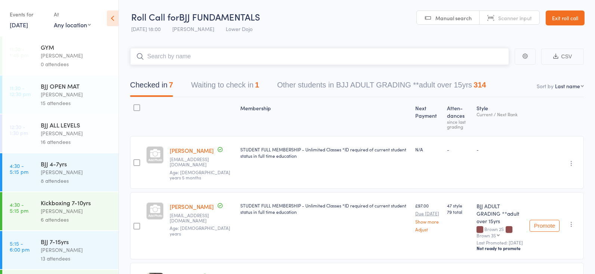
click at [213, 87] on button "Waiting to check in 1" at bounding box center [225, 87] width 68 height 20
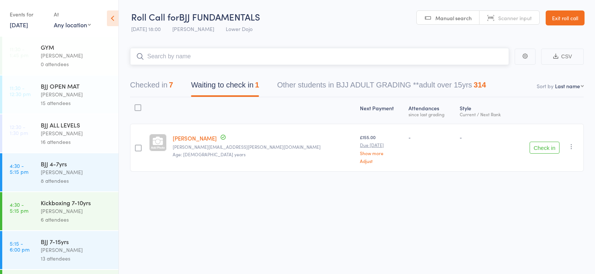
click at [160, 80] on button "Checked in 7" at bounding box center [151, 87] width 43 height 20
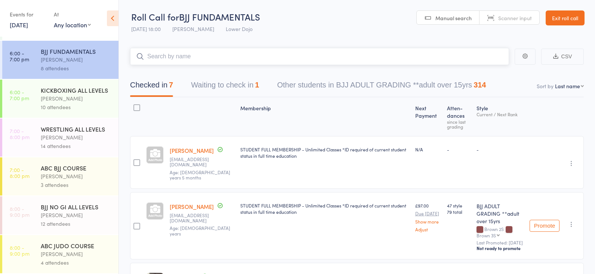
scroll to position [307, 0]
click at [62, 138] on div "Mikey Pharoah" at bounding box center [76, 137] width 71 height 9
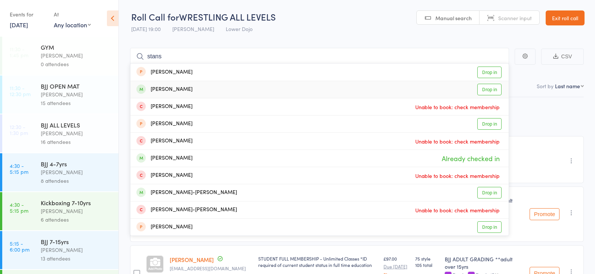
type input "stans"
click at [483, 84] on link "Drop in" at bounding box center [489, 90] width 24 height 12
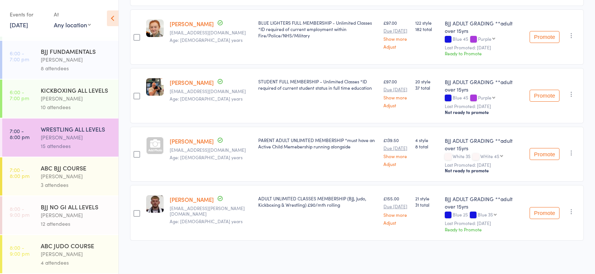
scroll to position [692, 0]
click at [80, 205] on div "BJJ NO GI ALL LEVELS" at bounding box center [76, 206] width 71 height 8
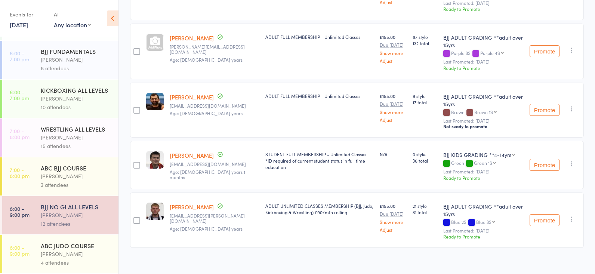
scroll to position [339, 1]
click at [92, 261] on div "4 attendees" at bounding box center [76, 262] width 71 height 9
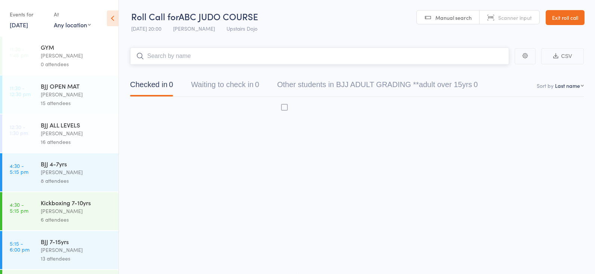
scroll to position [0, 0]
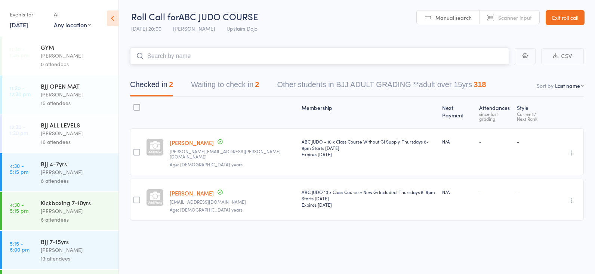
click at [223, 83] on button "Waiting to check in 2" at bounding box center [225, 87] width 68 height 20
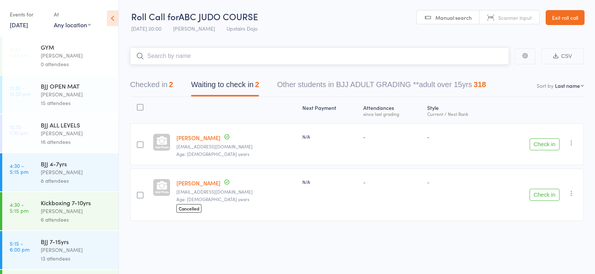
click at [162, 87] on button "Checked in 2" at bounding box center [151, 87] width 43 height 20
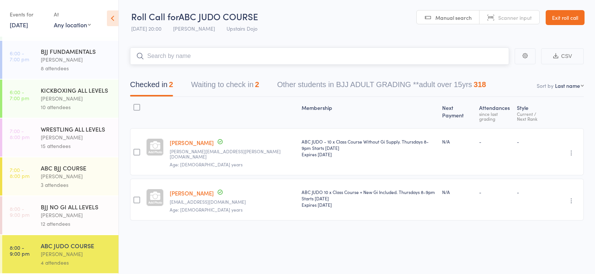
scroll to position [307, 0]
click at [77, 218] on div "Mikey Pharoah" at bounding box center [76, 215] width 71 height 9
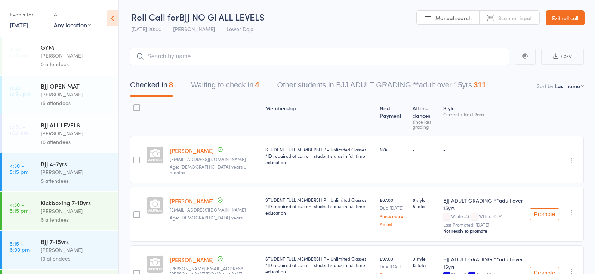
click at [227, 92] on button "Waiting to check in 4" at bounding box center [225, 87] width 68 height 20
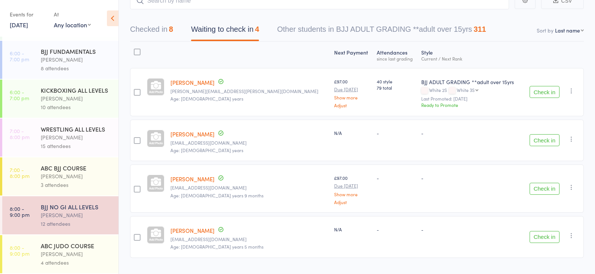
scroll to position [307, 0]
click at [66, 135] on div "Mikey Pharoah" at bounding box center [76, 137] width 71 height 9
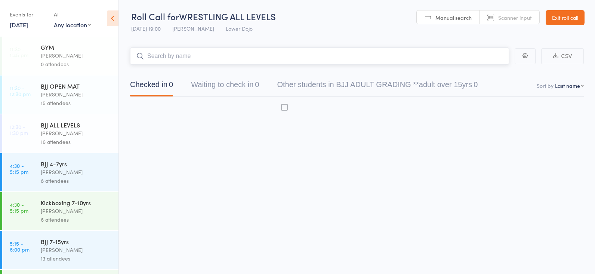
scroll to position [0, 0]
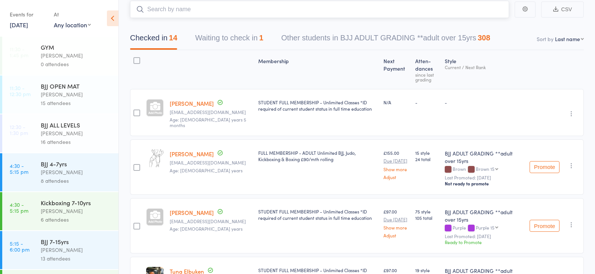
click at [221, 40] on button "Waiting to check in 1" at bounding box center [229, 40] width 68 height 20
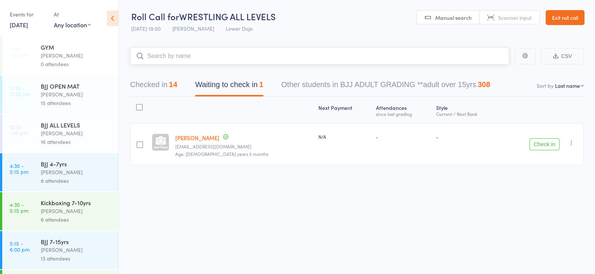
scroll to position [0, 0]
click at [168, 84] on button "Checked in 14" at bounding box center [153, 87] width 47 height 20
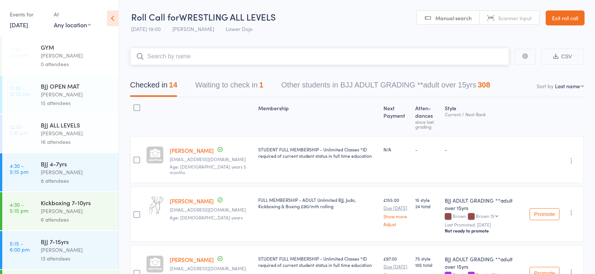
click at [201, 85] on button "Waiting to check in 1" at bounding box center [229, 87] width 68 height 20
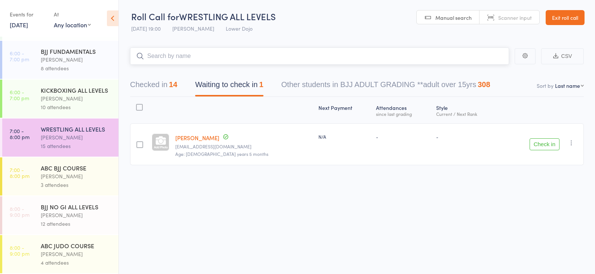
scroll to position [0, 0]
click at [73, 216] on div "Mikey Pharoah" at bounding box center [76, 215] width 71 height 9
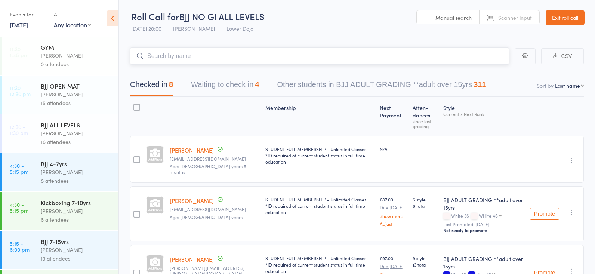
click at [217, 89] on button "Waiting to check in 4" at bounding box center [225, 87] width 68 height 20
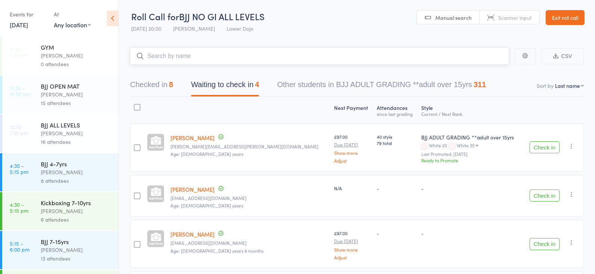
scroll to position [45, 0]
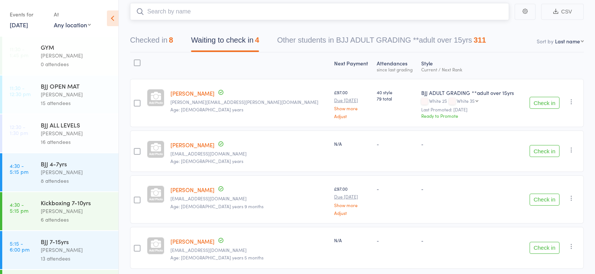
click at [159, 47] on button "Checked in 8" at bounding box center [151, 42] width 43 height 20
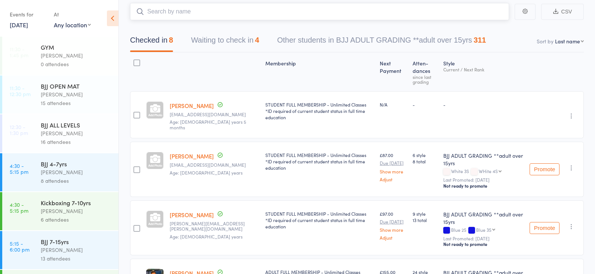
click at [222, 37] on button "Waiting to check in 4" at bounding box center [225, 42] width 68 height 20
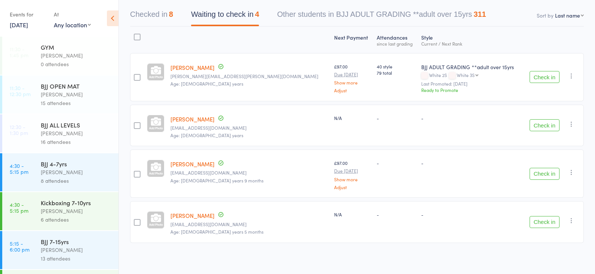
scroll to position [70, 0]
click at [183, 18] on div "Checked in 8 Waiting to check in 4 Other students in BJJ ADULT GRADING **adult …" at bounding box center [308, 17] width 374 height 20
click at [171, 17] on div "8" at bounding box center [171, 14] width 4 height 8
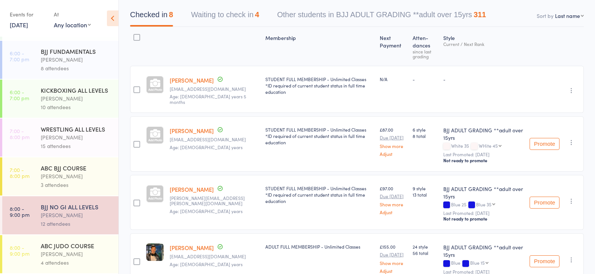
scroll to position [307, 0]
click at [69, 140] on div "Mikey Pharoah" at bounding box center [76, 137] width 71 height 9
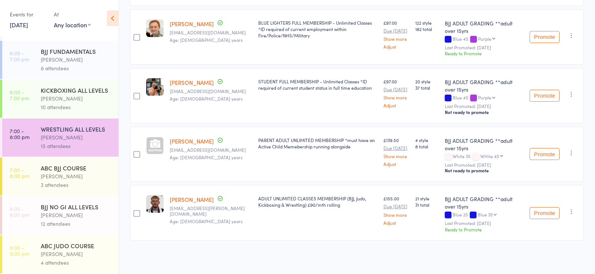
scroll to position [307, 0]
click at [79, 212] on div "Mikey Pharoah" at bounding box center [76, 215] width 71 height 9
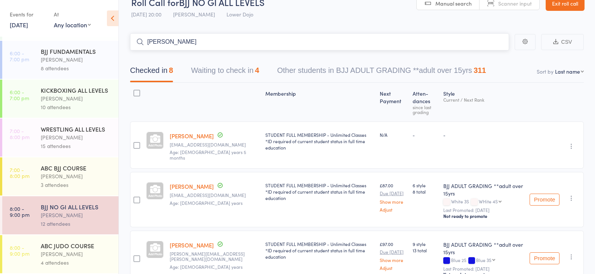
scroll to position [15, 0]
click at [208, 65] on button "Waiting to check in 4" at bounding box center [225, 72] width 68 height 20
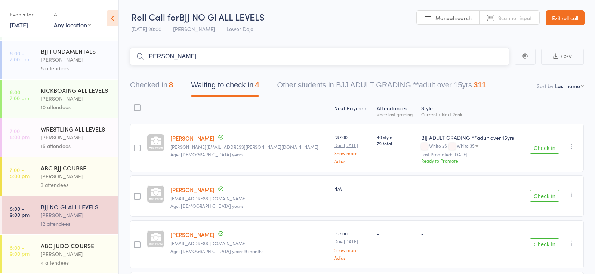
scroll to position [0, 0]
click at [164, 78] on button "Checked in 8" at bounding box center [151, 87] width 43 height 20
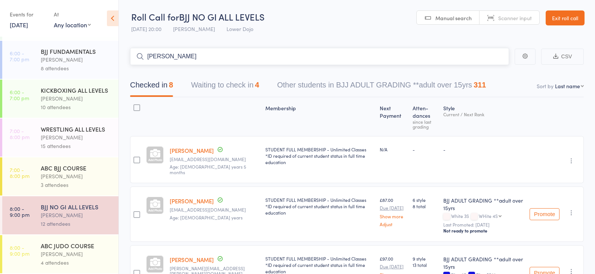
click at [215, 79] on button "Waiting to check in 4" at bounding box center [225, 87] width 68 height 20
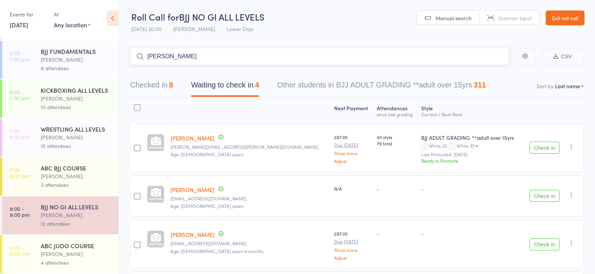
click at [162, 86] on button "Checked in 8" at bounding box center [151, 87] width 43 height 20
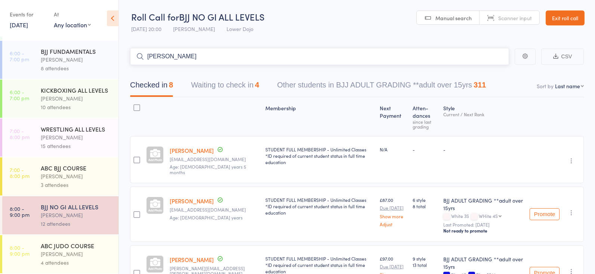
click at [217, 83] on button "Waiting to check in 4" at bounding box center [225, 87] width 68 height 20
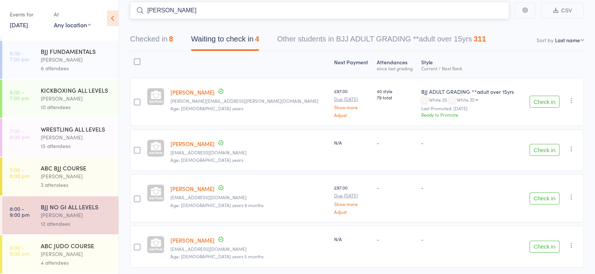
scroll to position [49, 0]
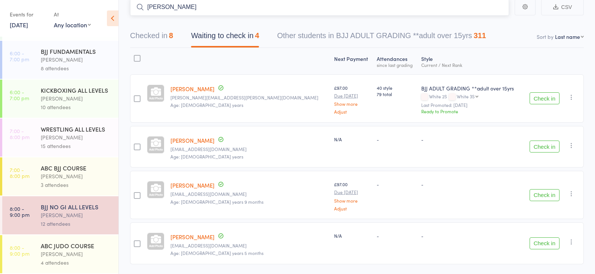
type input "archie wells"
click at [167, 50] on div at bounding box center [156, 60] width 24 height 20
click at [171, 39] on button "Checked in 8" at bounding box center [151, 37] width 43 height 20
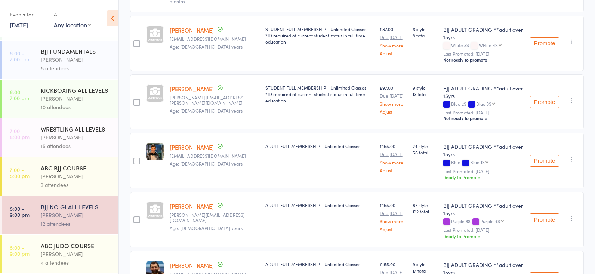
scroll to position [179, 0]
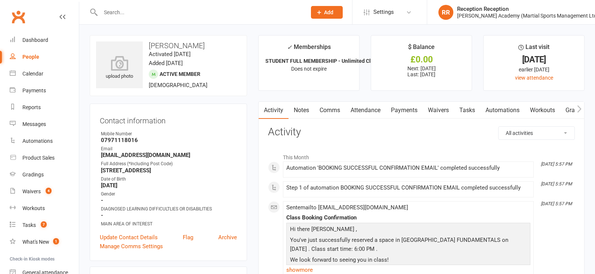
click at [412, 112] on link "Payments" at bounding box center [403, 110] width 37 height 17
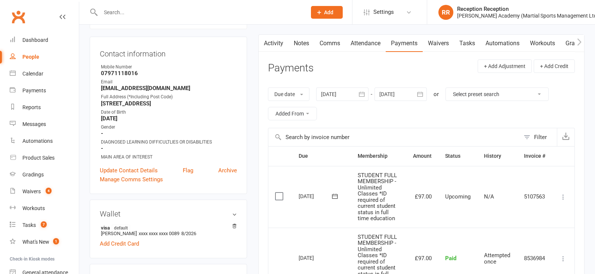
scroll to position [69, 0]
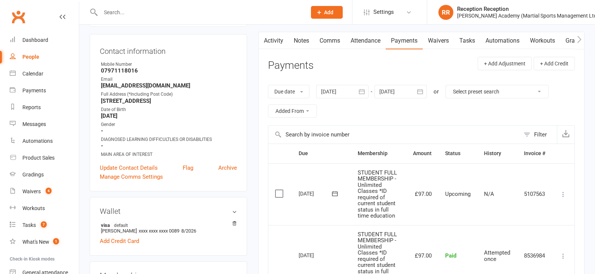
click at [399, 89] on div at bounding box center [400, 91] width 52 height 13
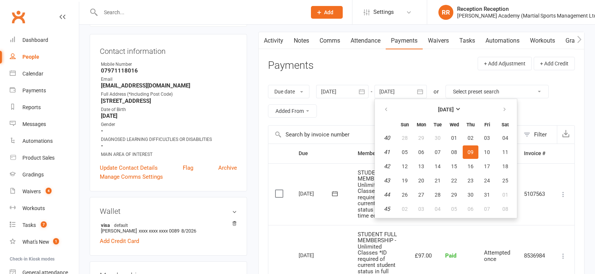
click at [480, 165] on button "17" at bounding box center [487, 165] width 16 height 13
type input "17 Oct 2025"
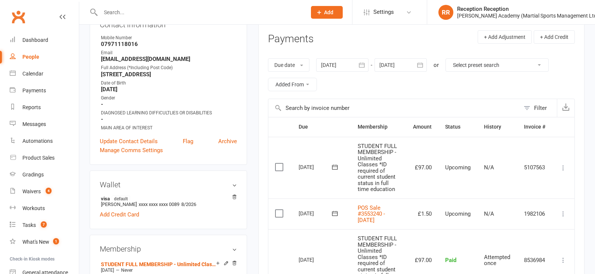
scroll to position [122, 0]
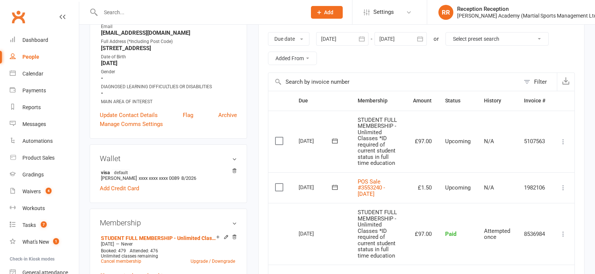
click at [278, 190] on label at bounding box center [280, 186] width 10 height 7
click at [278, 183] on input "checkbox" at bounding box center [277, 183] width 5 height 0
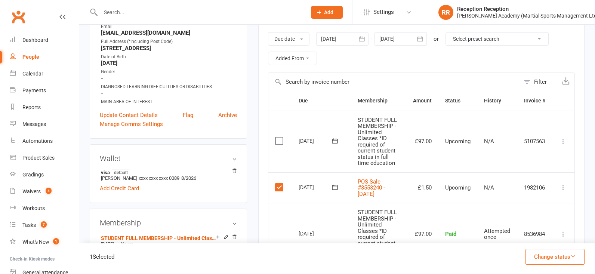
click at [554, 252] on button "Change status" at bounding box center [554, 257] width 59 height 16
click at [540, 221] on link "Paid (Other)" at bounding box center [547, 221] width 74 height 15
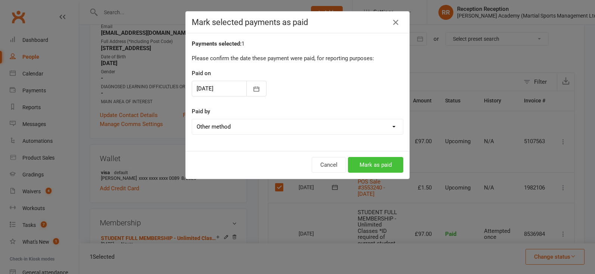
click at [379, 165] on button "Mark as paid" at bounding box center [375, 165] width 55 height 16
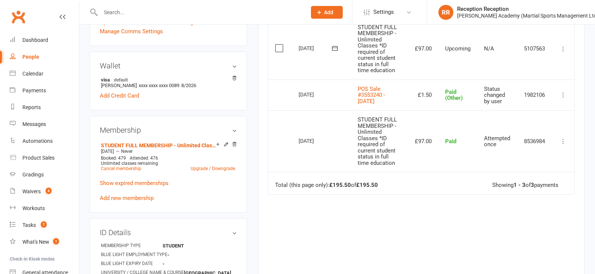
scroll to position [215, 0]
click at [564, 99] on icon at bounding box center [562, 94] width 7 height 7
click at [264, 146] on div "Activity Notes Comms Attendance Payments Waivers Tasks Automations Workouts Gra…" at bounding box center [421, 95] width 326 height 416
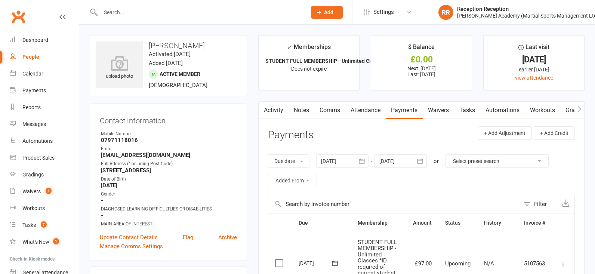
scroll to position [0, 0]
click at [150, 14] on input "text" at bounding box center [199, 12] width 203 height 10
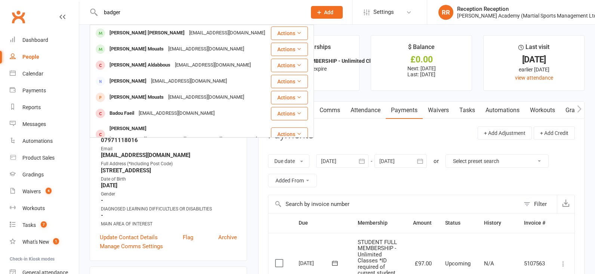
type input "badger"
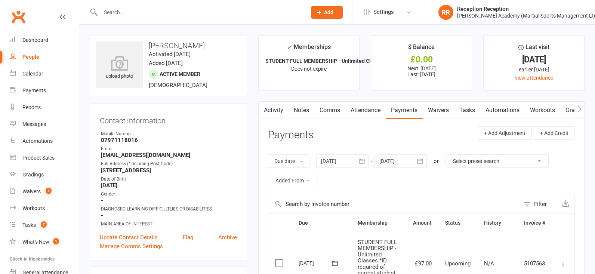
click at [179, 13] on input "text" at bounding box center [199, 12] width 203 height 10
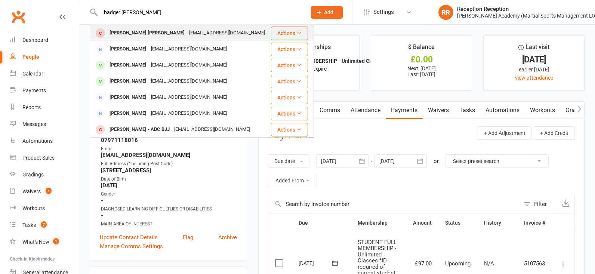
type input "badger skelton"
click at [121, 32] on div "Badger Skelton" at bounding box center [147, 33] width 80 height 11
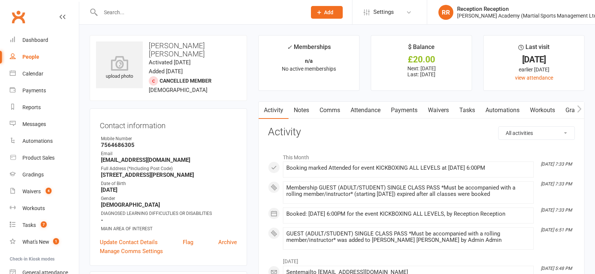
click at [401, 115] on link "Payments" at bounding box center [403, 110] width 37 height 17
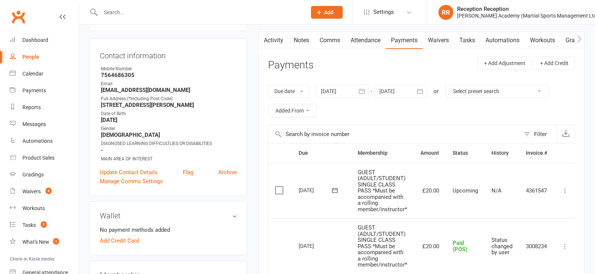
scroll to position [71, 0]
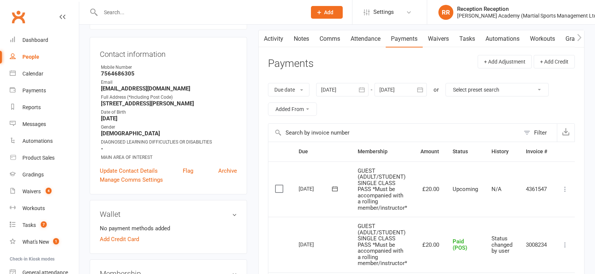
click at [276, 189] on label at bounding box center [280, 188] width 10 height 7
click at [276, 185] on input "checkbox" at bounding box center [277, 185] width 5 height 0
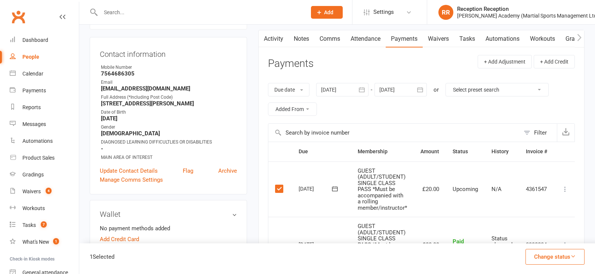
scroll to position [74, 0]
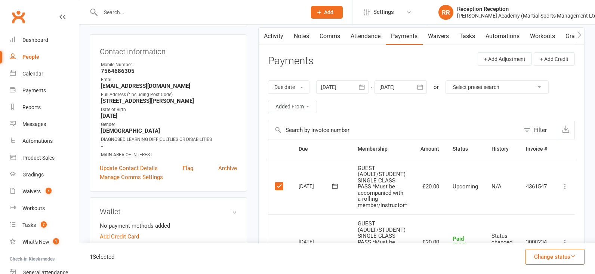
click at [548, 254] on button "Change status" at bounding box center [554, 257] width 59 height 16
click at [535, 206] on link "Paid (POS)" at bounding box center [547, 206] width 74 height 15
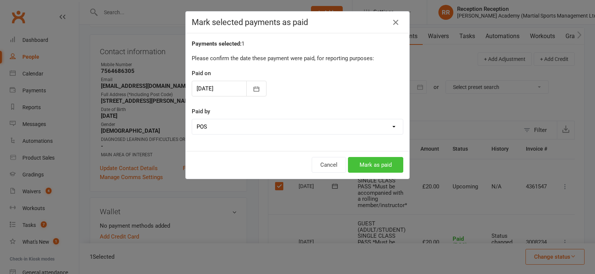
click at [395, 169] on button "Mark as paid" at bounding box center [375, 165] width 55 height 16
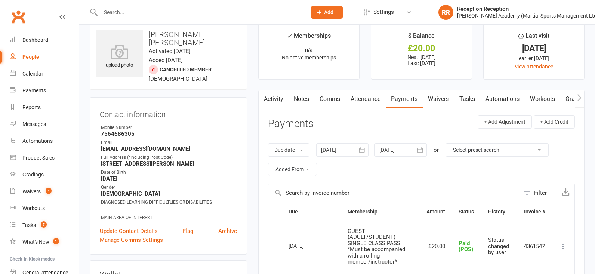
scroll to position [0, 0]
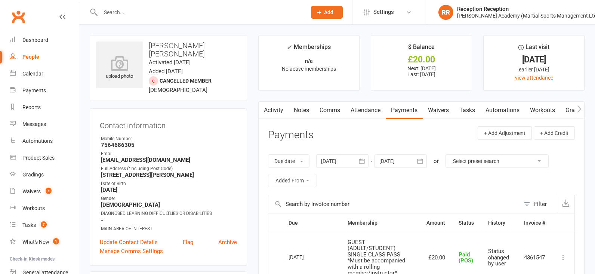
click at [132, 6] on div at bounding box center [195, 12] width 211 height 24
click at [134, 9] on input "text" at bounding box center [199, 12] width 203 height 10
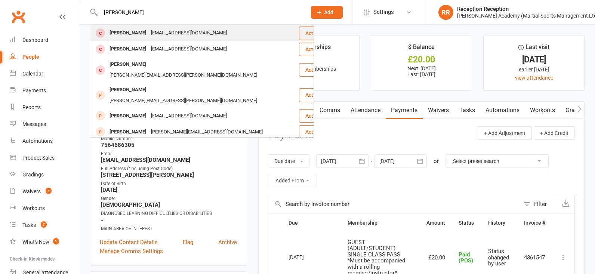
type input "rorie"
click at [135, 32] on div "RORIE RIGLEY" at bounding box center [127, 33] width 41 height 11
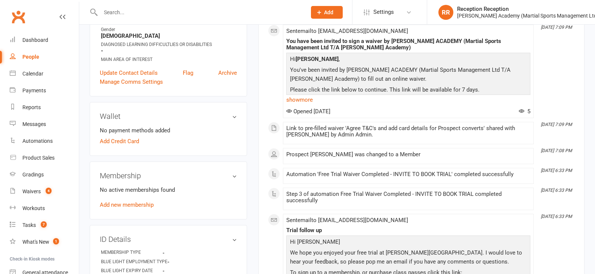
scroll to position [166, 0]
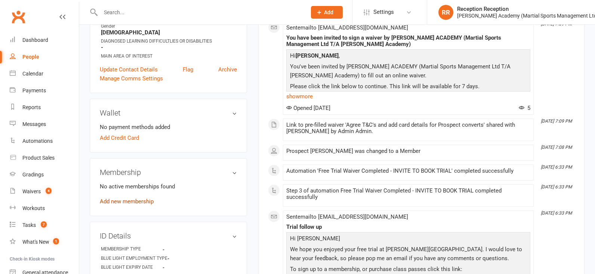
click at [133, 200] on link "Add new membership" at bounding box center [127, 201] width 54 height 7
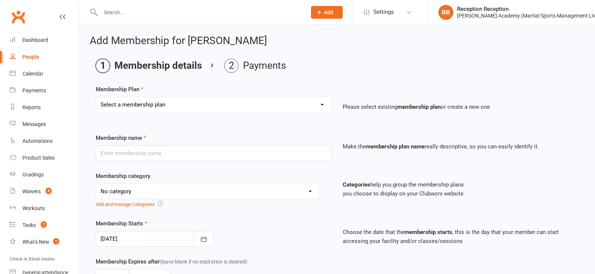
select select "9"
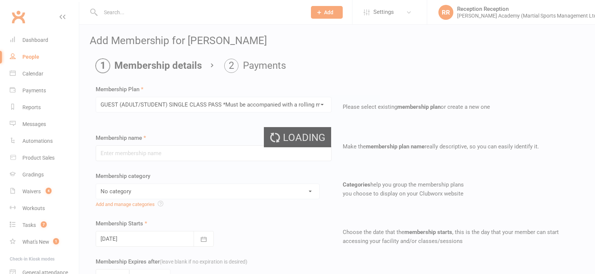
type input "GUEST (ADULT/STUDENT) SINGLE CLASS PASS *Must be accompanied with a rolling mem…"
select select "7"
type input "1"
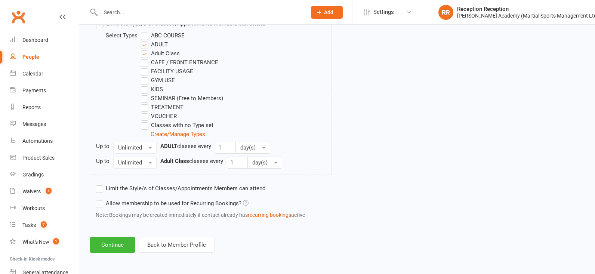
scroll to position [404, 0]
click at [124, 243] on button "Continue" at bounding box center [113, 245] width 46 height 16
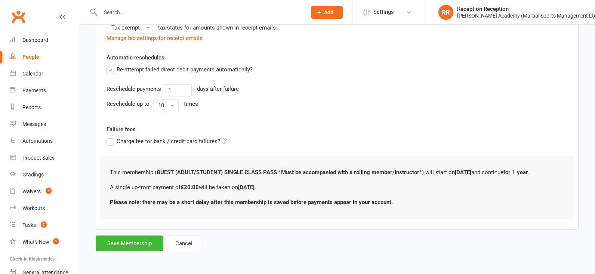
scroll to position [0, 0]
click at [143, 243] on button "Save Membership" at bounding box center [130, 243] width 68 height 16
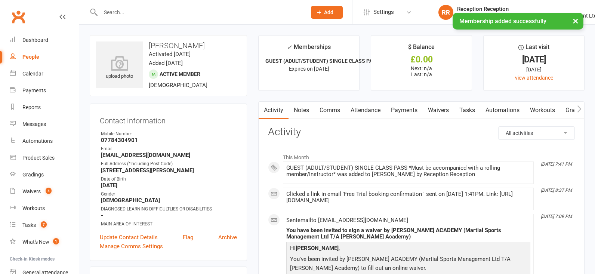
click at [385, 108] on link "Attendance" at bounding box center [365, 110] width 40 height 17
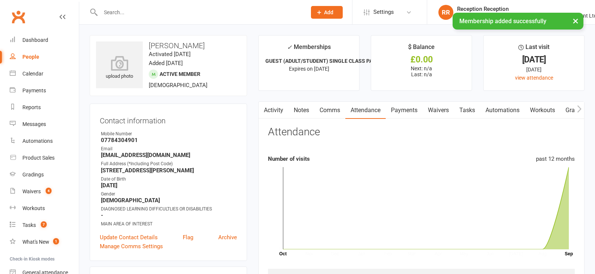
click at [399, 111] on link "Payments" at bounding box center [403, 110] width 37 height 17
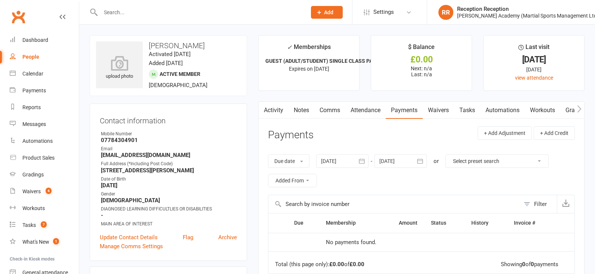
scroll to position [1, 0]
click at [157, 9] on input "text" at bounding box center [199, 12] width 203 height 10
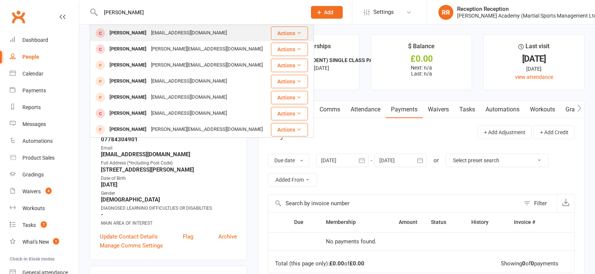
type input "cameron weir"
click at [115, 31] on div "[PERSON_NAME]" at bounding box center [127, 33] width 41 height 11
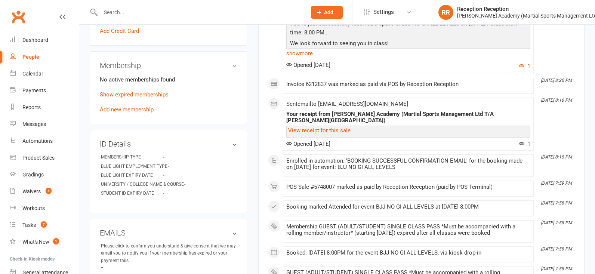
scroll to position [272, 0]
click at [136, 114] on link "Add new membership" at bounding box center [127, 110] width 54 height 7
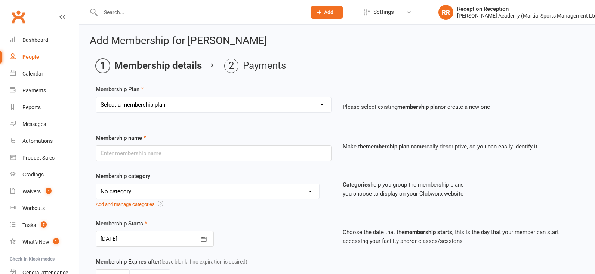
select select "9"
type input "GUEST (ADULT/STUDENT) SINGLE CLASS PASS *Must be accompanied with a rolling mem…"
select select "7"
type input "1"
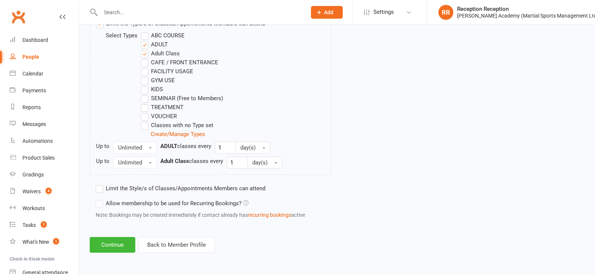
scroll to position [404, 0]
click at [128, 241] on button "Continue" at bounding box center [113, 245] width 46 height 16
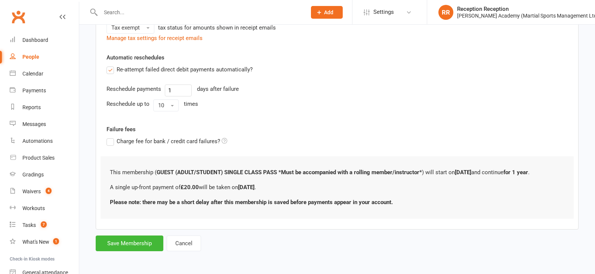
scroll to position [195, 0]
click at [137, 240] on button "Save Membership" at bounding box center [130, 243] width 68 height 16
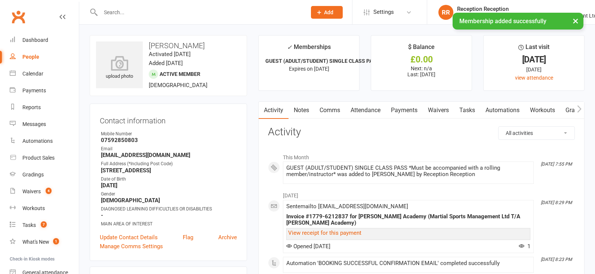
click at [408, 109] on link "Payments" at bounding box center [403, 110] width 37 height 17
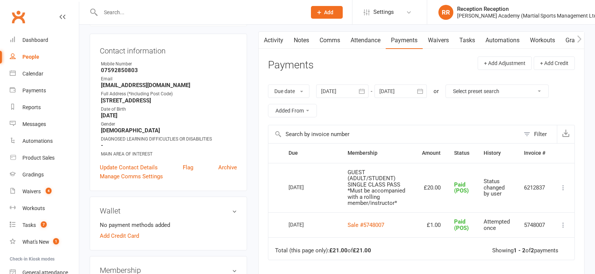
scroll to position [74, 0]
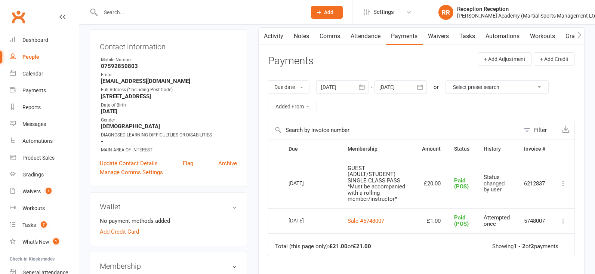
click at [381, 82] on div at bounding box center [400, 86] width 52 height 13
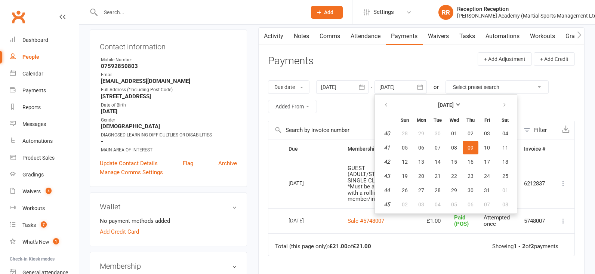
click at [438, 162] on span "14" at bounding box center [437, 162] width 6 height 6
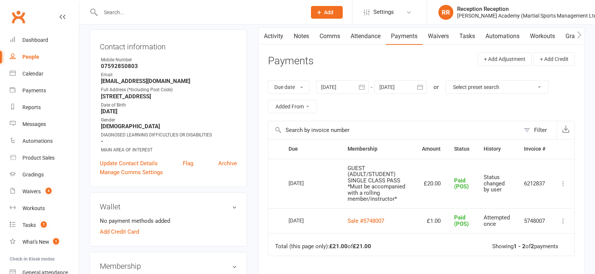
click at [407, 86] on div at bounding box center [400, 86] width 52 height 13
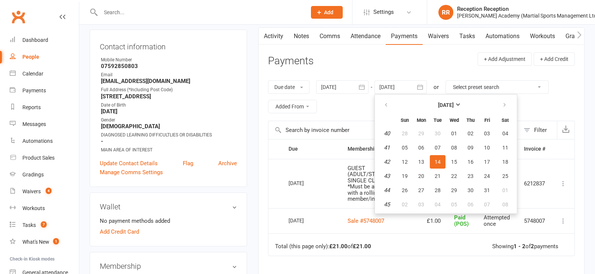
click at [481, 164] on button "17" at bounding box center [487, 161] width 16 height 13
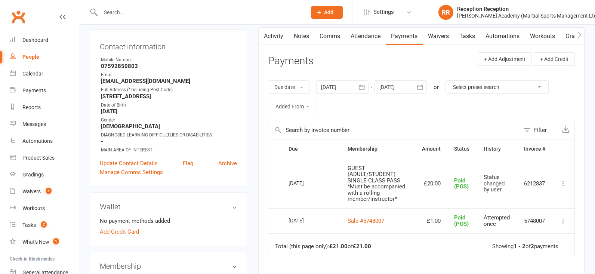
click at [396, 83] on div at bounding box center [400, 86] width 52 height 13
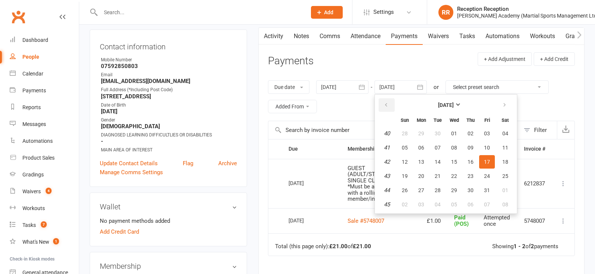
click at [388, 106] on icon "button" at bounding box center [385, 105] width 5 height 6
click at [410, 154] on button "07" at bounding box center [405, 147] width 16 height 13
type input "07 Sep 2025"
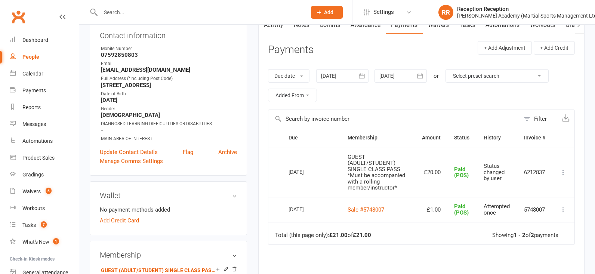
scroll to position [86, 0]
click at [386, 79] on div at bounding box center [400, 74] width 52 height 13
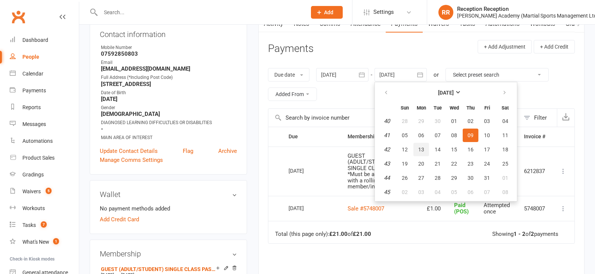
click at [416, 154] on button "13" at bounding box center [421, 149] width 16 height 13
type input "[DATE]"
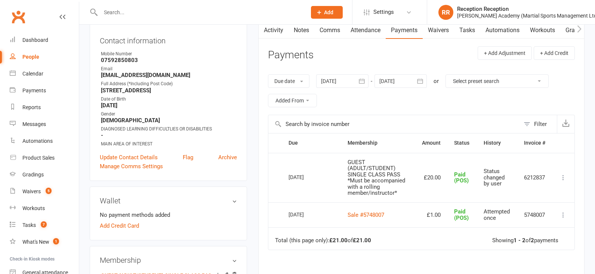
click at [350, 79] on div at bounding box center [342, 80] width 52 height 13
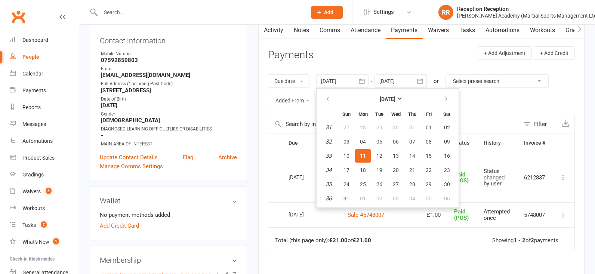
scroll to position [81, 0]
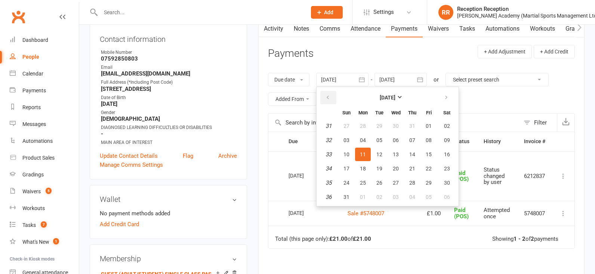
click at [332, 98] on button "button" at bounding box center [328, 97] width 16 height 13
click at [332, 97] on button "button" at bounding box center [328, 97] width 16 height 13
click at [363, 140] on span "09" at bounding box center [363, 140] width 6 height 6
type input "[DATE]"
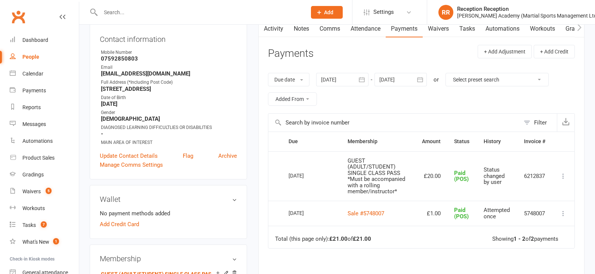
click at [401, 84] on div at bounding box center [400, 79] width 52 height 13
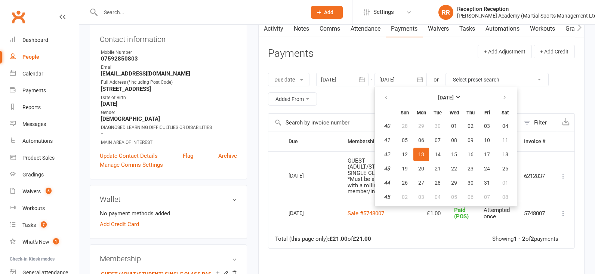
drag, startPoint x: 471, startPoint y: 150, endPoint x: 468, endPoint y: 147, distance: 4.3
click at [472, 149] on button "16" at bounding box center [470, 154] width 16 height 13
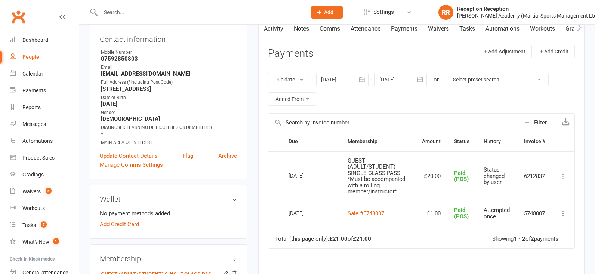
click at [391, 84] on div at bounding box center [400, 79] width 52 height 13
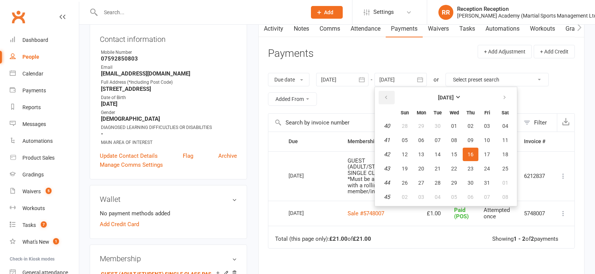
click at [392, 92] on button "button" at bounding box center [386, 97] width 16 height 13
click at [392, 93] on button "button" at bounding box center [386, 97] width 16 height 13
click at [392, 92] on button "button" at bounding box center [386, 97] width 16 height 13
click at [416, 178] on button "28" at bounding box center [421, 182] width 16 height 13
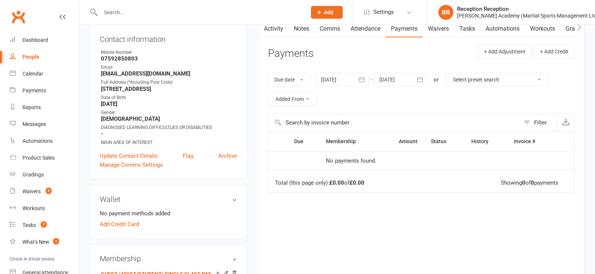
click at [403, 82] on div at bounding box center [400, 79] width 52 height 13
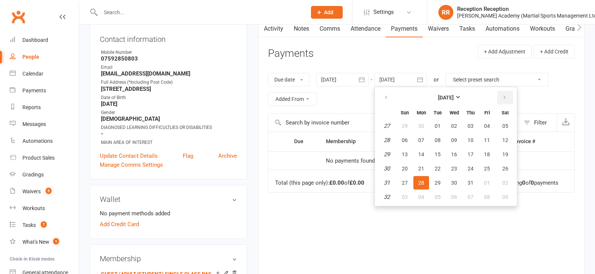
click at [512, 99] on button "button" at bounding box center [505, 97] width 16 height 13
click at [511, 99] on button "button" at bounding box center [505, 97] width 16 height 13
click at [475, 139] on button "11" at bounding box center [470, 139] width 16 height 13
type input "11 Sep 2025"
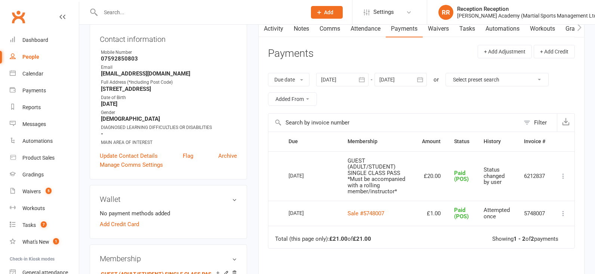
click at [348, 78] on div at bounding box center [342, 79] width 52 height 13
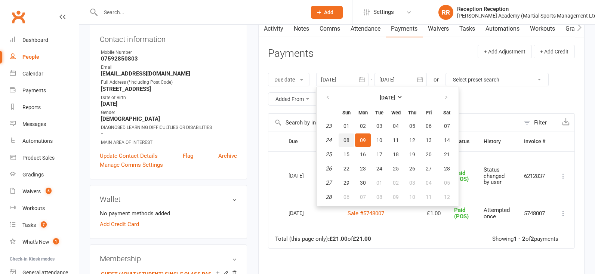
click at [348, 142] on button "08" at bounding box center [346, 139] width 16 height 13
type input "08 Jun 2025"
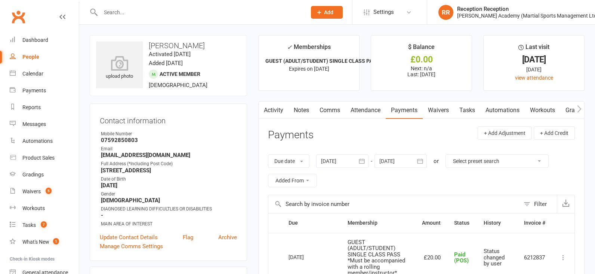
scroll to position [0, 0]
drag, startPoint x: 346, startPoint y: 97, endPoint x: 360, endPoint y: 114, distance: 21.8
click at [348, 97] on main "✓ Memberships GUEST (ADULT/STUDENT) SINGLE CLASS PASS *M... Expires on 10th Sep…" at bounding box center [420, 240] width 337 height 410
click at [361, 114] on link "Attendance" at bounding box center [365, 110] width 40 height 17
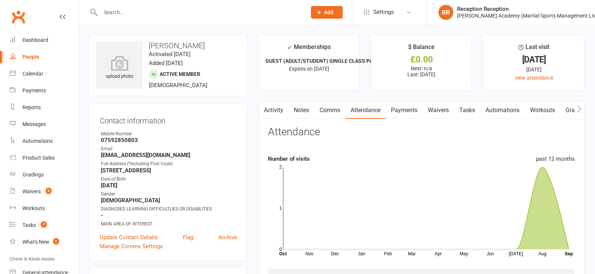
click at [392, 110] on link "Payments" at bounding box center [403, 110] width 37 height 17
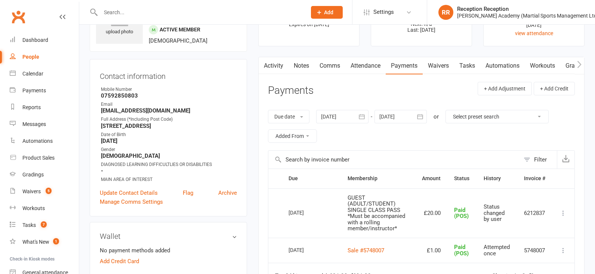
scroll to position [53, 0]
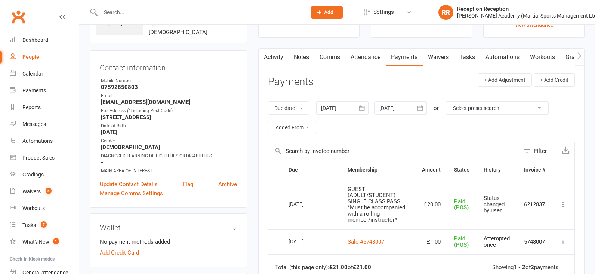
click at [136, 16] on input "text" at bounding box center [199, 12] width 203 height 10
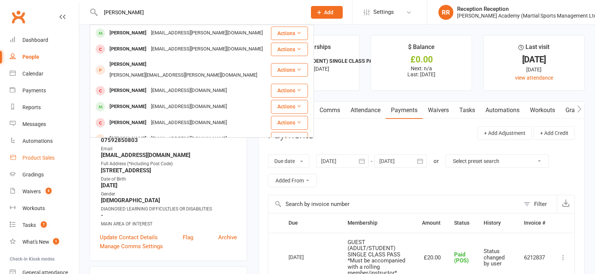
type input "archie wells"
click at [47, 161] on link "Product Sales" at bounding box center [44, 157] width 69 height 17
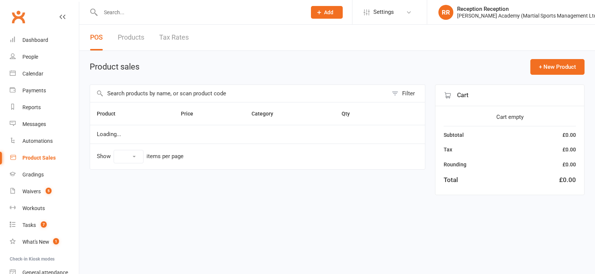
select select "50"
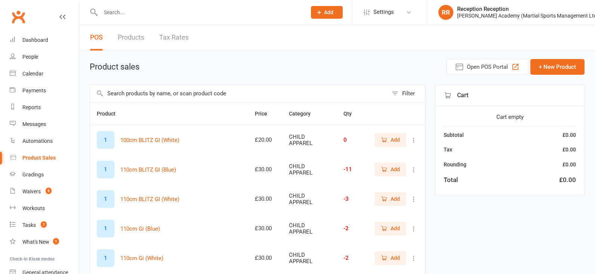
click at [137, 97] on input "text" at bounding box center [239, 93] width 298 height 17
click at [137, 96] on input "text" at bounding box center [239, 93] width 298 height 17
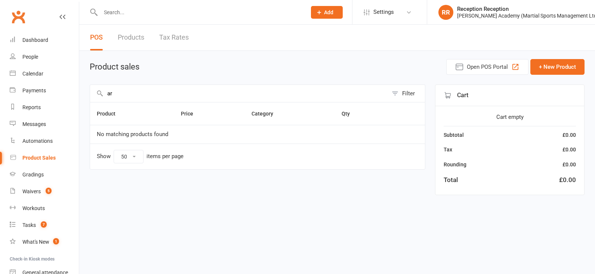
type input "a"
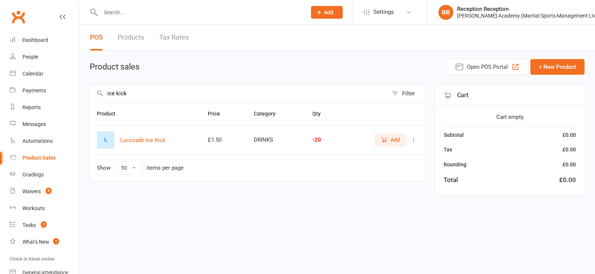
type input "ice kick"
click at [388, 143] on span "Add" at bounding box center [390, 140] width 19 height 8
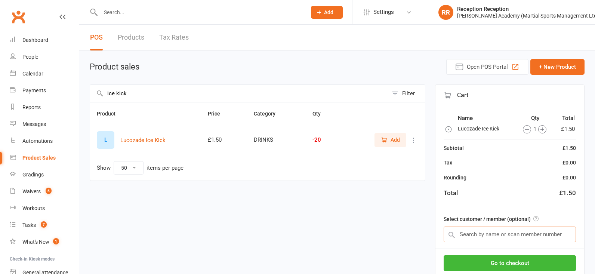
click at [487, 233] on input "text" at bounding box center [509, 234] width 132 height 16
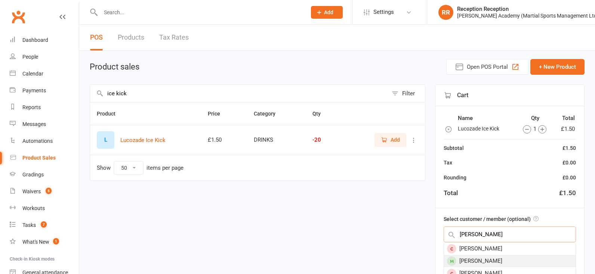
type input "archie w"
click at [468, 260] on div "Archie Wells" at bounding box center [509, 261] width 131 height 12
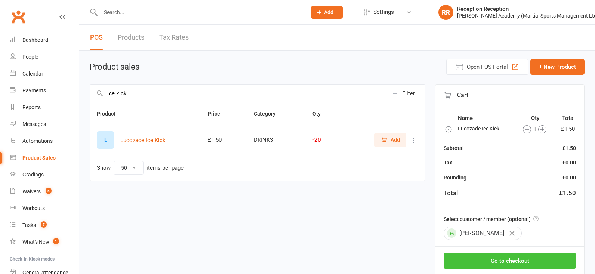
click at [483, 260] on button "Go to checkout" at bounding box center [509, 261] width 132 height 16
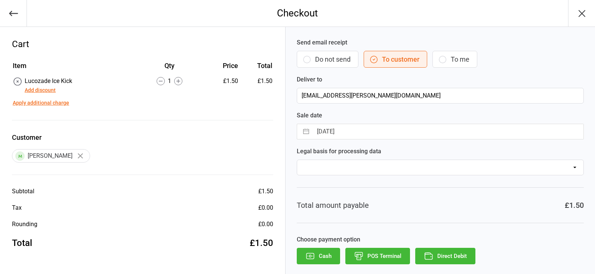
click at [381, 254] on button "POS Terminal" at bounding box center [377, 256] width 65 height 16
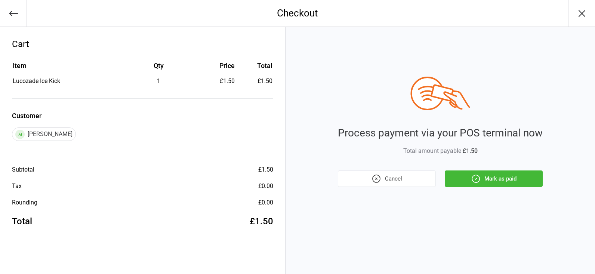
click at [510, 179] on button "Mark as paid" at bounding box center [493, 178] width 98 height 16
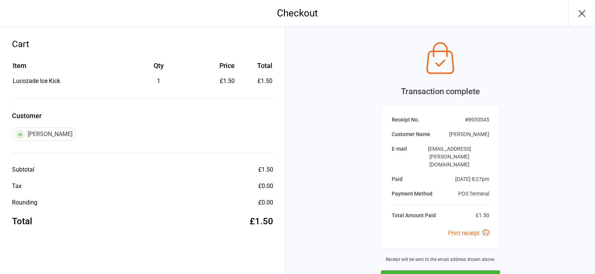
click at [459, 270] on button "Next Sale" at bounding box center [440, 278] width 119 height 16
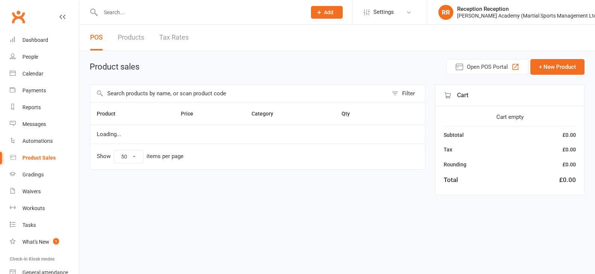
select select "50"
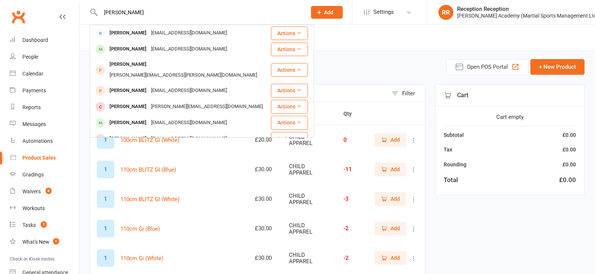
type input "[PERSON_NAME]"
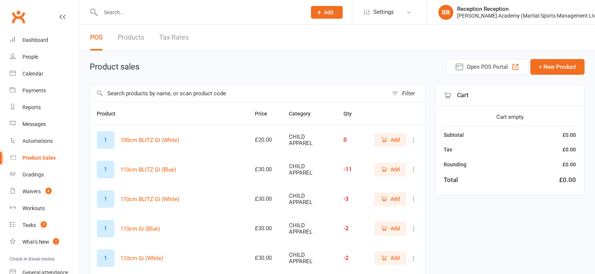
select select "50"
